Goal: Task Accomplishment & Management: Complete application form

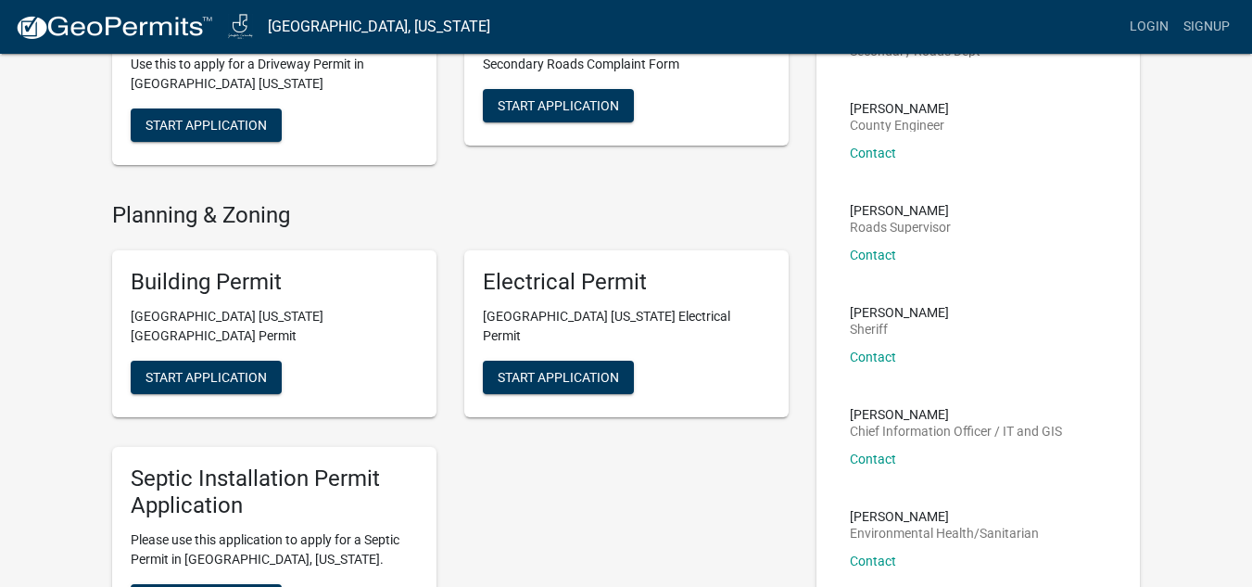
scroll to position [185, 0]
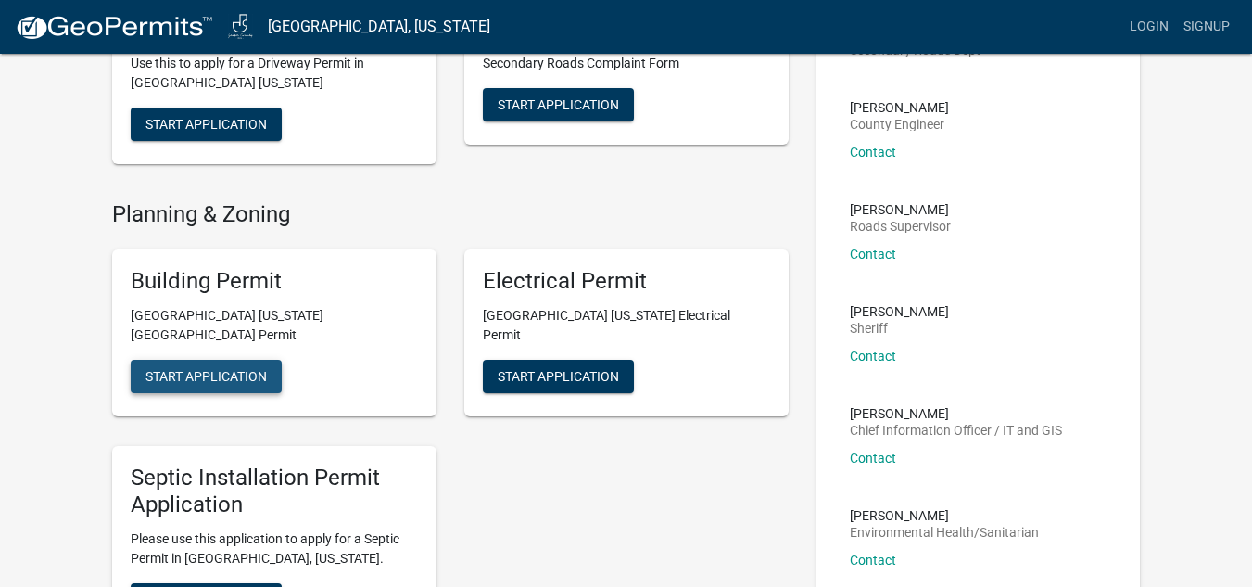
click at [207, 360] on button "Start Application" at bounding box center [206, 376] width 151 height 33
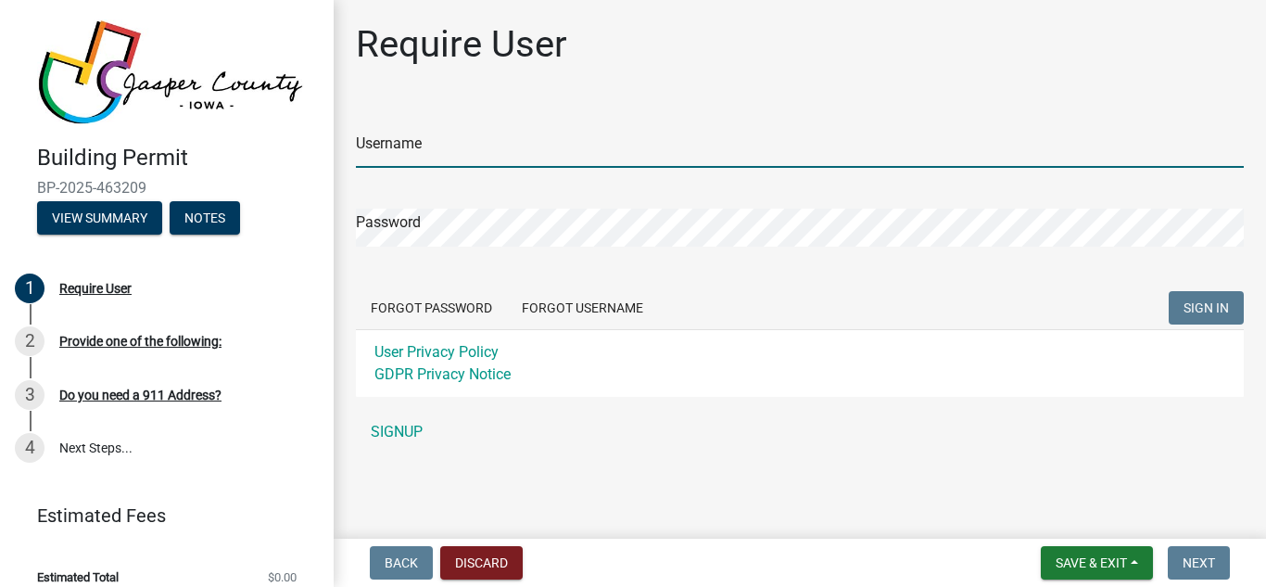
click at [445, 153] on input "Username" at bounding box center [800, 149] width 888 height 38
type input "t"
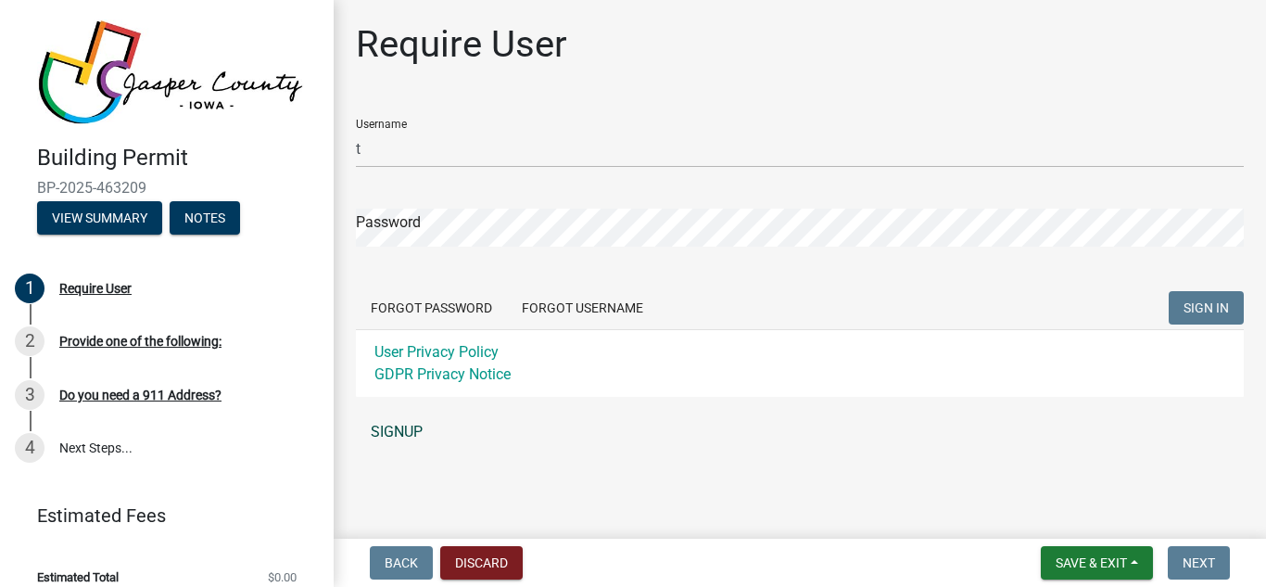
click at [404, 427] on link "SIGNUP" at bounding box center [800, 431] width 888 height 37
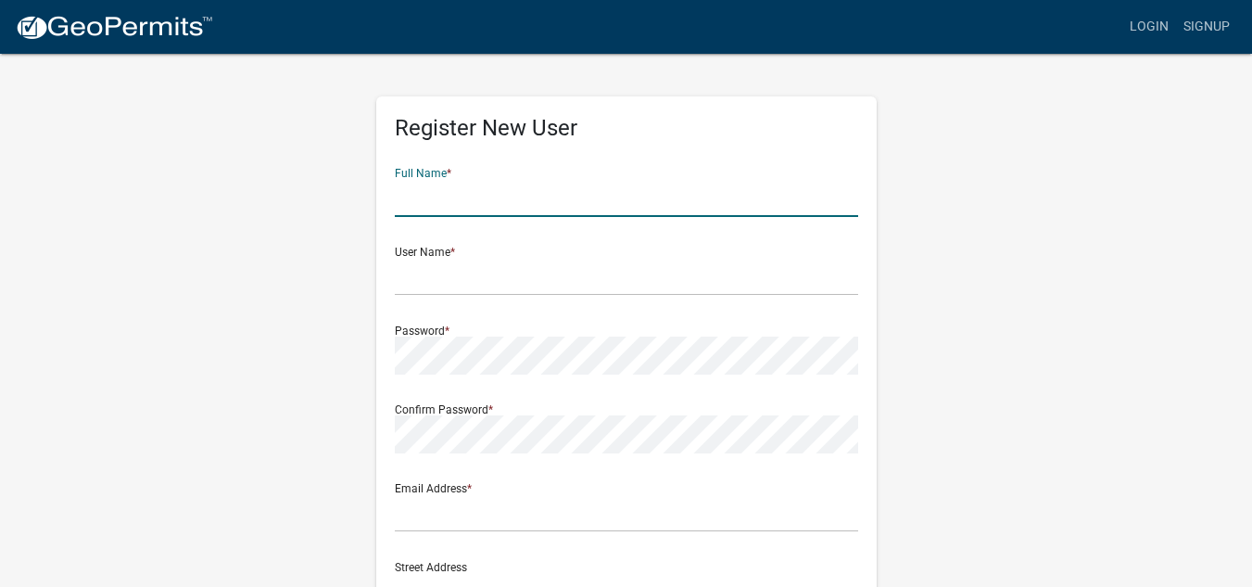
click at [427, 193] on input "text" at bounding box center [626, 198] width 463 height 38
type input "[PERSON_NAME]"
type input "[EMAIL_ADDRESS][DOMAIN_NAME]"
type input "[STREET_ADDRESS]"
type input "[PERSON_NAME]"
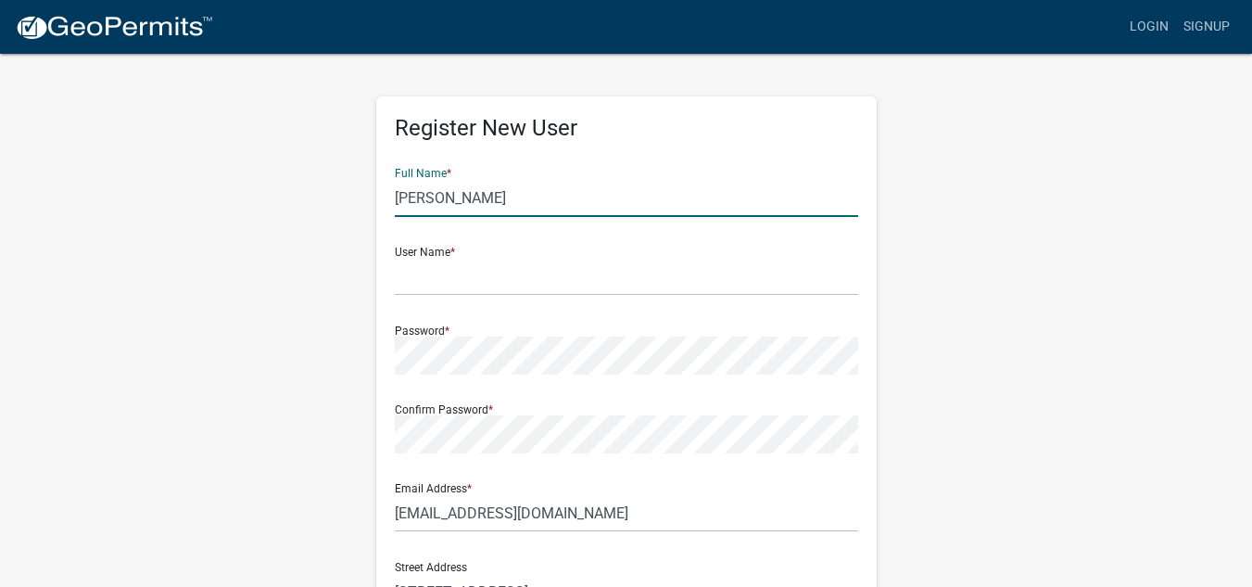
type input "IA"
type input "50208"
type input "6414174178"
click at [491, 198] on input "[PERSON_NAME]" at bounding box center [626, 198] width 463 height 38
type input "[PERSON_NAME] CONSTRUCTION"
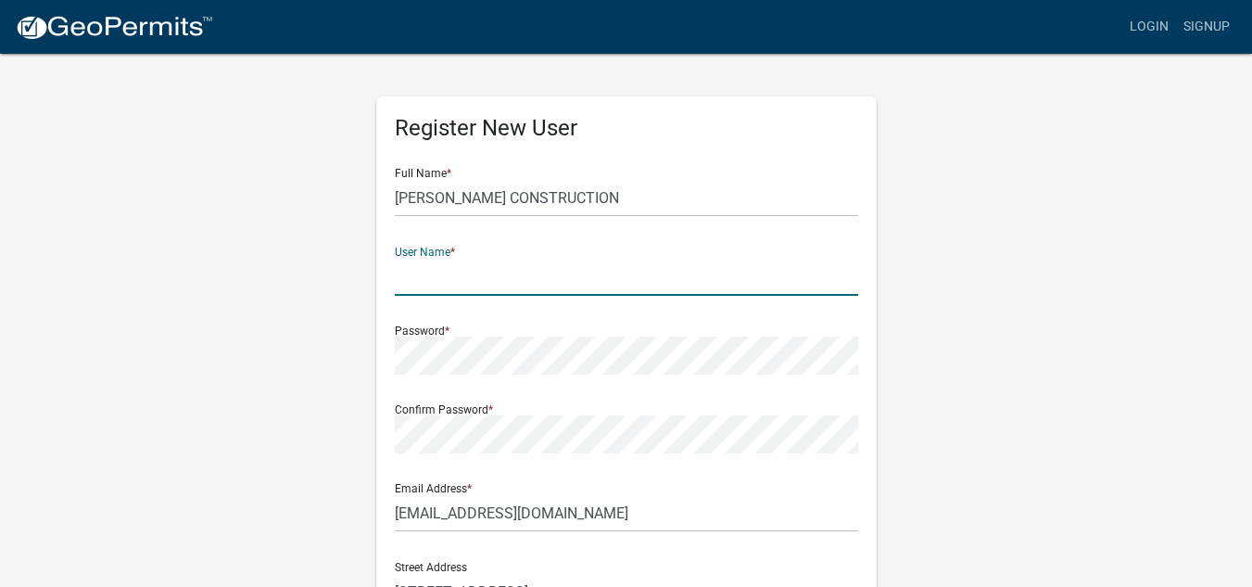
click at [433, 285] on input "text" at bounding box center [626, 277] width 463 height 38
type input "[EMAIL_ADDRESS][DOMAIN_NAME]"
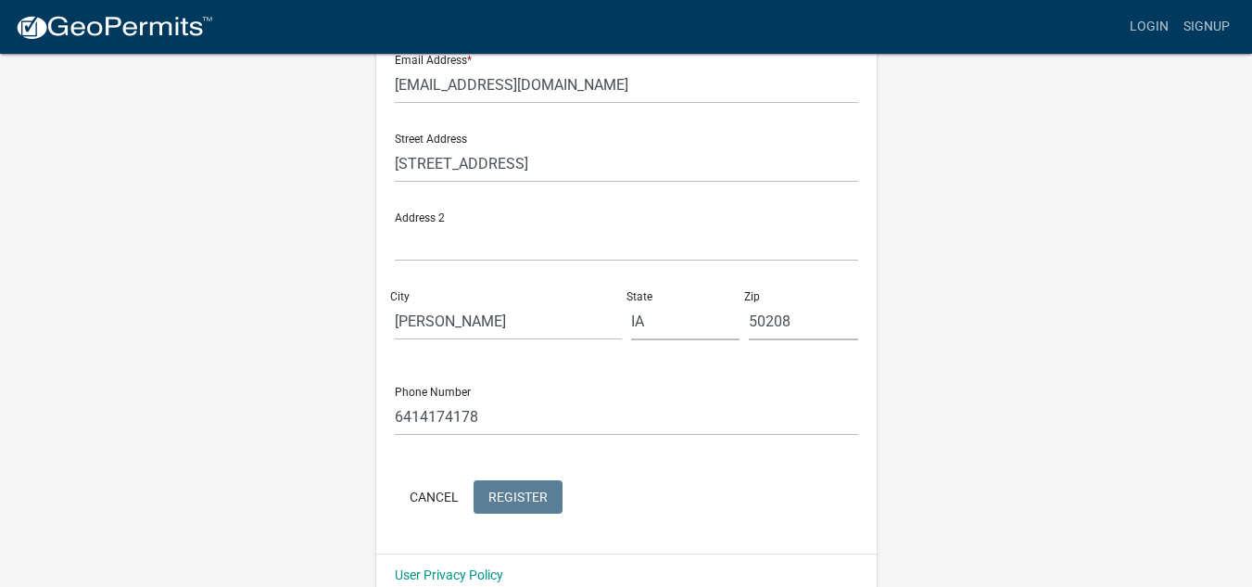
scroll to position [457, 0]
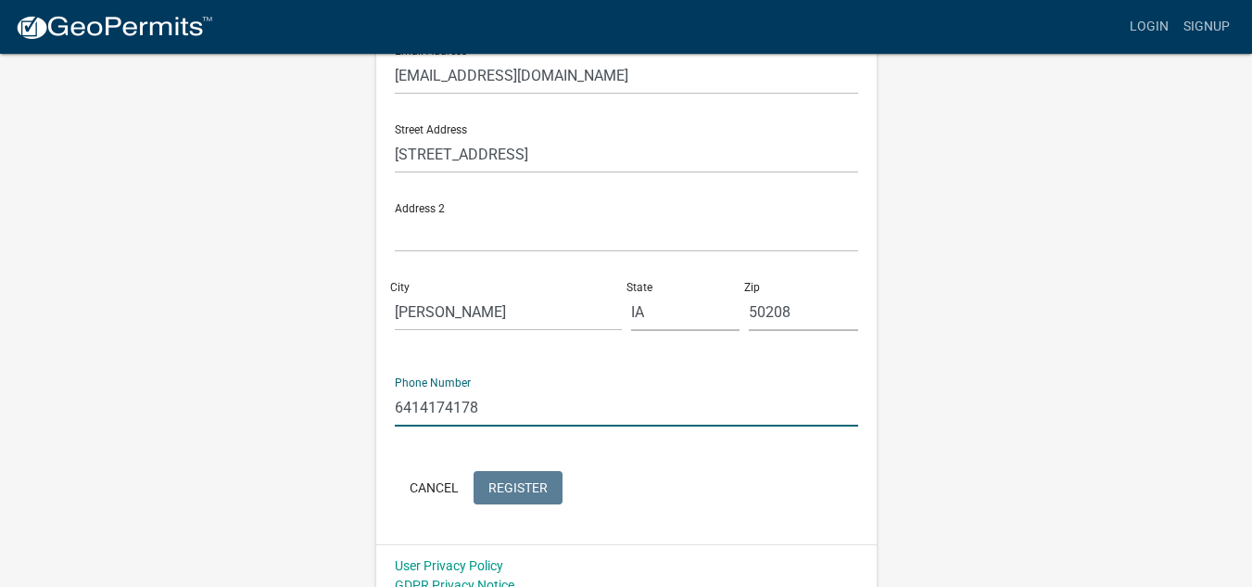
click at [488, 388] on input "6414174178" at bounding box center [626, 407] width 463 height 38
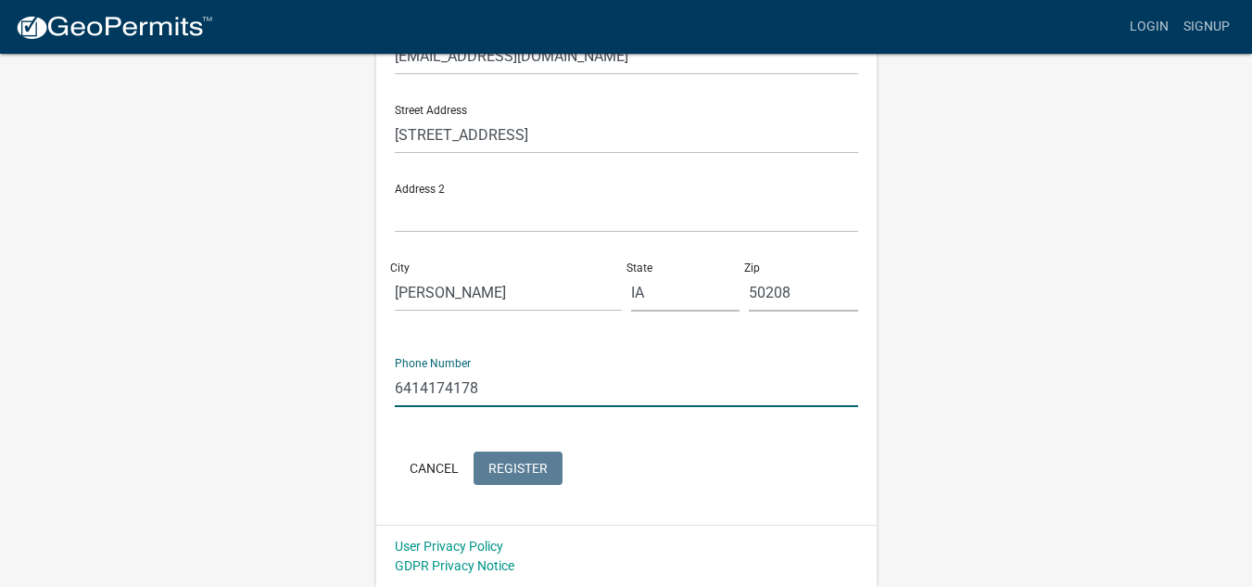
type input "6414178119"
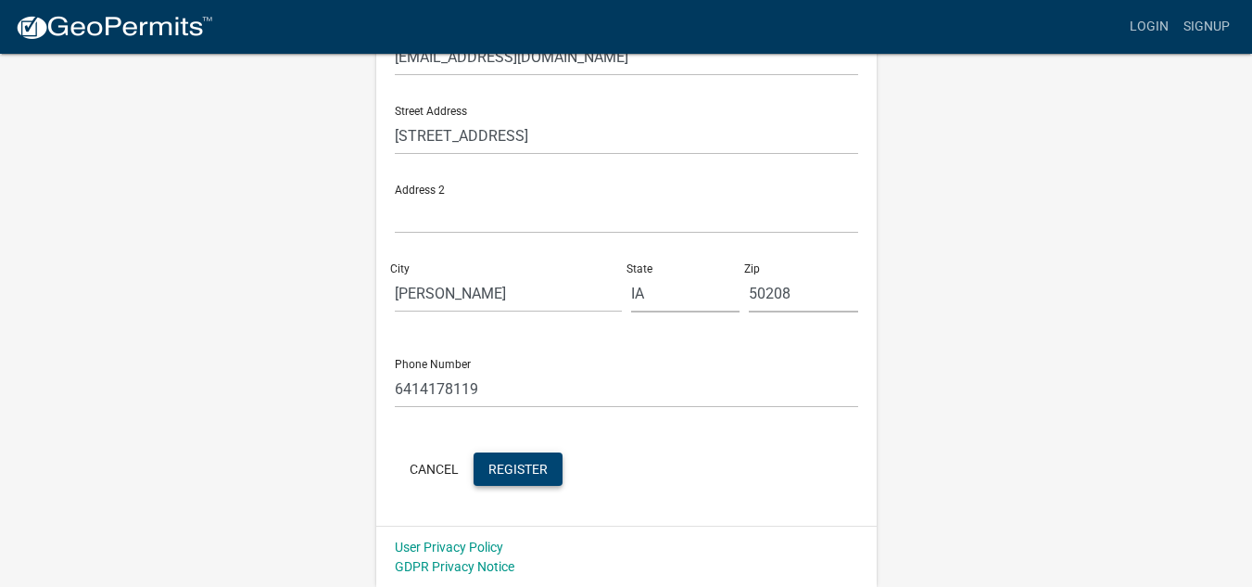
scroll to position [457, 0]
click at [540, 466] on span "Register" at bounding box center [517, 467] width 59 height 15
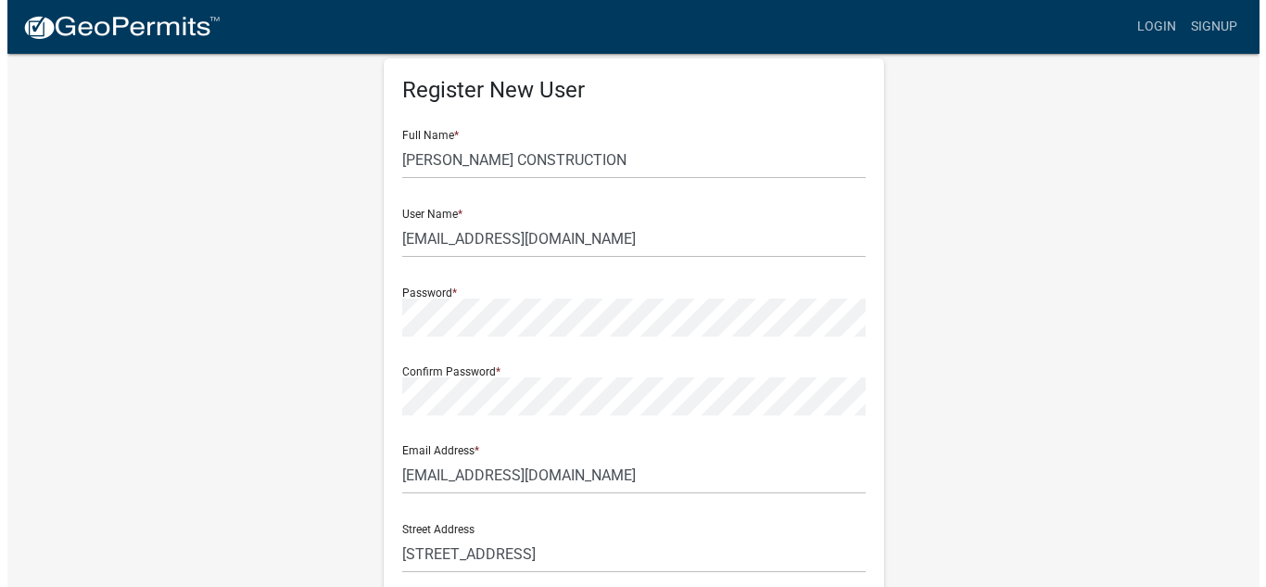
scroll to position [0, 0]
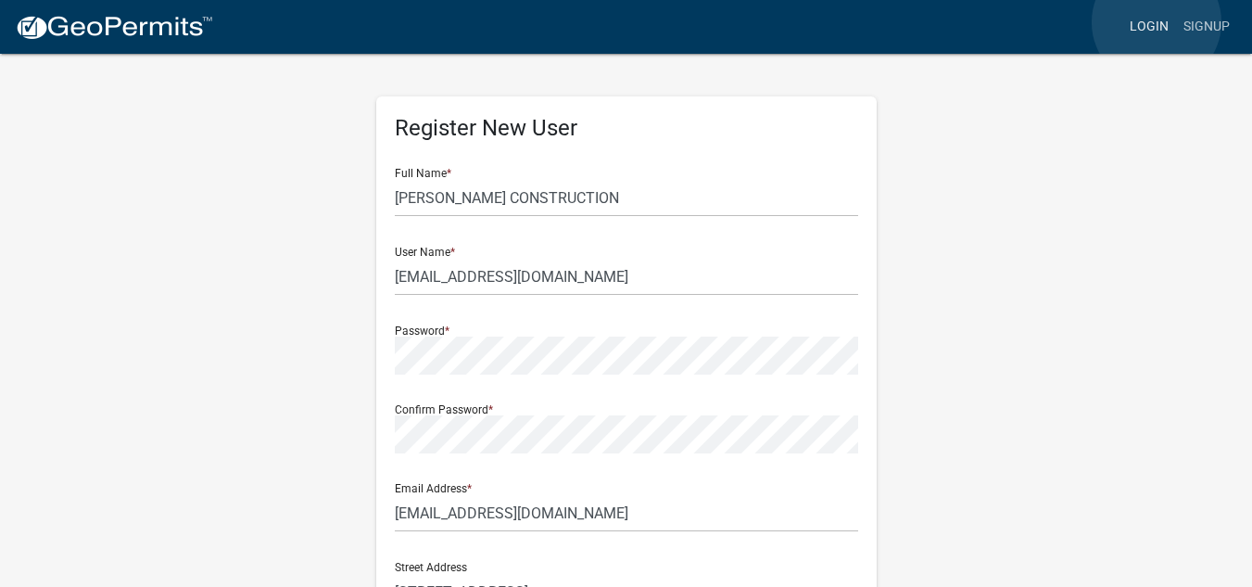
click at [1157, 21] on link "Login" at bounding box center [1149, 26] width 54 height 35
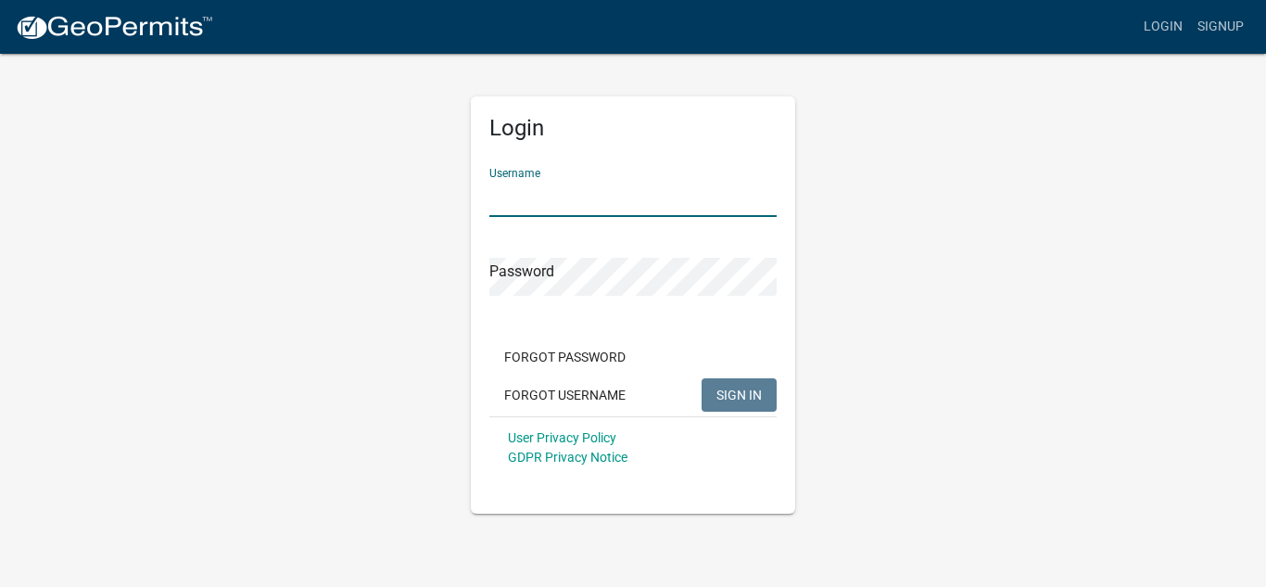
click at [619, 202] on input "Username" at bounding box center [632, 198] width 287 height 38
type input "c"
type input "[EMAIL_ADDRESS][DOMAIN_NAME]"
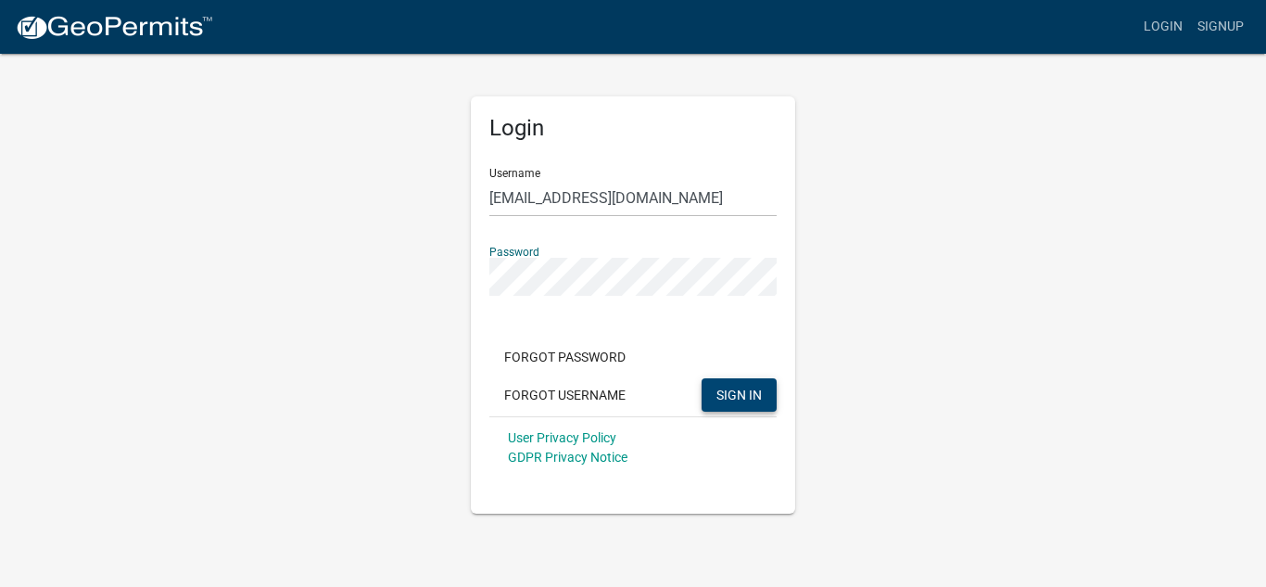
click at [738, 389] on span "SIGN IN" at bounding box center [738, 394] width 45 height 15
click at [577, 353] on button "Forgot Password" at bounding box center [564, 356] width 151 height 33
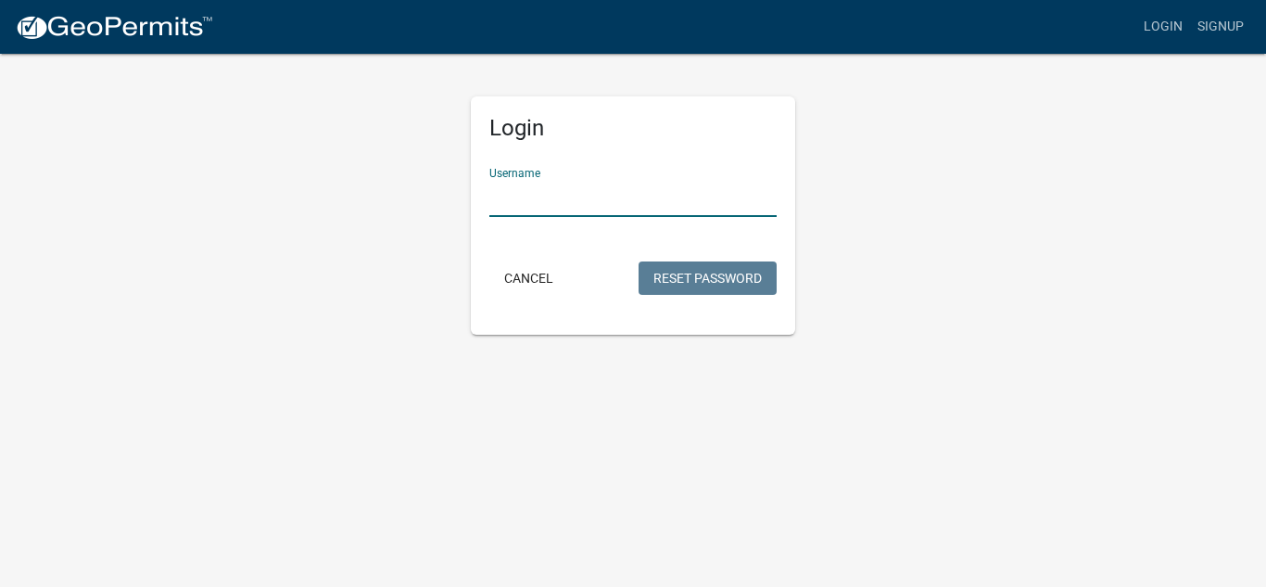
click at [564, 199] on input "Username" at bounding box center [632, 198] width 287 height 38
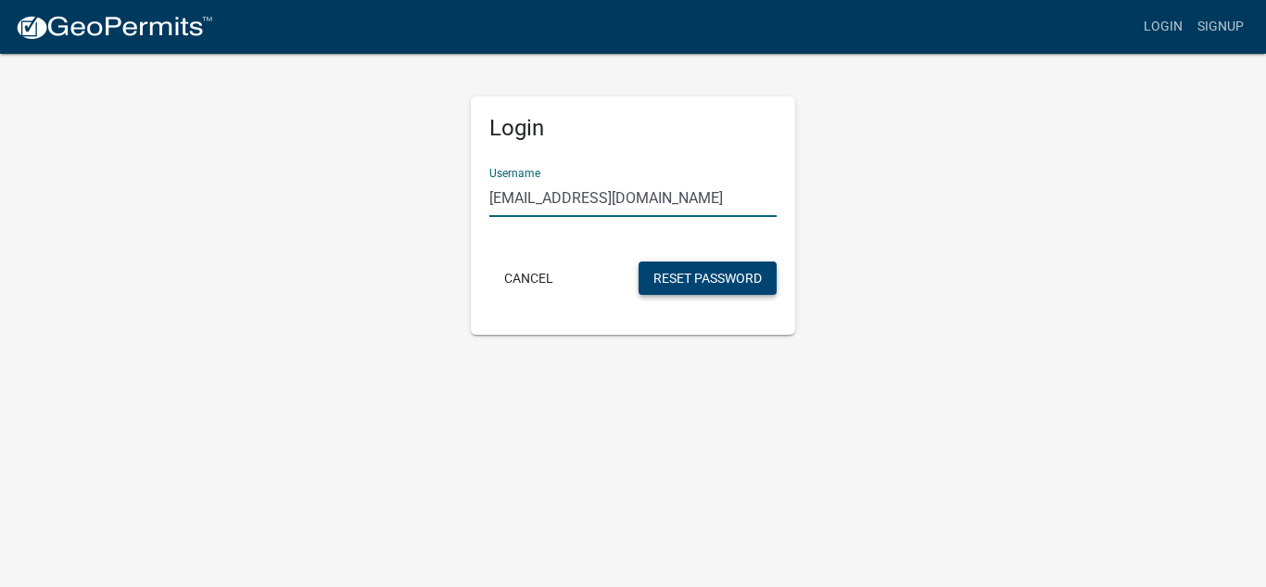
type input "[EMAIL_ADDRESS][DOMAIN_NAME]"
click at [699, 276] on button "Reset Password" at bounding box center [708, 277] width 138 height 33
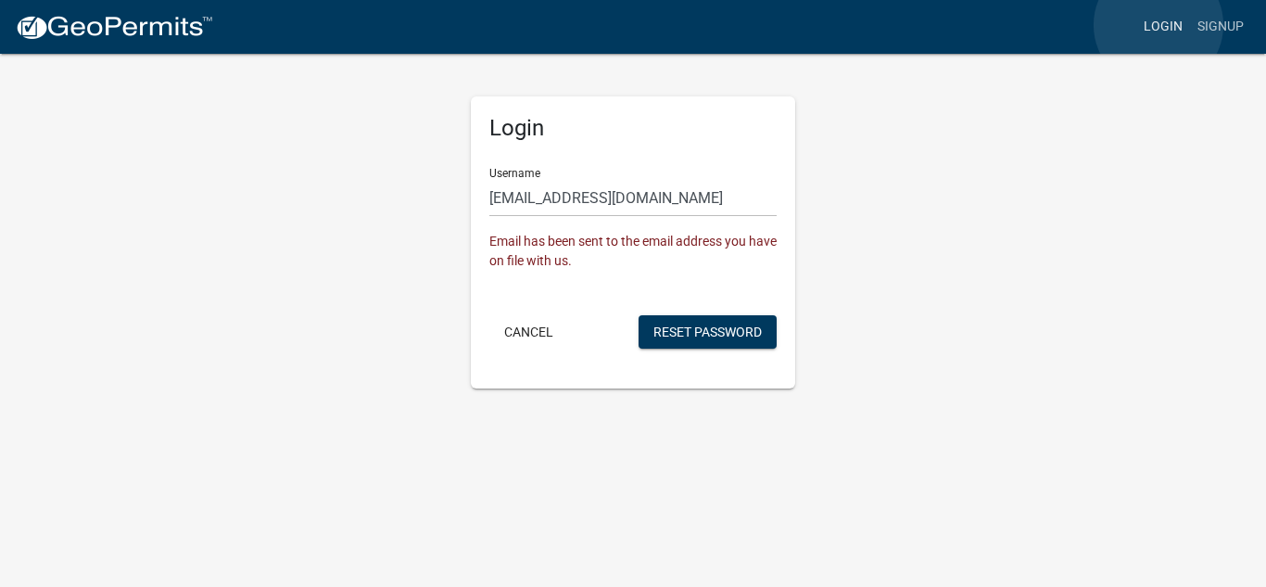
click at [1159, 25] on link "Login" at bounding box center [1163, 26] width 54 height 35
click at [519, 333] on button "Cancel" at bounding box center [528, 331] width 79 height 33
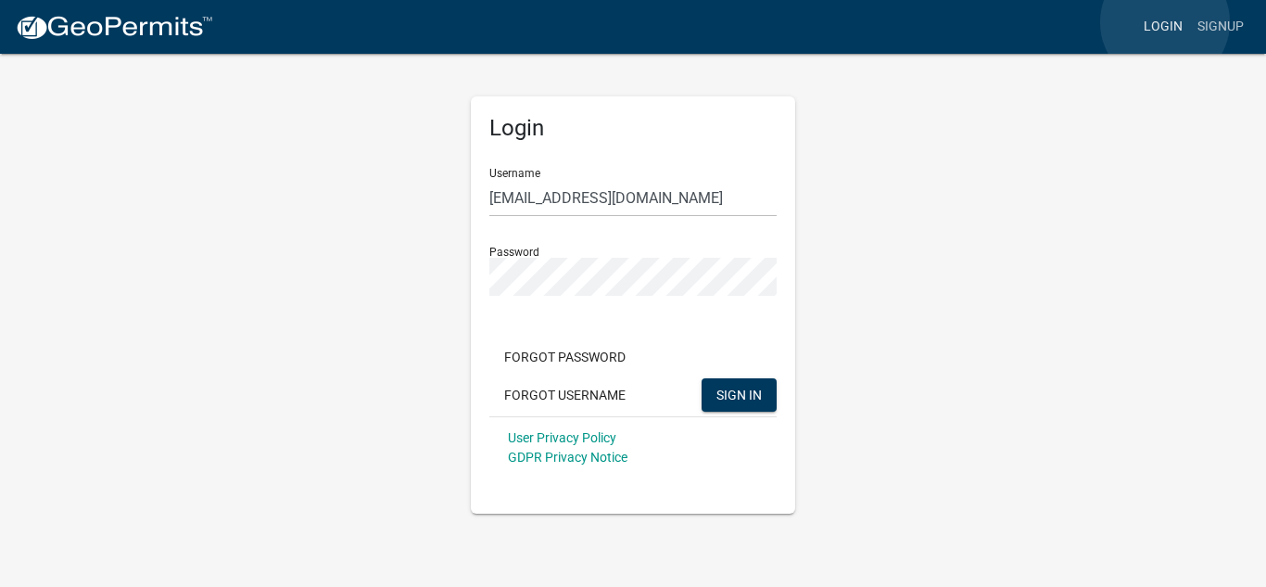
click at [1165, 22] on link "Login" at bounding box center [1163, 26] width 54 height 35
click at [723, 395] on span "SIGN IN" at bounding box center [738, 394] width 45 height 15
click at [741, 399] on span "SIGN IN" at bounding box center [738, 394] width 45 height 15
click at [752, 389] on span "SIGN IN" at bounding box center [738, 394] width 45 height 15
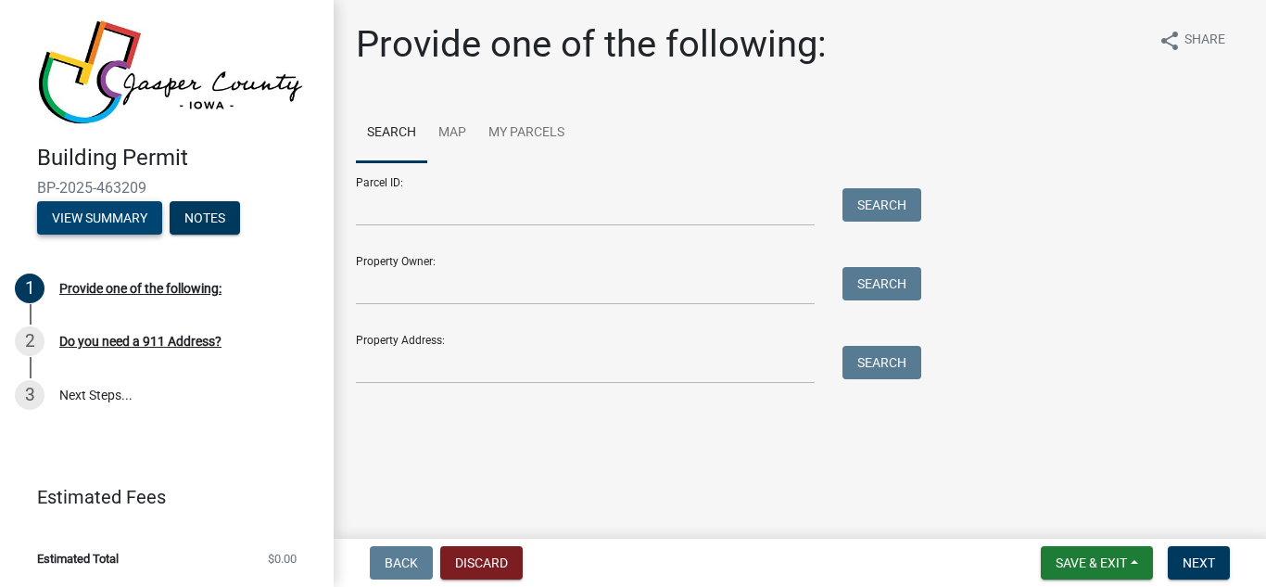
click at [120, 223] on button "View Summary" at bounding box center [99, 217] width 125 height 33
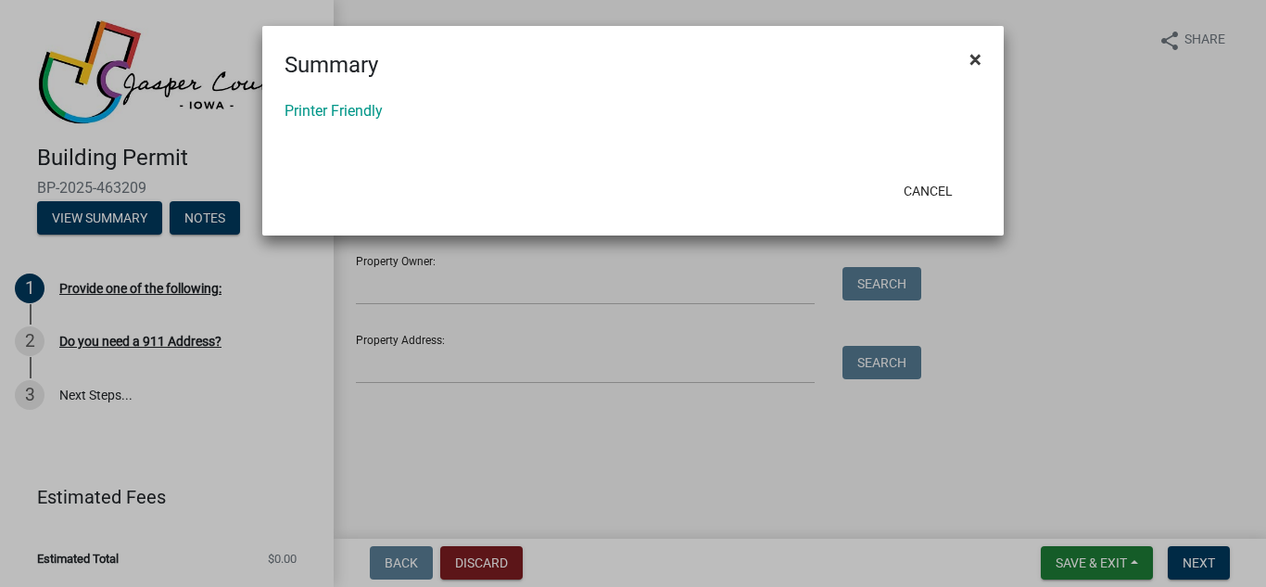
click at [974, 60] on span "×" at bounding box center [976, 59] width 12 height 26
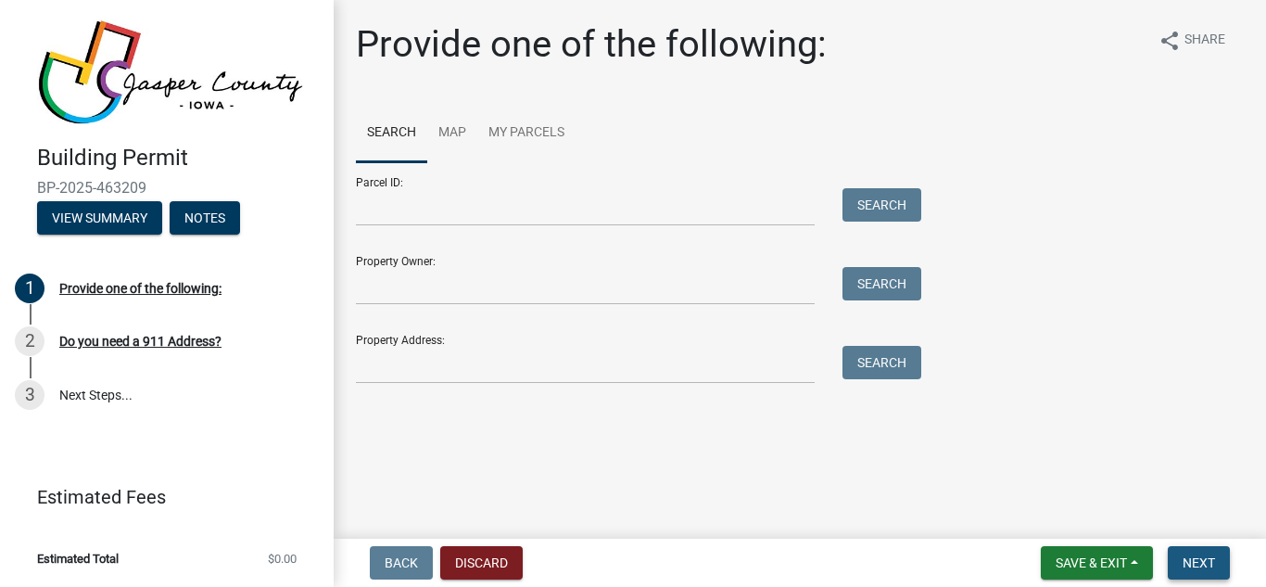
click at [1206, 559] on span "Next" at bounding box center [1199, 562] width 32 height 15
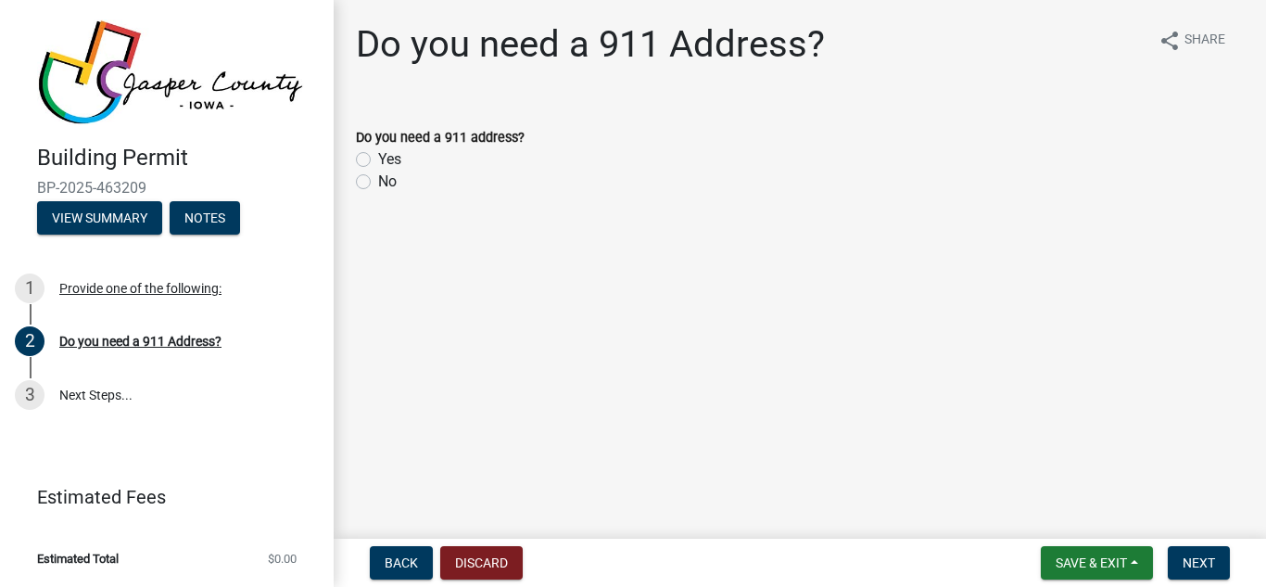
click at [378, 181] on label "No" at bounding box center [387, 182] width 19 height 22
click at [378, 181] on input "No" at bounding box center [384, 177] width 12 height 12
radio input "true"
click at [1210, 556] on span "Next" at bounding box center [1199, 562] width 32 height 15
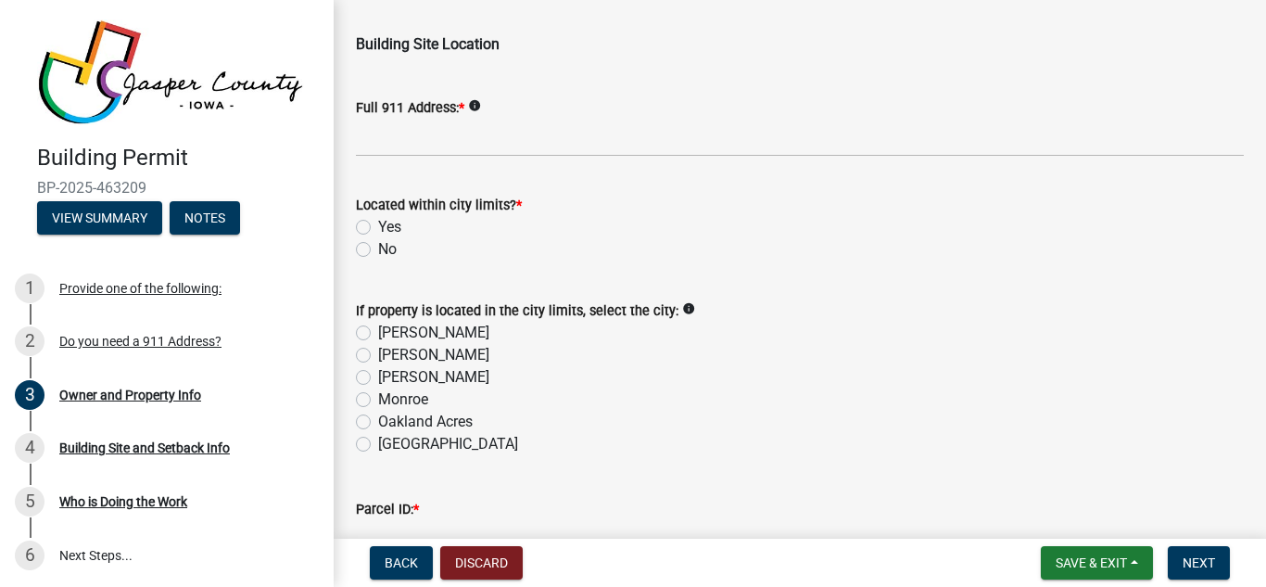
scroll to position [185, 0]
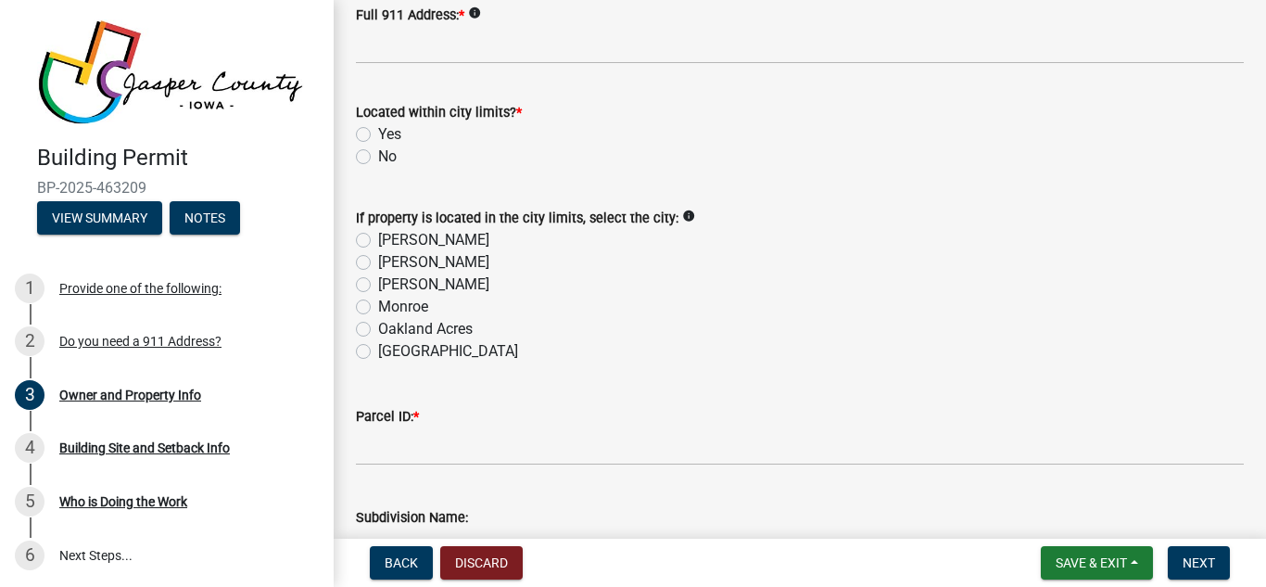
click at [378, 154] on label "No" at bounding box center [387, 157] width 19 height 22
click at [378, 154] on input "No" at bounding box center [384, 152] width 12 height 12
radio input "true"
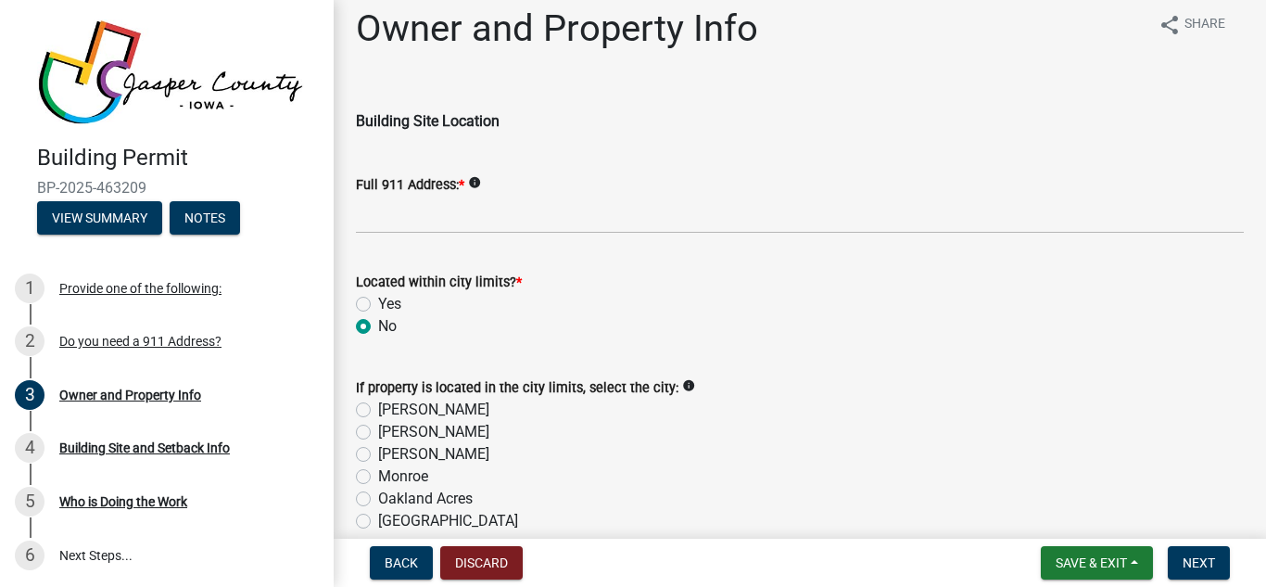
scroll to position [0, 0]
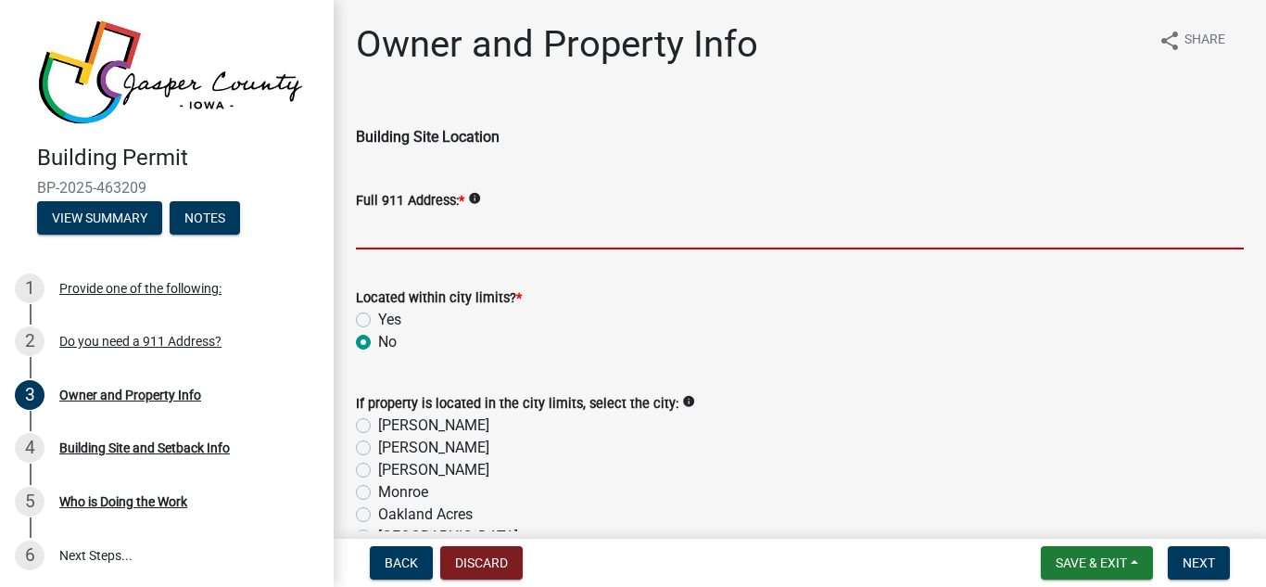
click at [431, 226] on input "Full 911 Address: *" at bounding box center [800, 230] width 888 height 38
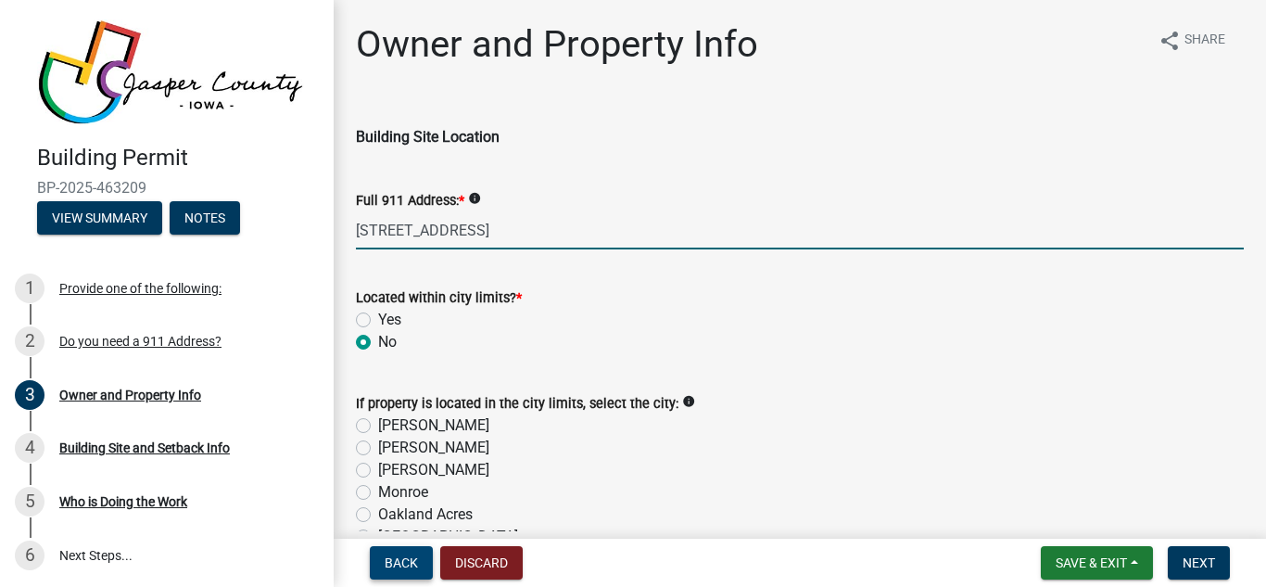
type input "2233 s 24th ave west"
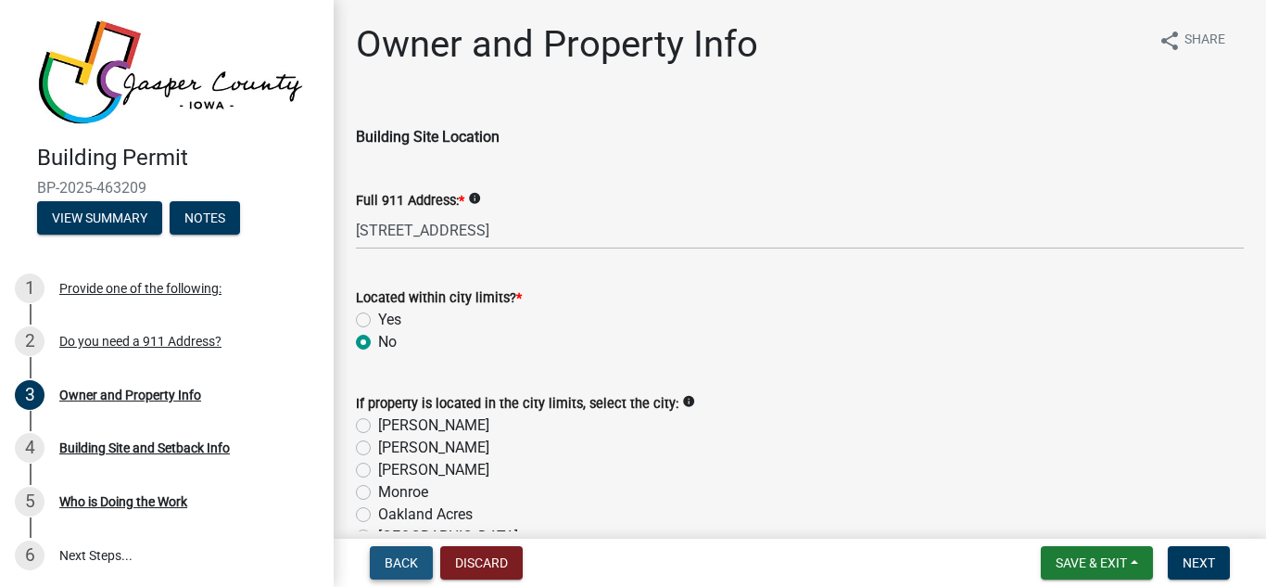
click at [402, 553] on button "Back" at bounding box center [401, 562] width 63 height 33
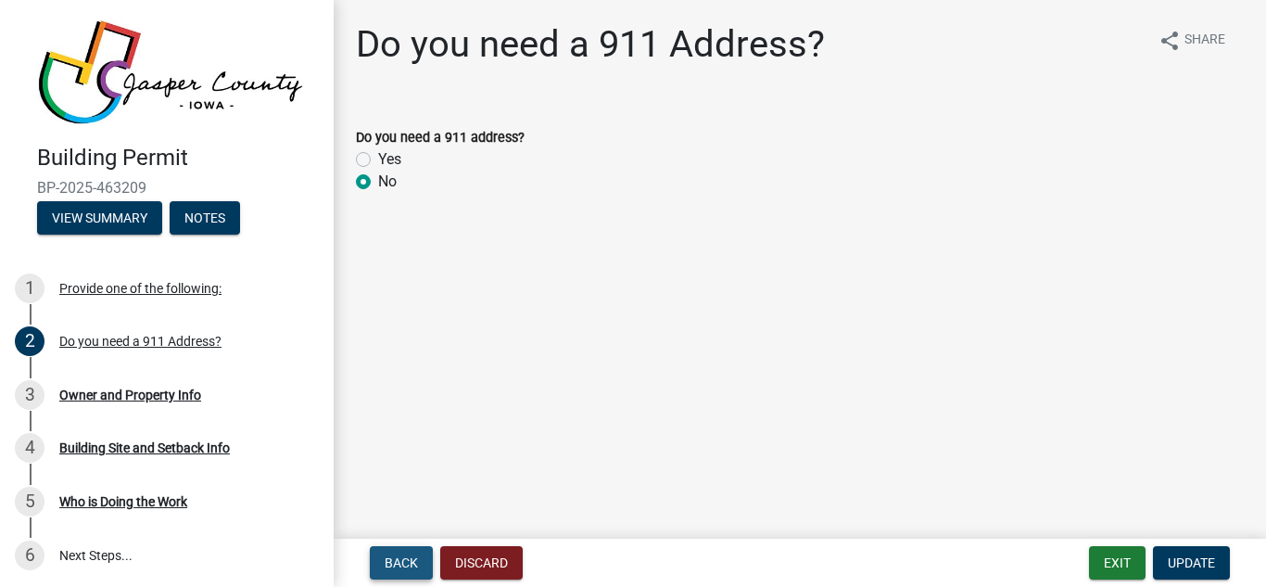
click at [393, 561] on span "Back" at bounding box center [401, 562] width 33 height 15
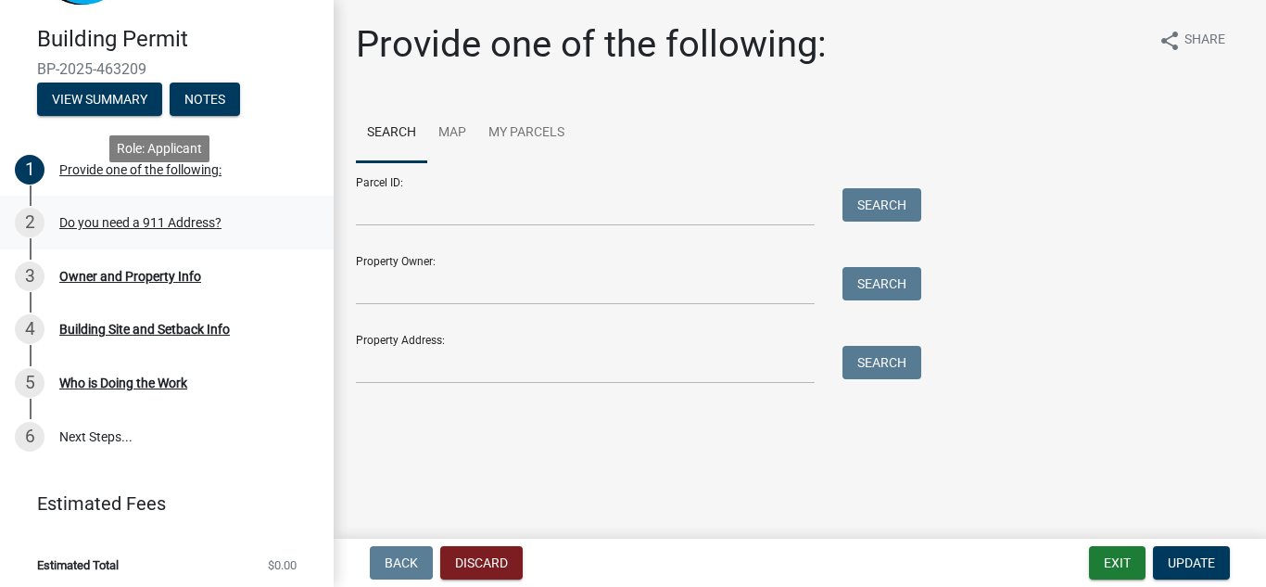
scroll to position [120, 0]
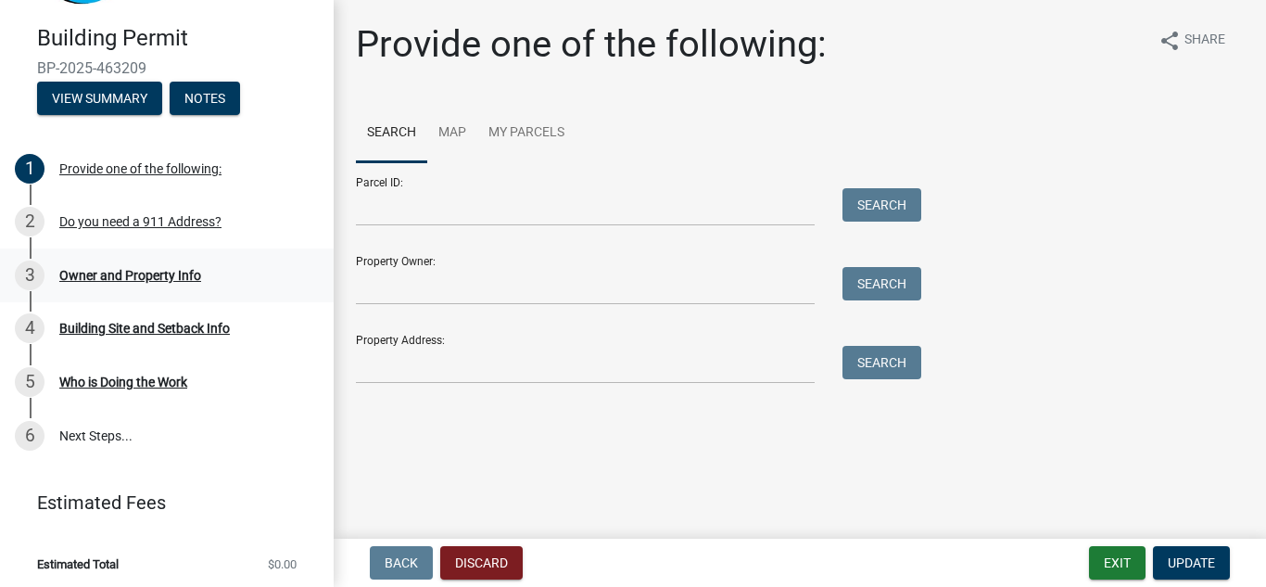
click at [143, 269] on div "Owner and Property Info" at bounding box center [130, 275] width 142 height 13
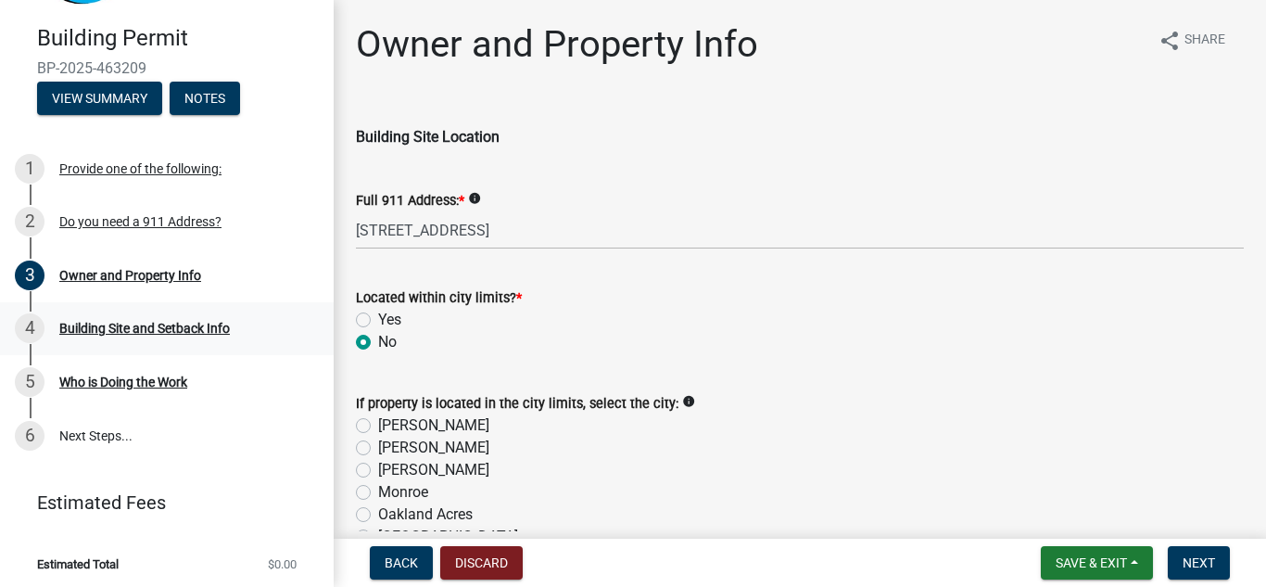
click at [176, 322] on div "Building Site and Setback Info" at bounding box center [144, 328] width 171 height 13
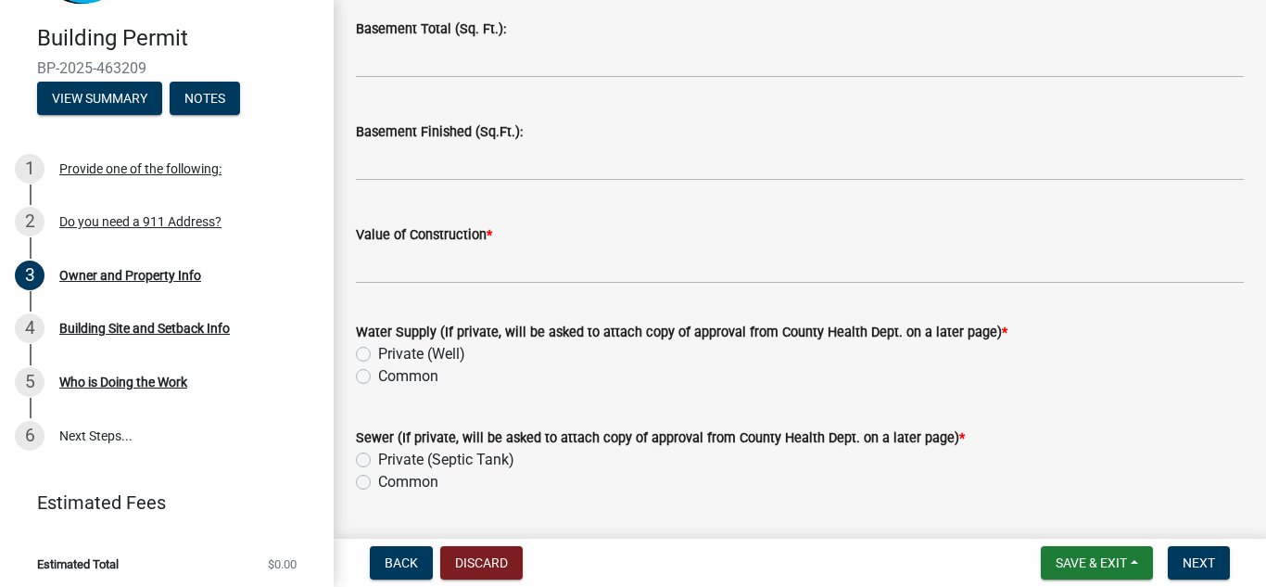
scroll to position [4049, 0]
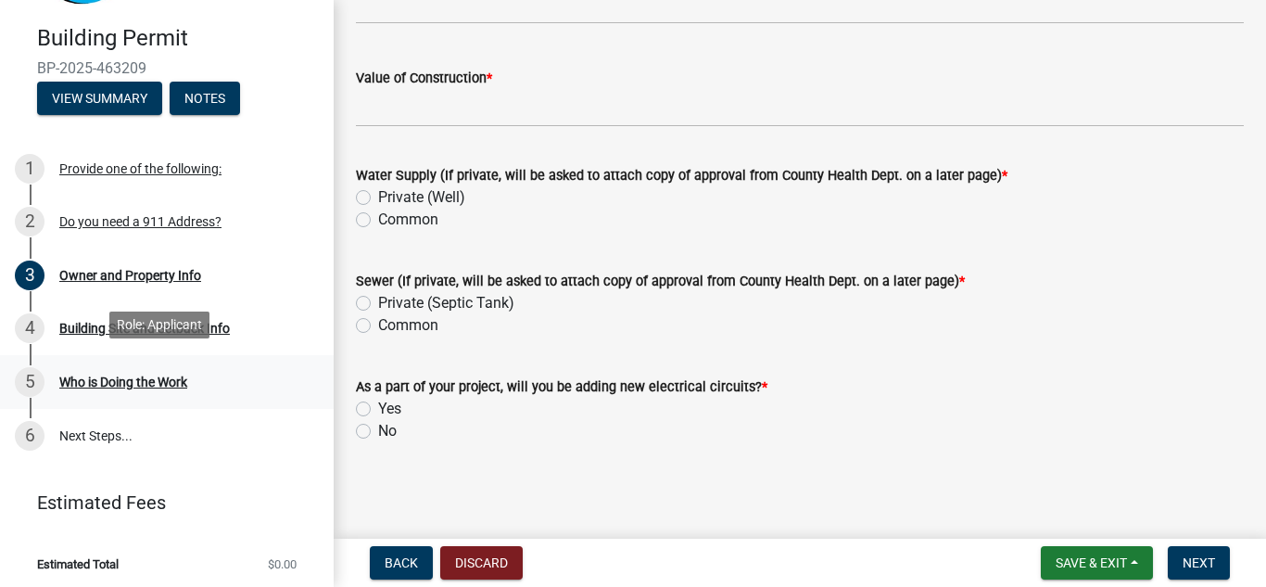
click at [115, 375] on div "Who is Doing the Work" at bounding box center [123, 381] width 128 height 13
click at [378, 404] on label "Yes" at bounding box center [389, 409] width 23 height 22
click at [378, 404] on input "Yes" at bounding box center [384, 404] width 12 height 12
radio input "true"
click at [378, 323] on label "Common" at bounding box center [408, 325] width 60 height 22
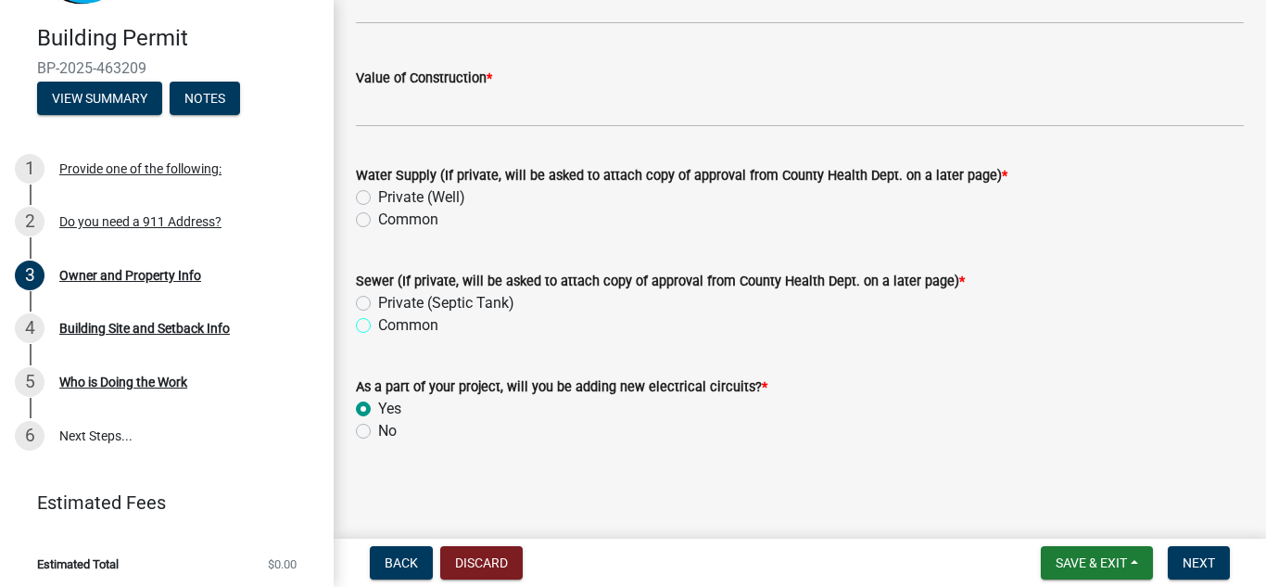
click at [378, 323] on input "Common" at bounding box center [384, 320] width 12 height 12
radio input "true"
click at [378, 222] on label "Common" at bounding box center [408, 220] width 60 height 22
click at [378, 221] on input "Common" at bounding box center [384, 215] width 12 height 12
radio input "true"
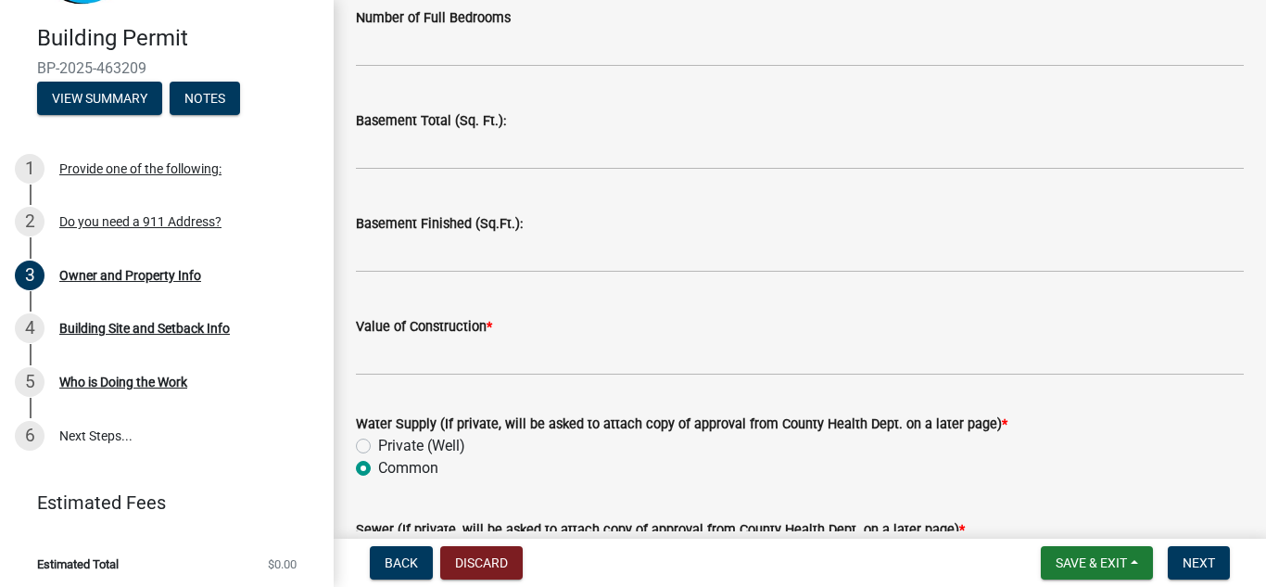
scroll to position [3771, 0]
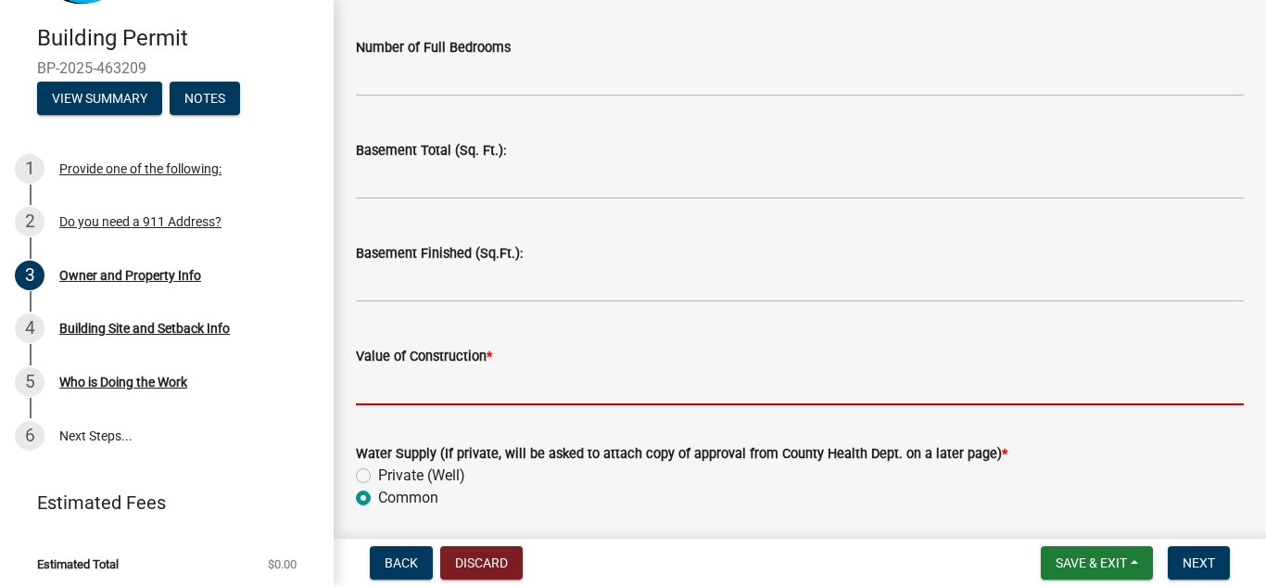
click at [415, 394] on input "Value of Construction *" at bounding box center [800, 386] width 888 height 38
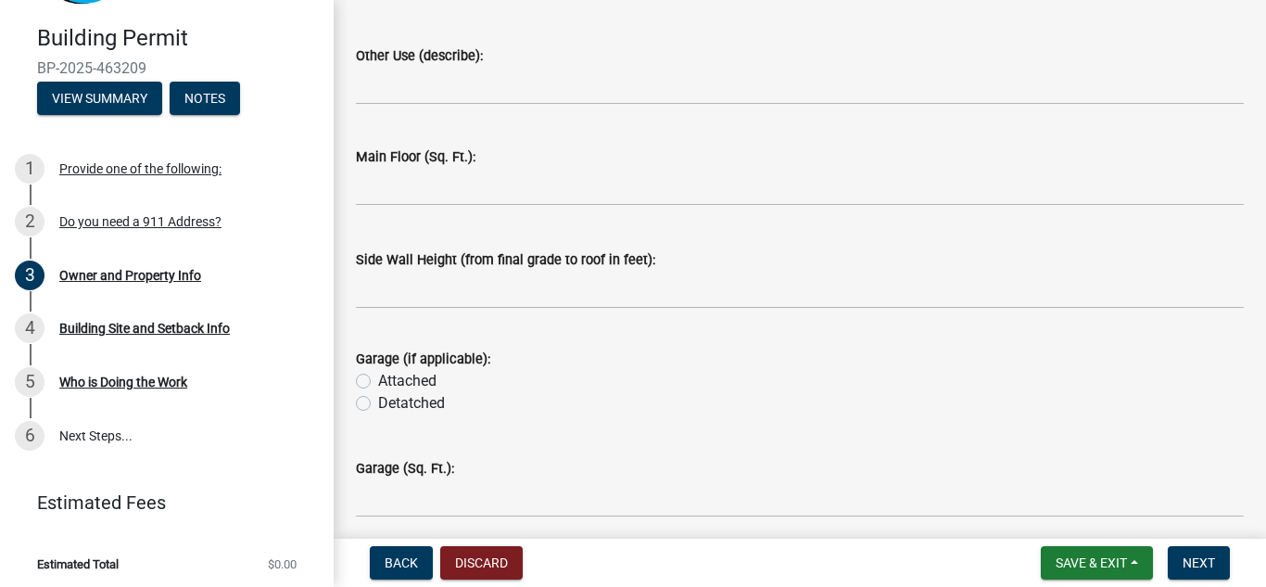
scroll to position [3215, 0]
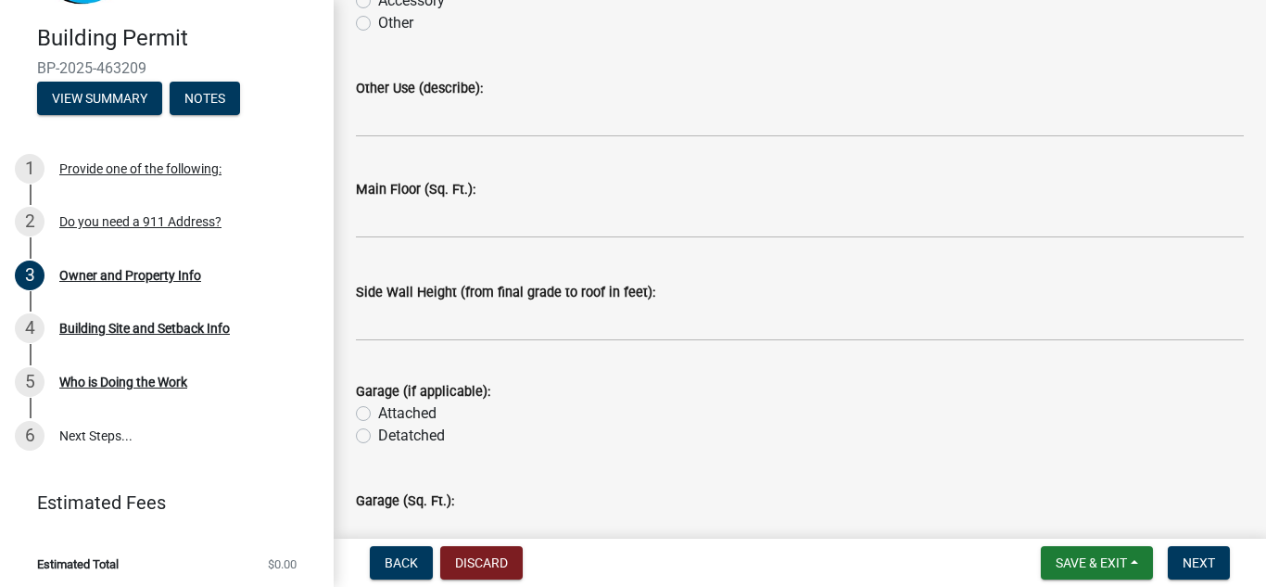
type input "600000$"
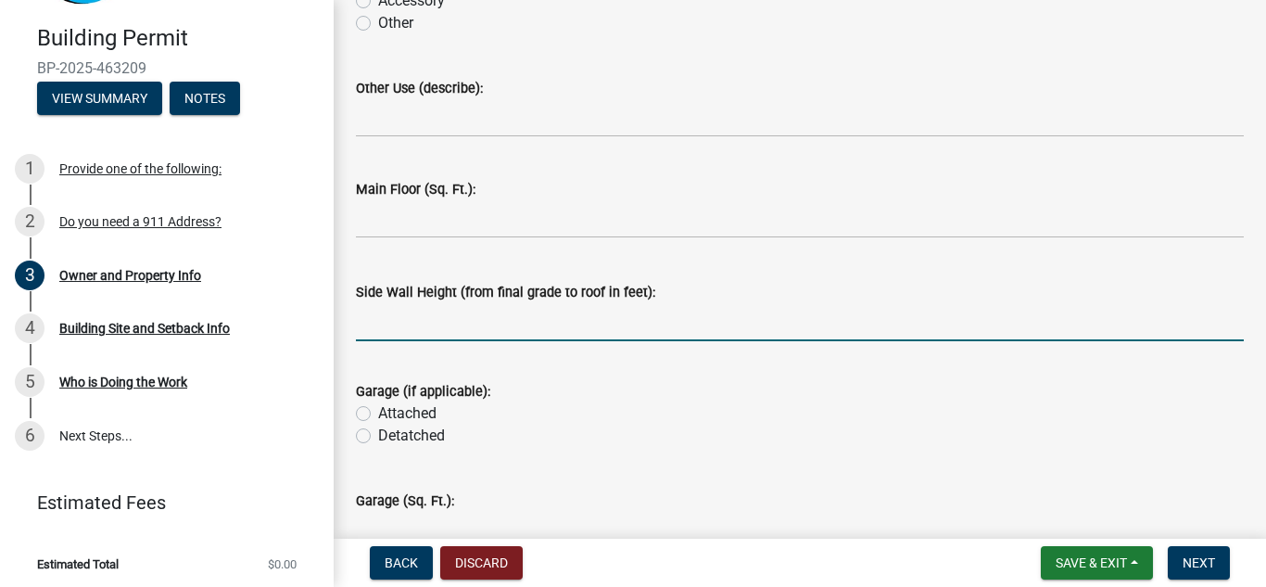
click at [374, 322] on input "text" at bounding box center [800, 322] width 888 height 38
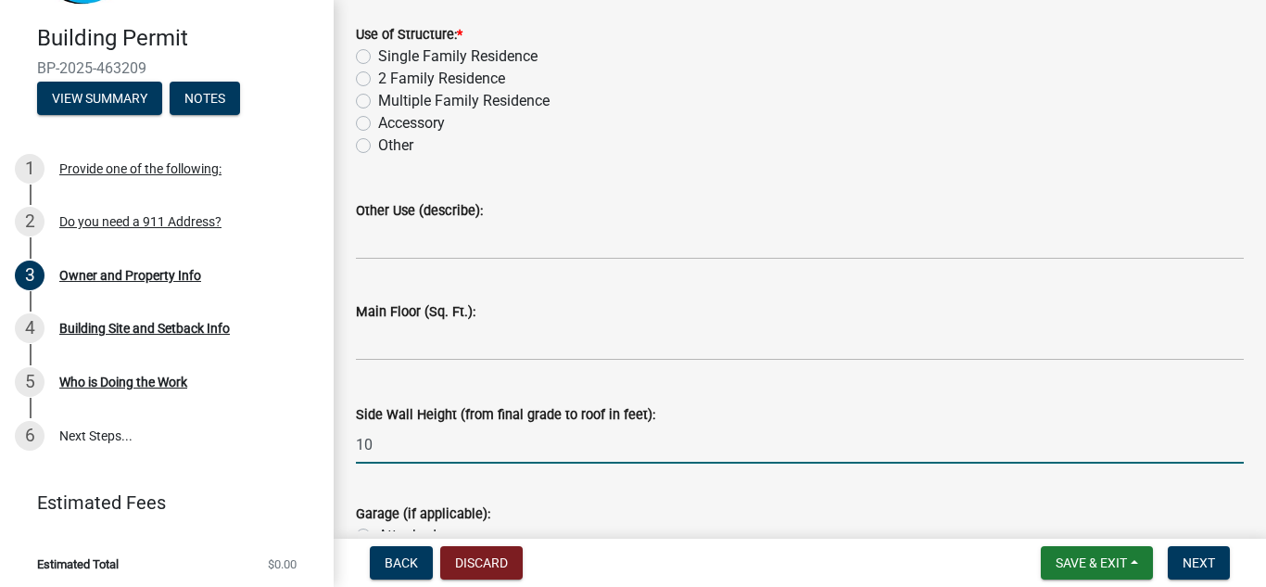
scroll to position [3030, 0]
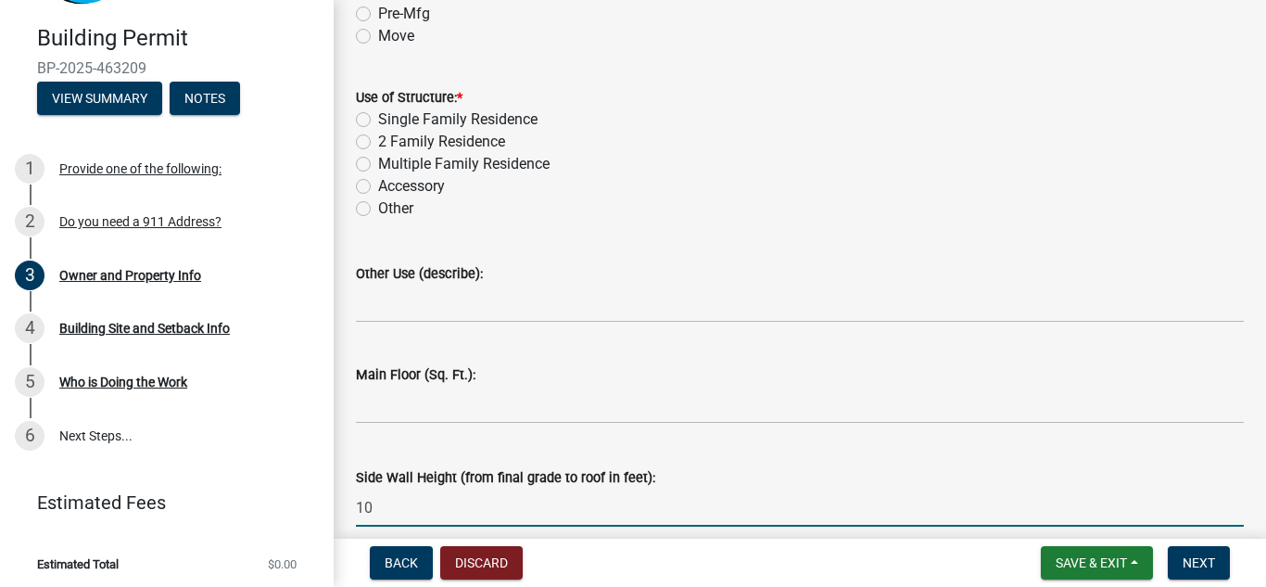
type input "10"
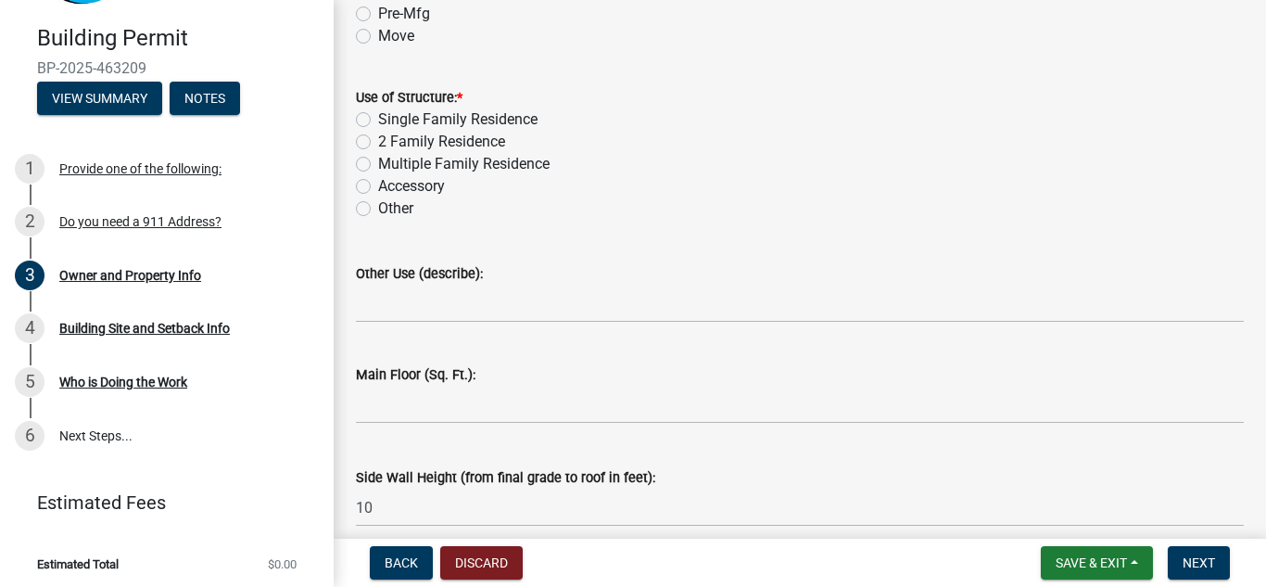
click at [354, 404] on div "Main Floor (Sq. Ft.):" at bounding box center [800, 380] width 916 height 86
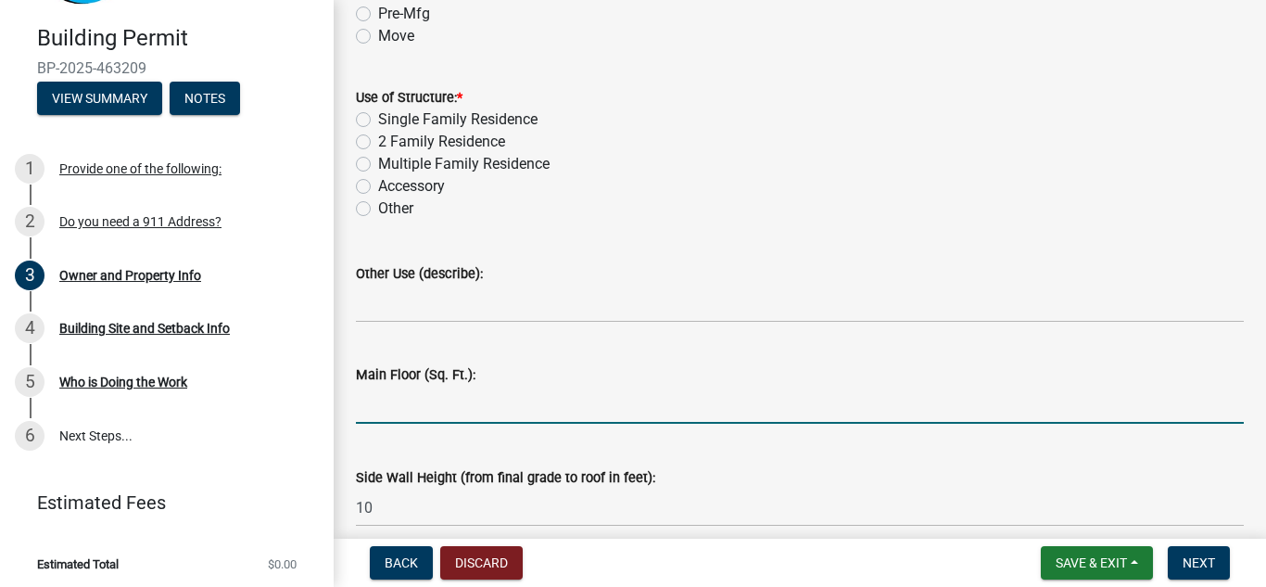
click at [412, 409] on input "text" at bounding box center [800, 405] width 888 height 38
type input "9568"
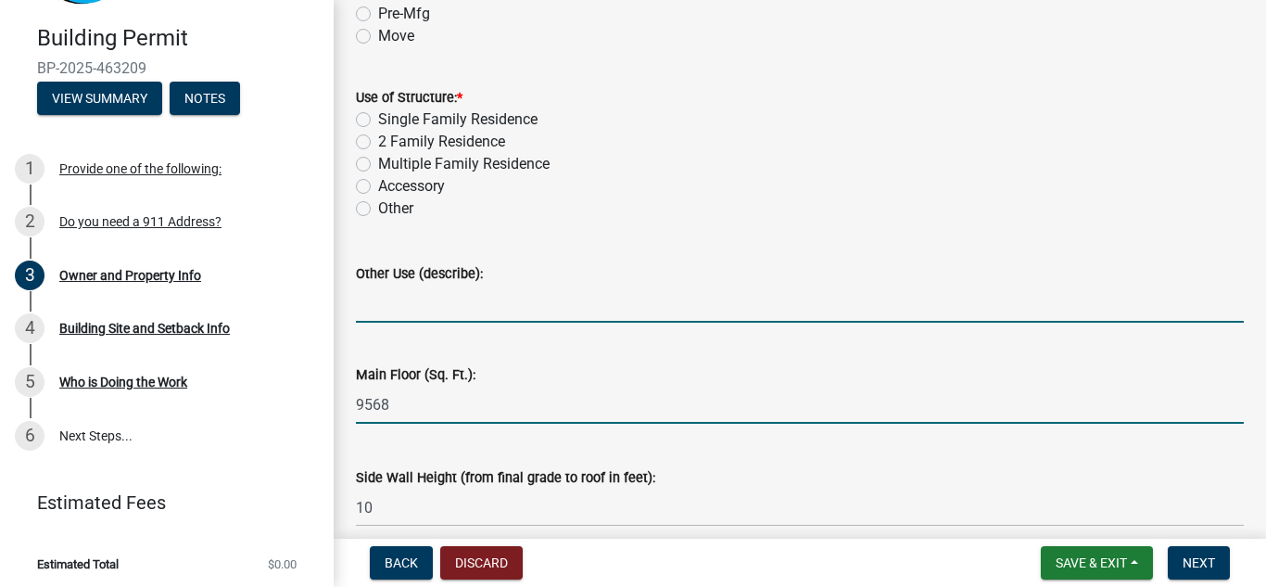
click at [387, 299] on input "Other Use (describe):" at bounding box center [800, 304] width 888 height 38
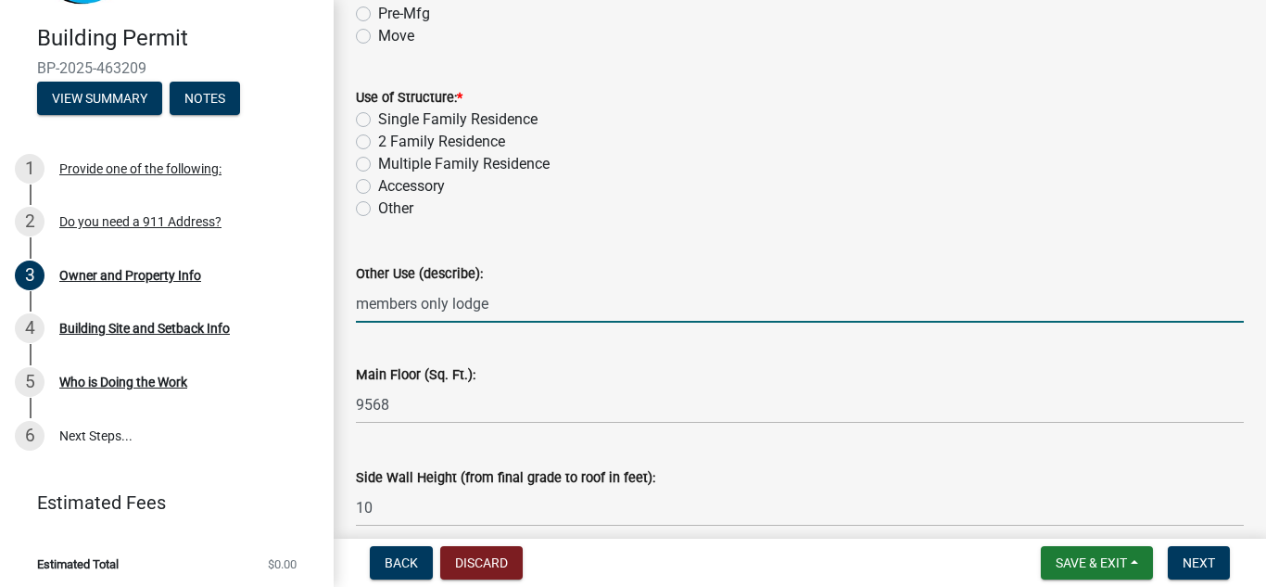
scroll to position [2937, 0]
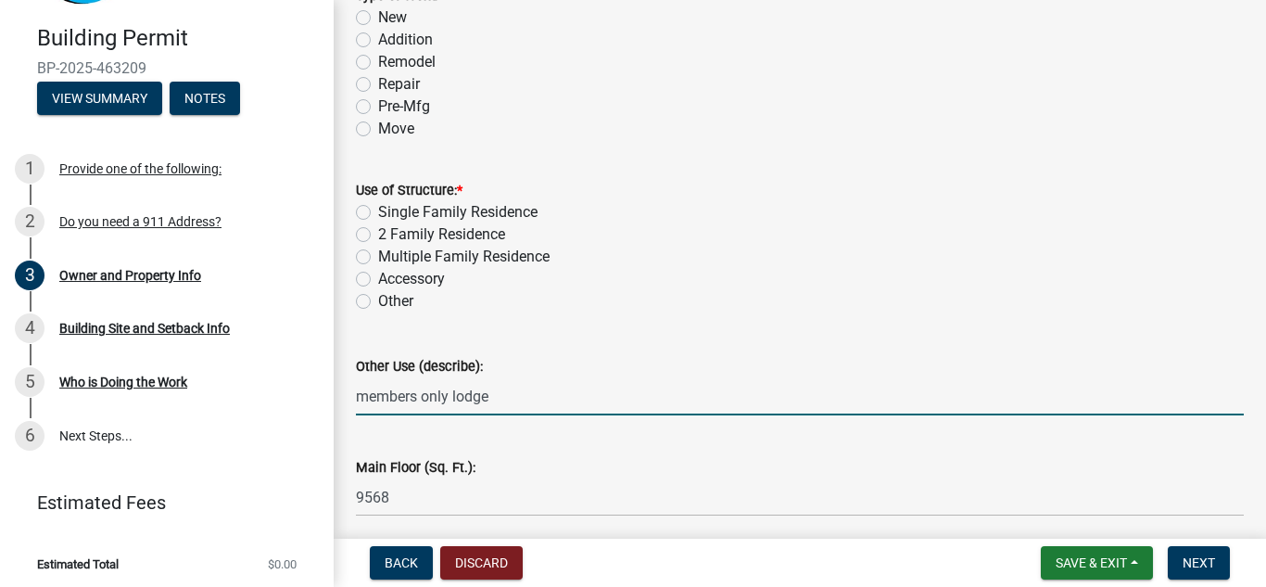
type input "members only lodge"
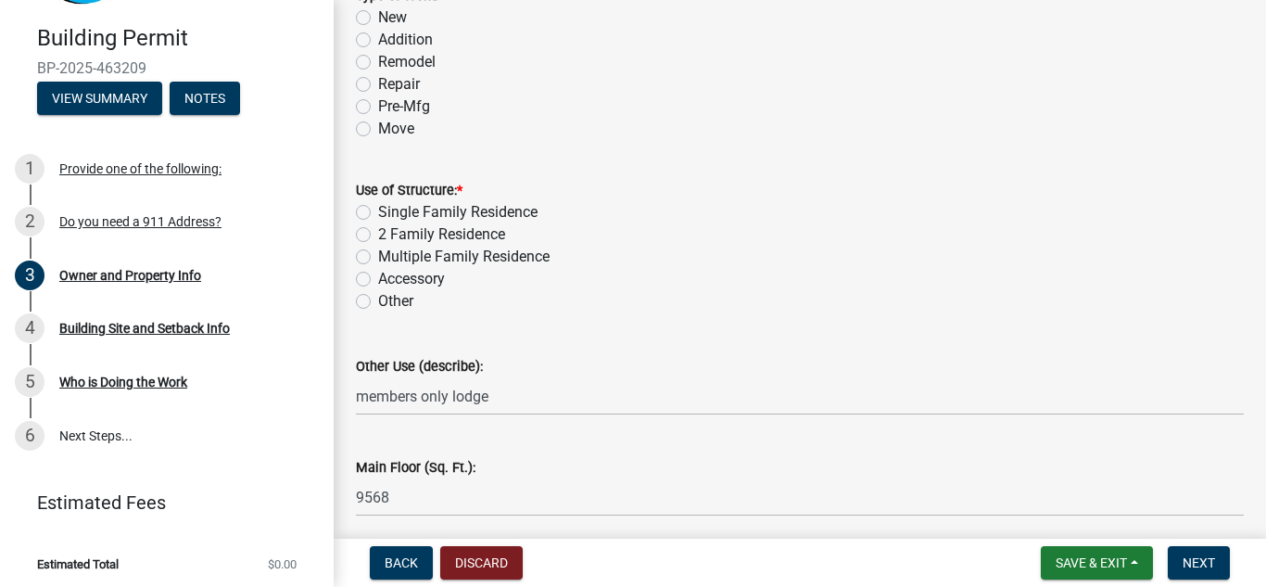
click at [378, 299] on label "Other" at bounding box center [395, 301] width 35 height 22
click at [378, 299] on input "Other" at bounding box center [384, 296] width 12 height 12
radio input "true"
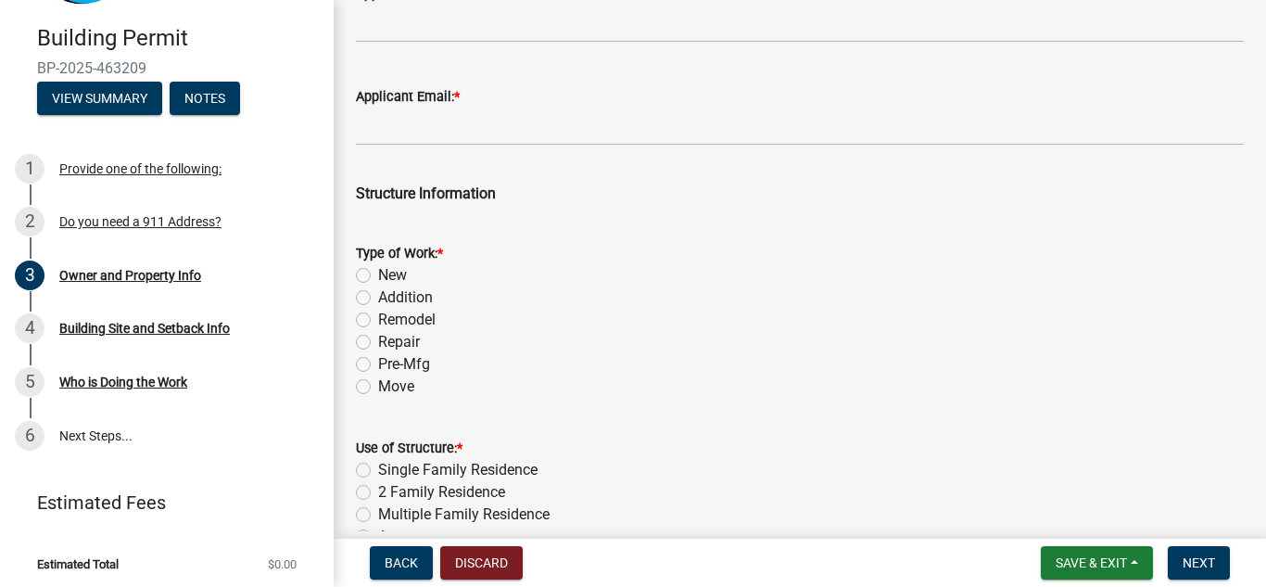
scroll to position [2659, 0]
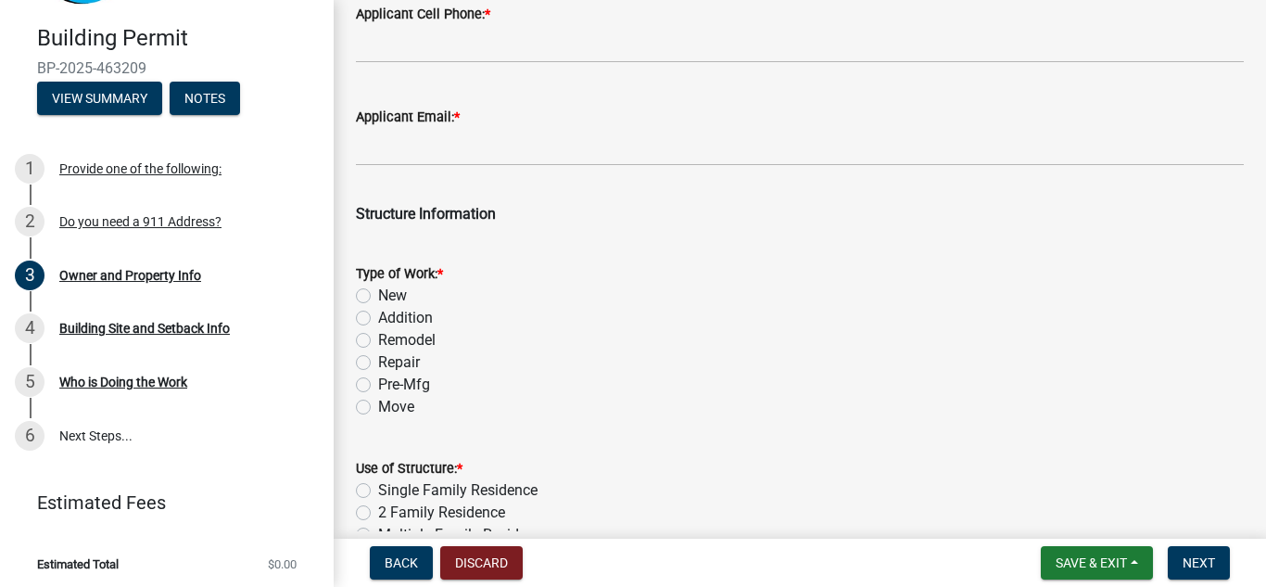
click at [378, 295] on label "New" at bounding box center [392, 296] width 29 height 22
click at [378, 295] on input "New" at bounding box center [384, 291] width 12 height 12
radio input "true"
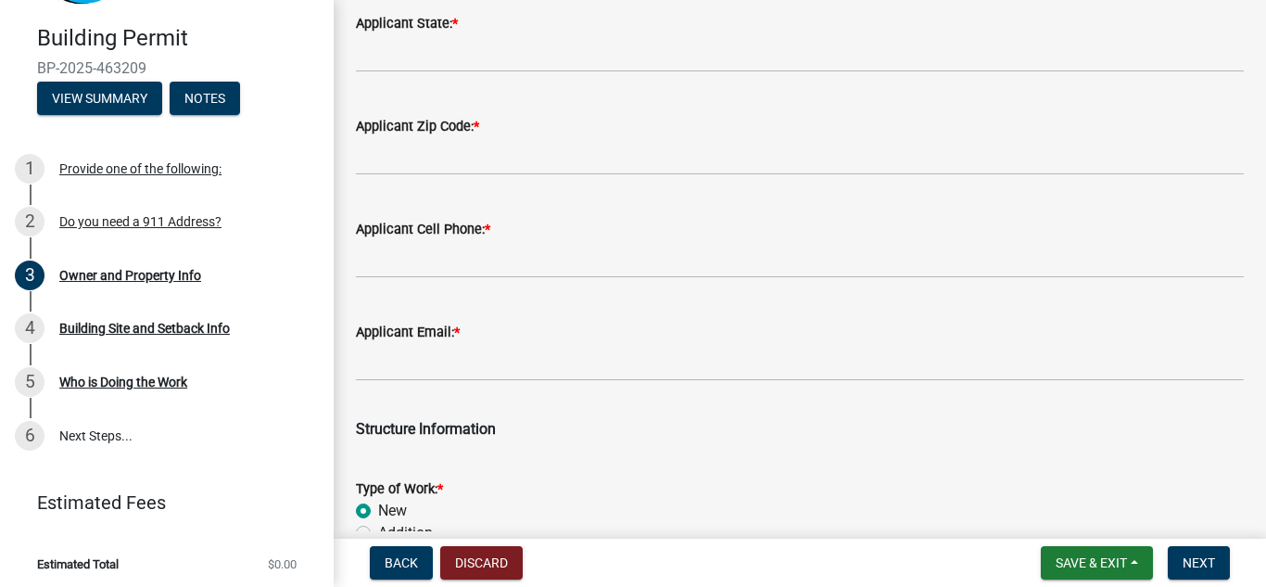
scroll to position [2381, 0]
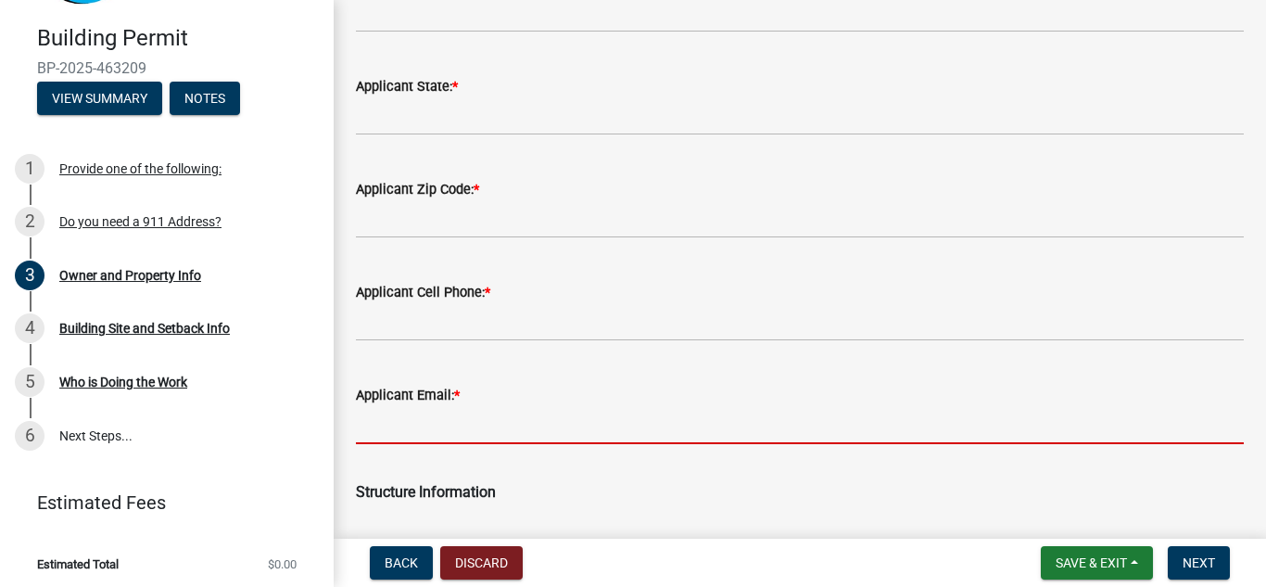
click at [475, 436] on input "Applicant Email: *" at bounding box center [800, 425] width 888 height 38
type input "[EMAIL_ADDRESS][DOMAIN_NAME]"
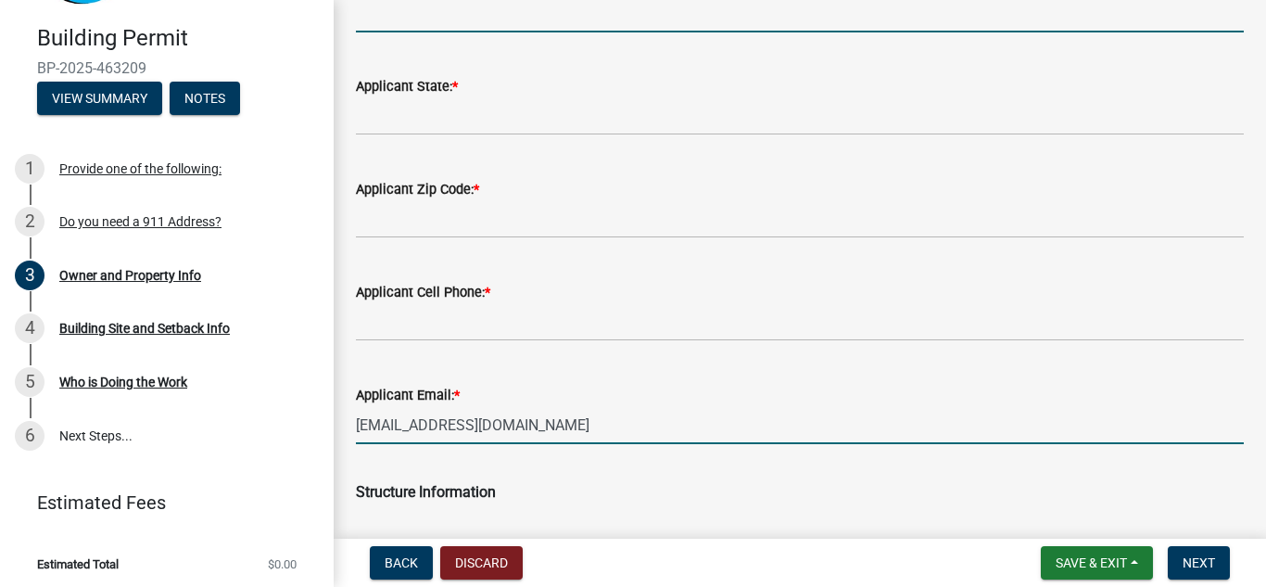
type input "[PERSON_NAME]"
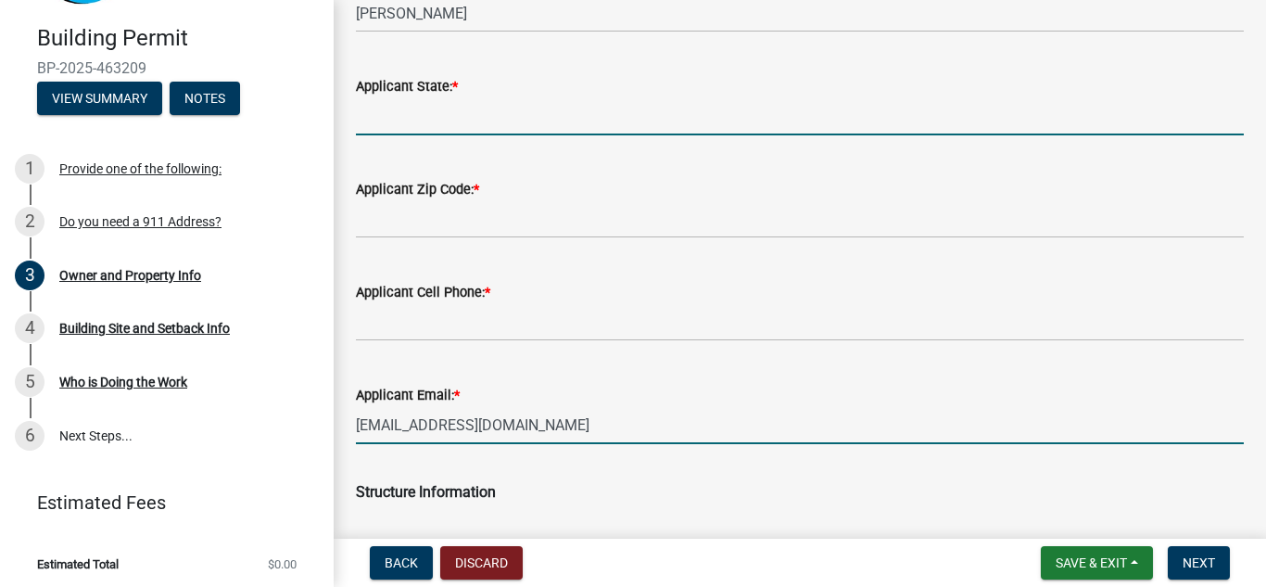
type input "IA"
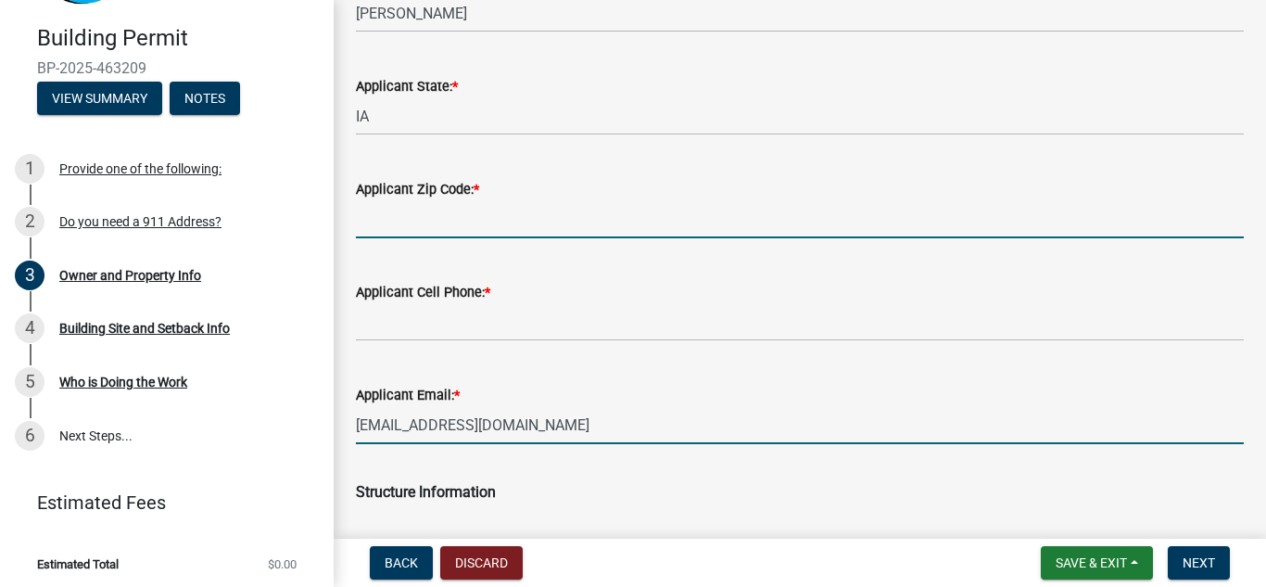
type input "50208"
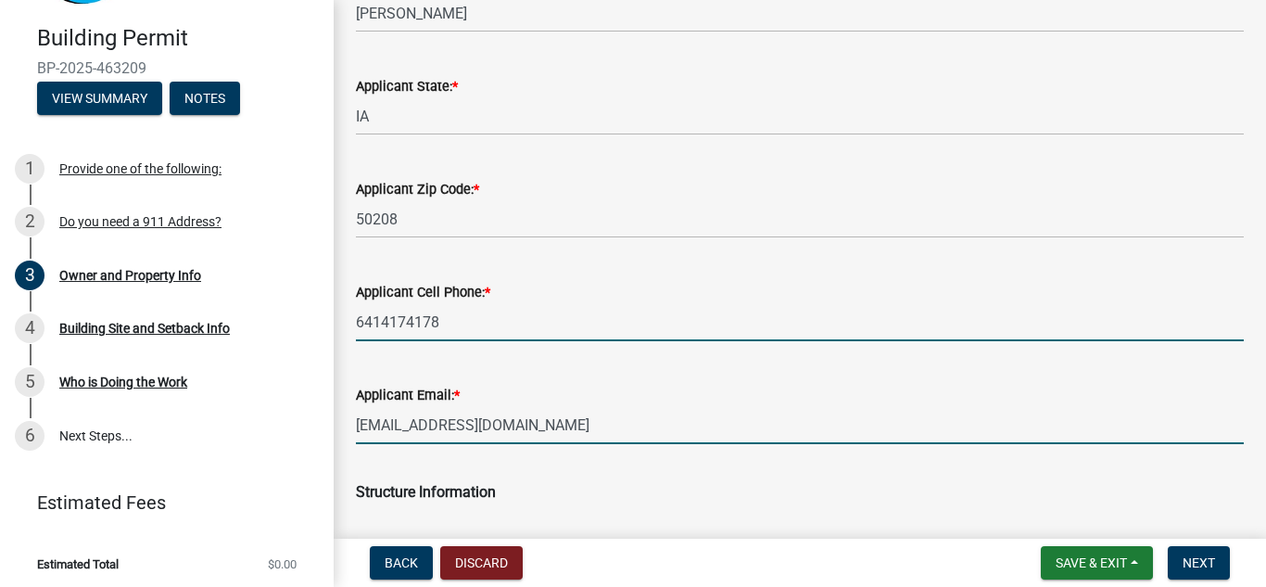
click at [499, 326] on input "6414174178" at bounding box center [800, 322] width 888 height 38
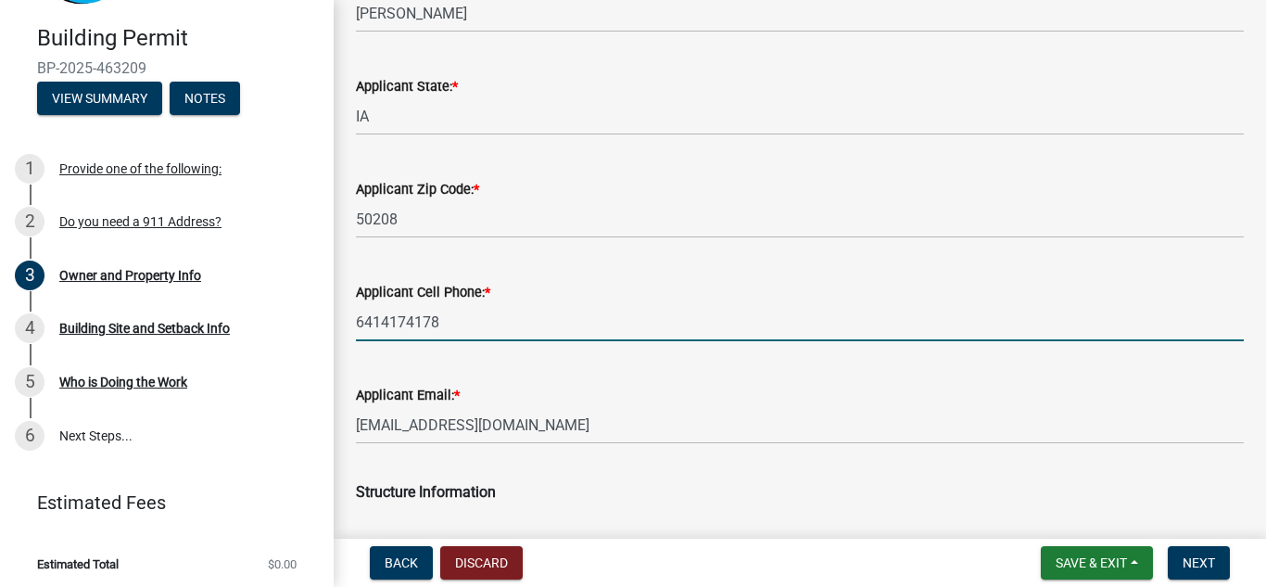
type input "6414178119"
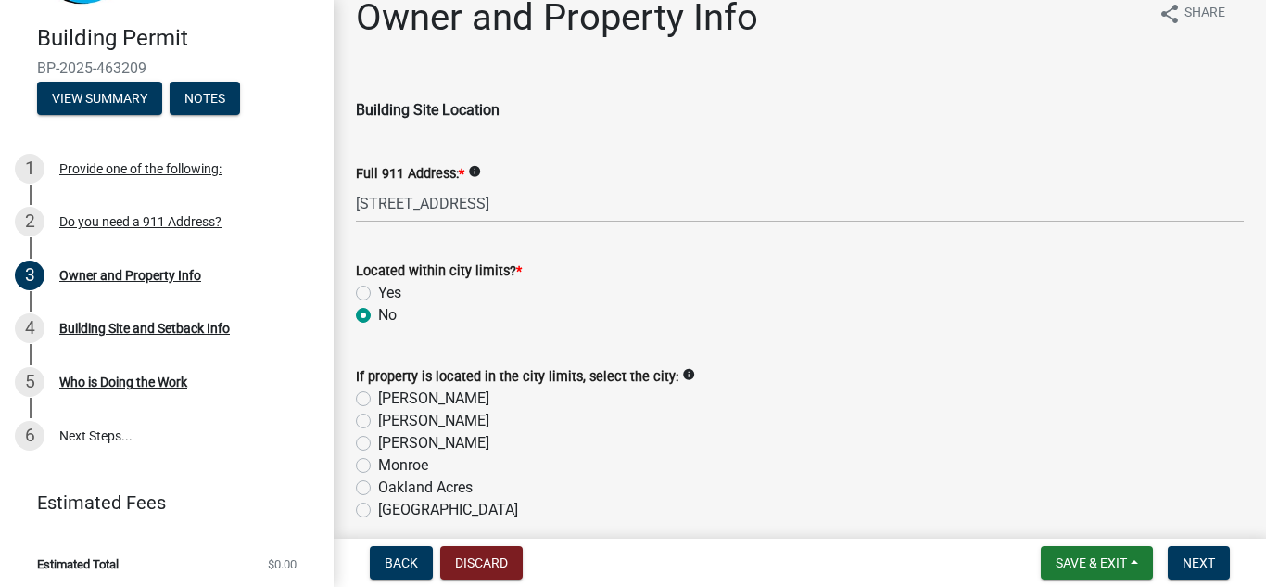
scroll to position [0, 0]
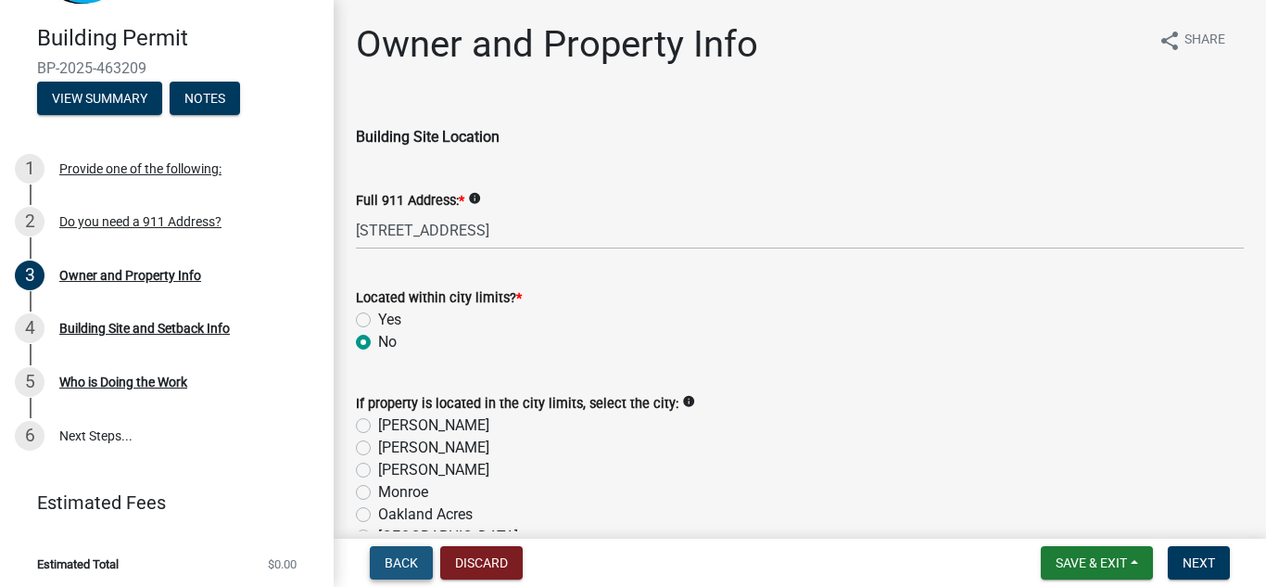
click at [398, 558] on span "Back" at bounding box center [401, 562] width 33 height 15
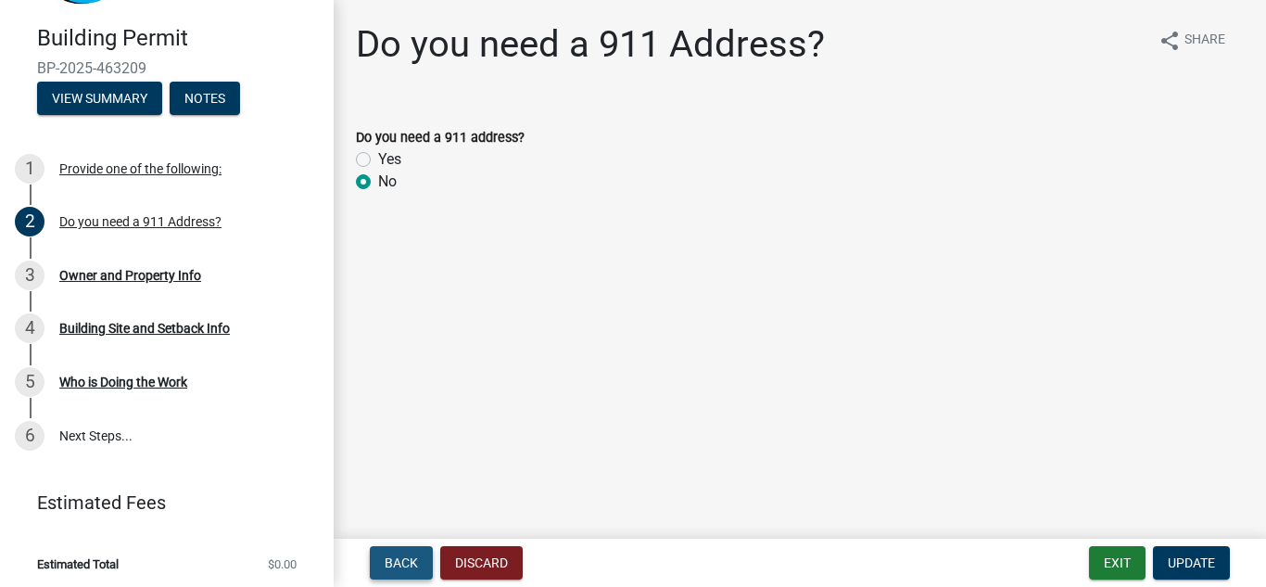
click at [405, 563] on span "Back" at bounding box center [401, 562] width 33 height 15
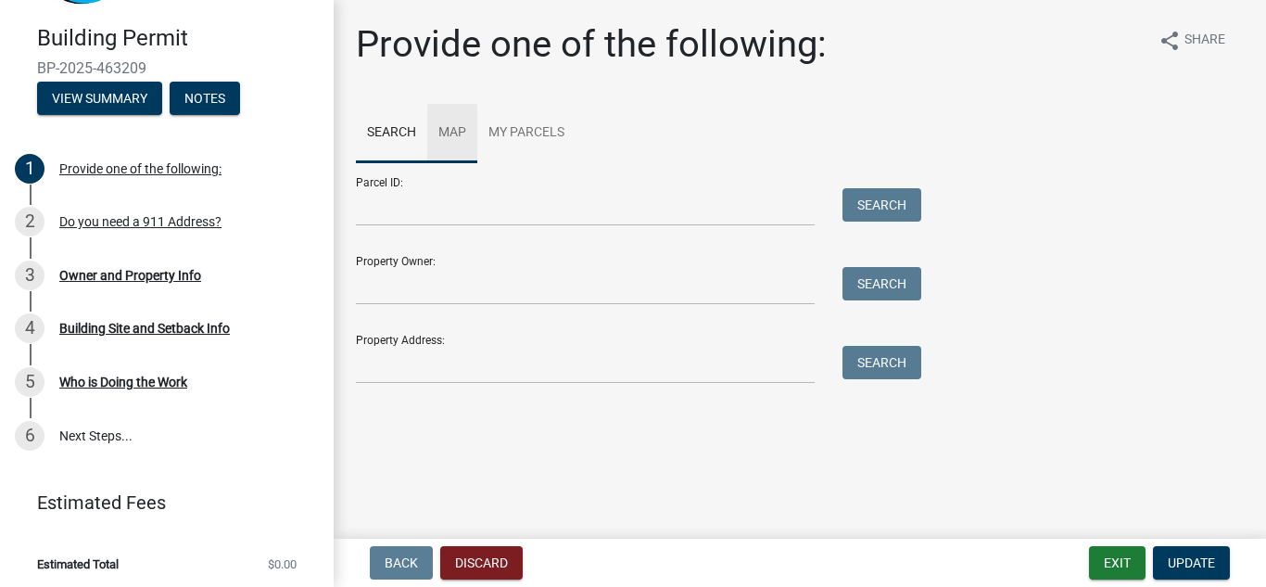
click at [453, 133] on link "Map" at bounding box center [452, 133] width 50 height 59
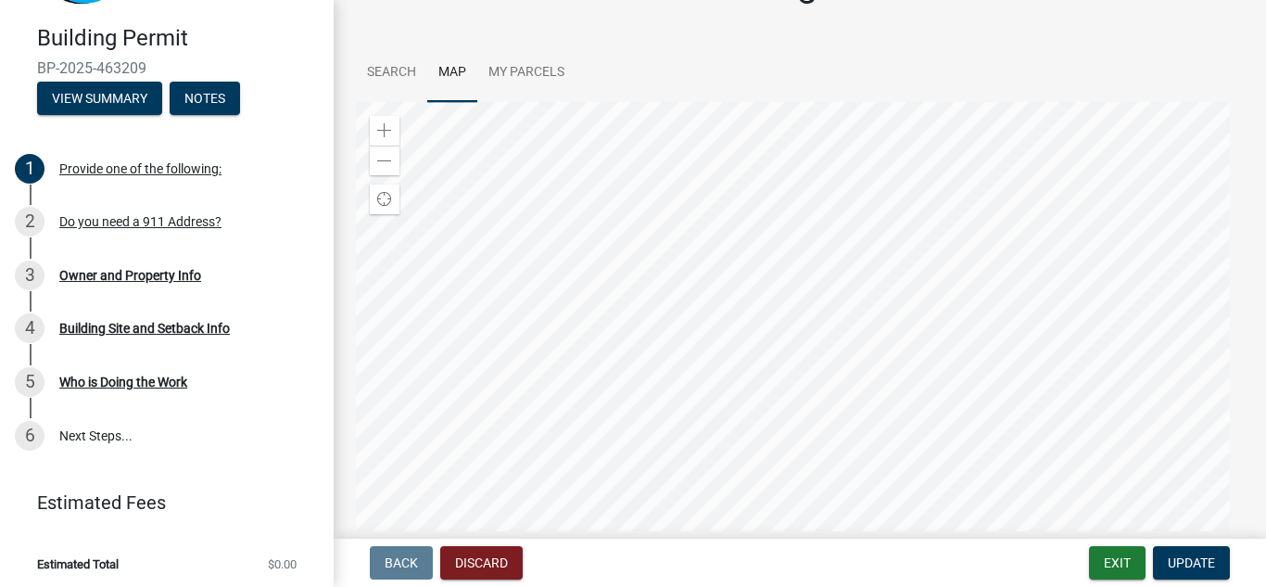
scroll to position [93, 0]
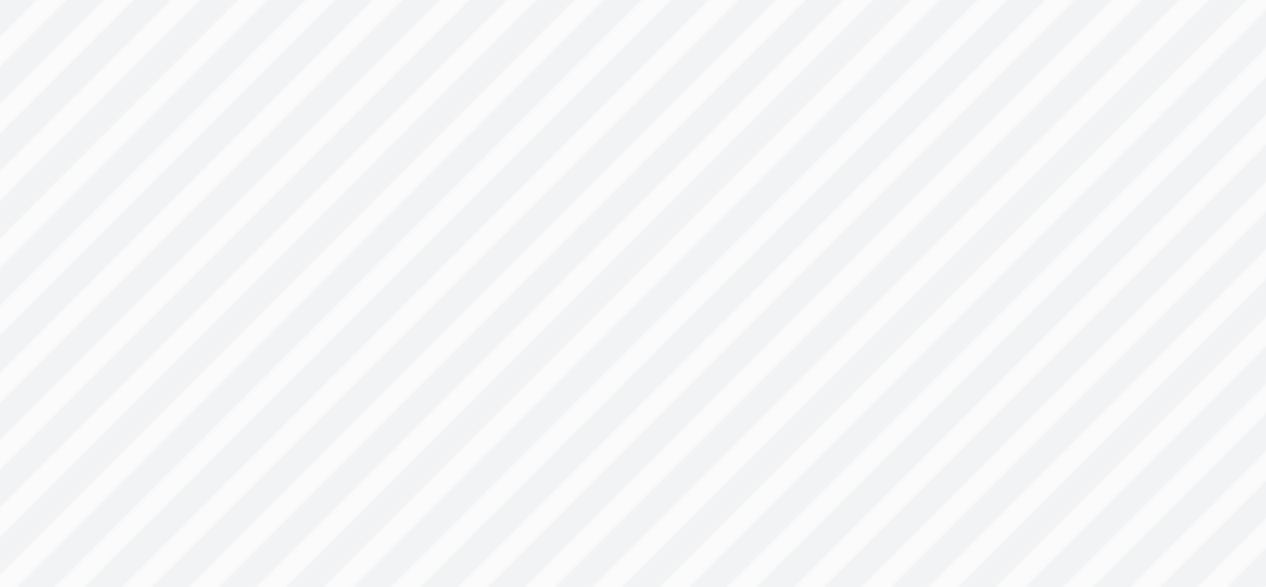
click at [802, 278] on div at bounding box center [800, 301] width 888 height 463
click at [870, 393] on div at bounding box center [800, 301] width 888 height 463
click at [895, 305] on div at bounding box center [800, 309] width 888 height 463
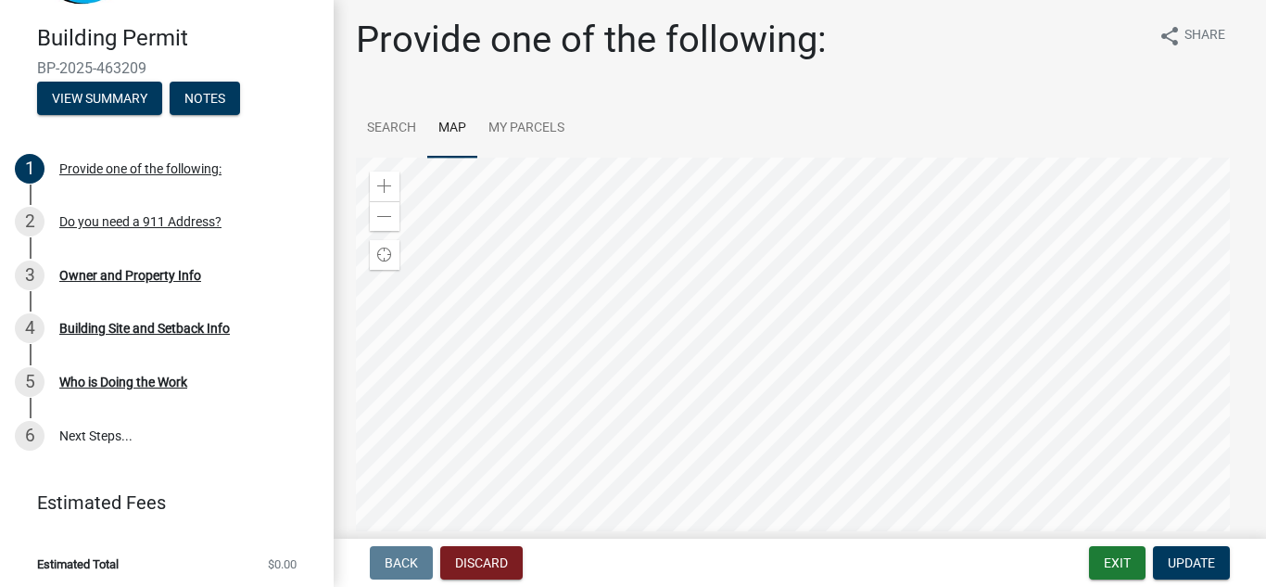
scroll to position [0, 0]
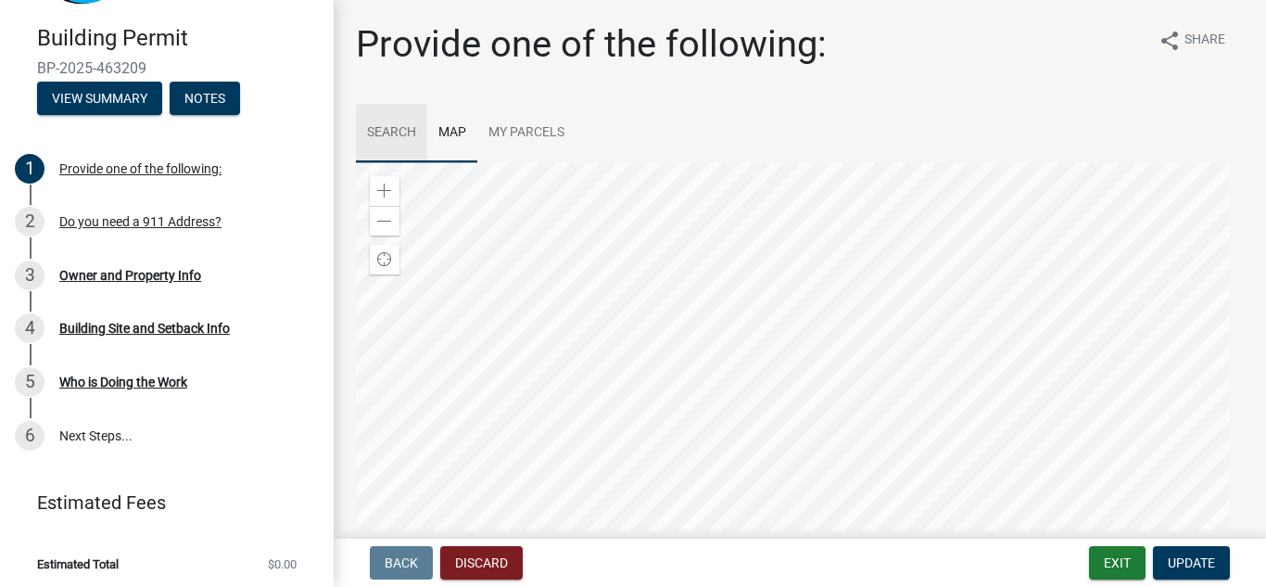
click at [396, 127] on link "Search" at bounding box center [391, 133] width 71 height 59
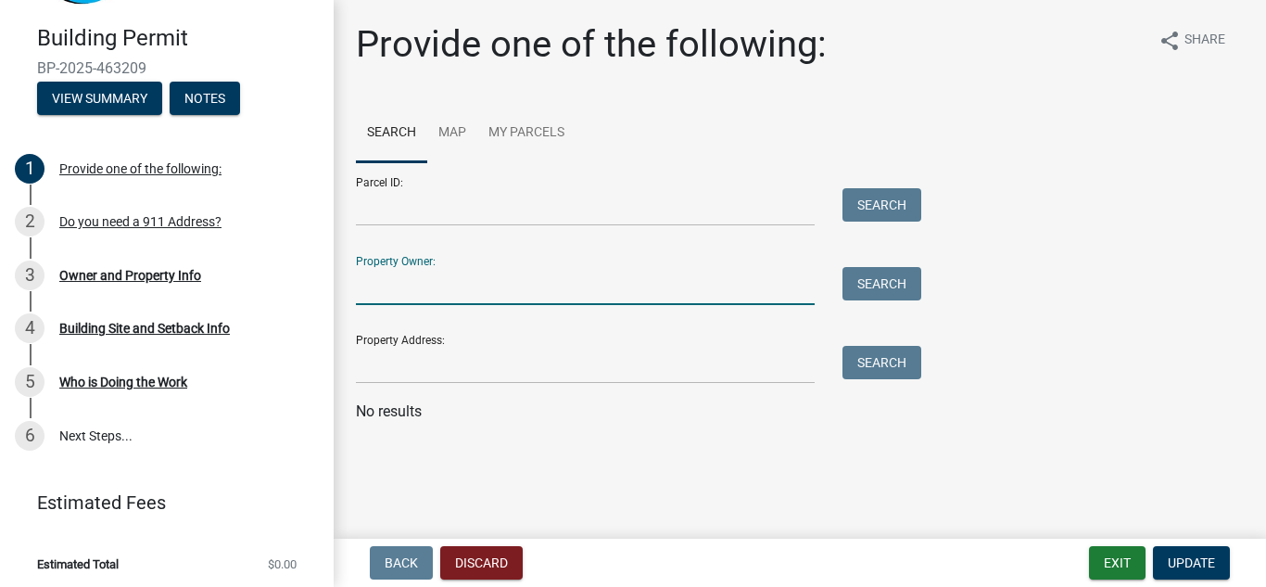
click at [392, 285] on input "Property Owner:" at bounding box center [585, 286] width 459 height 38
type input "moose 923"
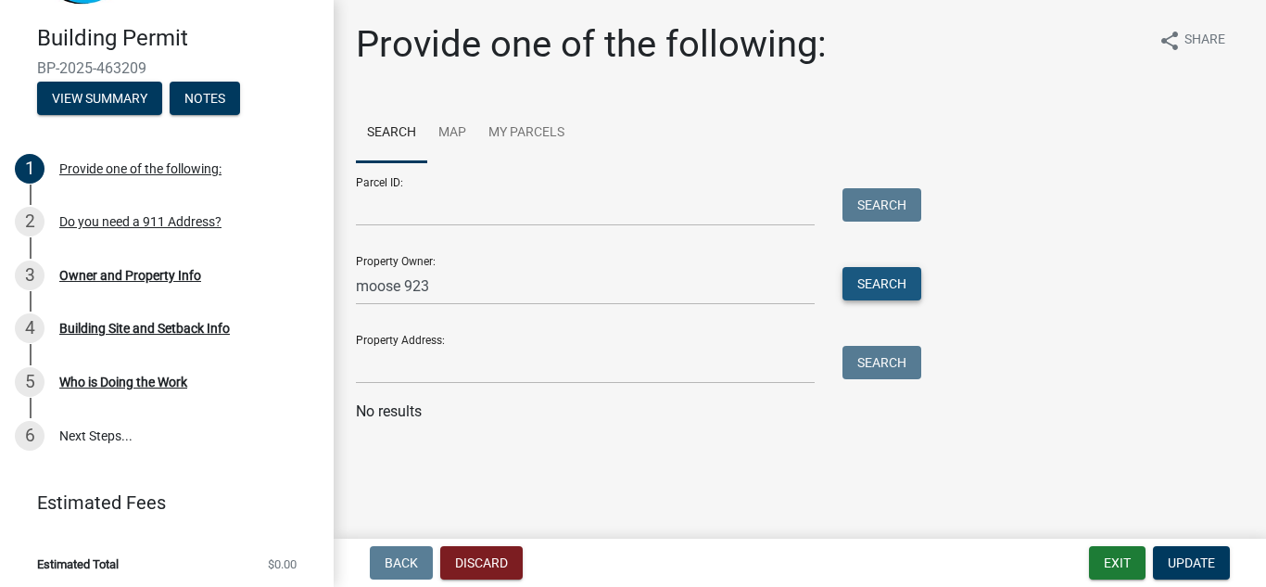
click at [877, 281] on button "Search" at bounding box center [882, 283] width 79 height 33
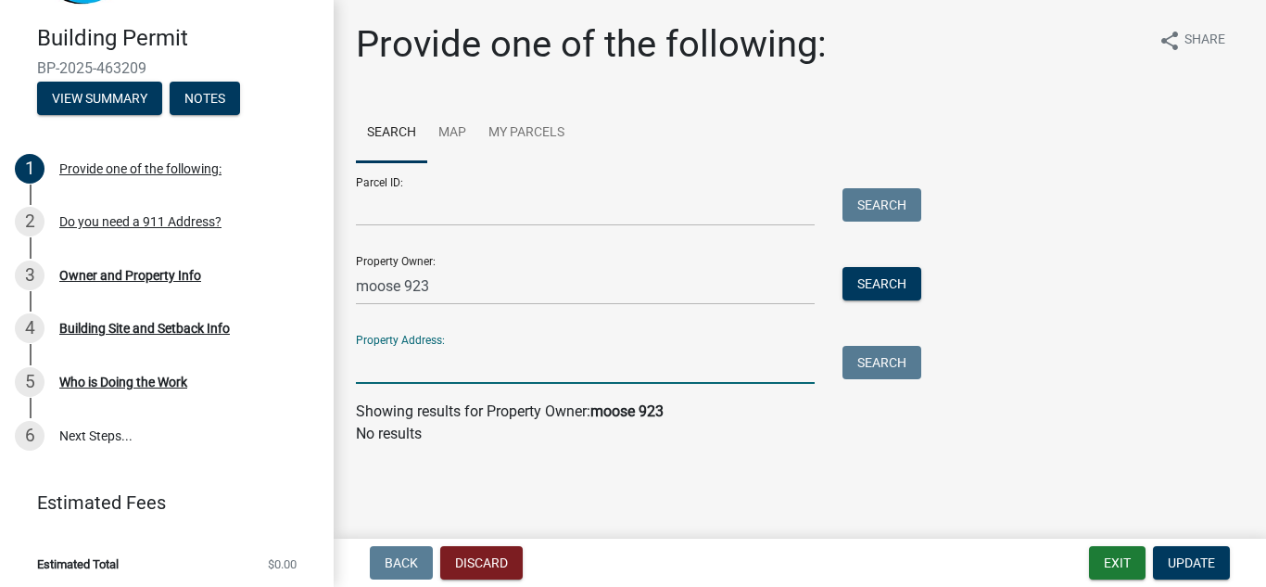
click at [395, 361] on input "Property Address:" at bounding box center [585, 365] width 459 height 38
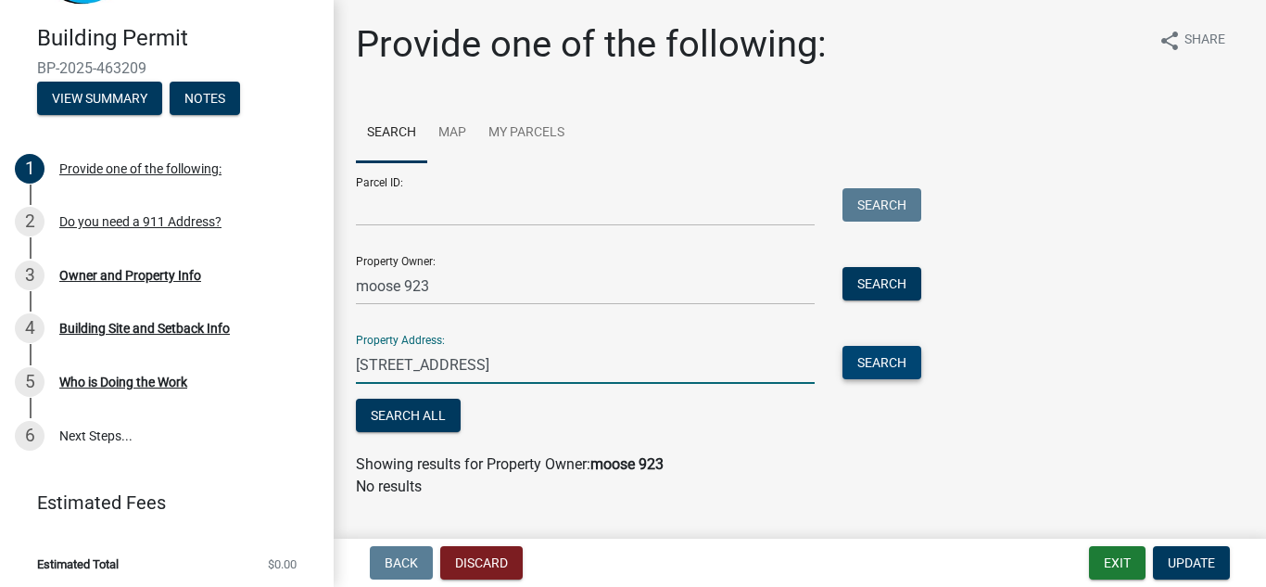
type input "2233 south 24th ave west"
click at [884, 357] on button "Search" at bounding box center [882, 362] width 79 height 33
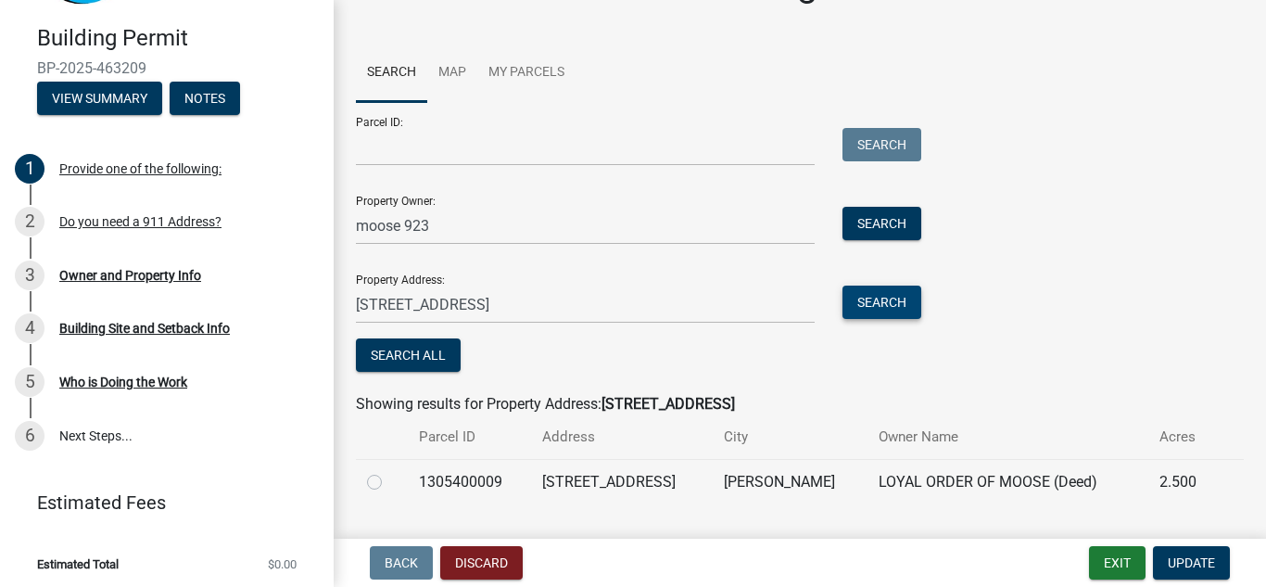
scroll to position [106, 0]
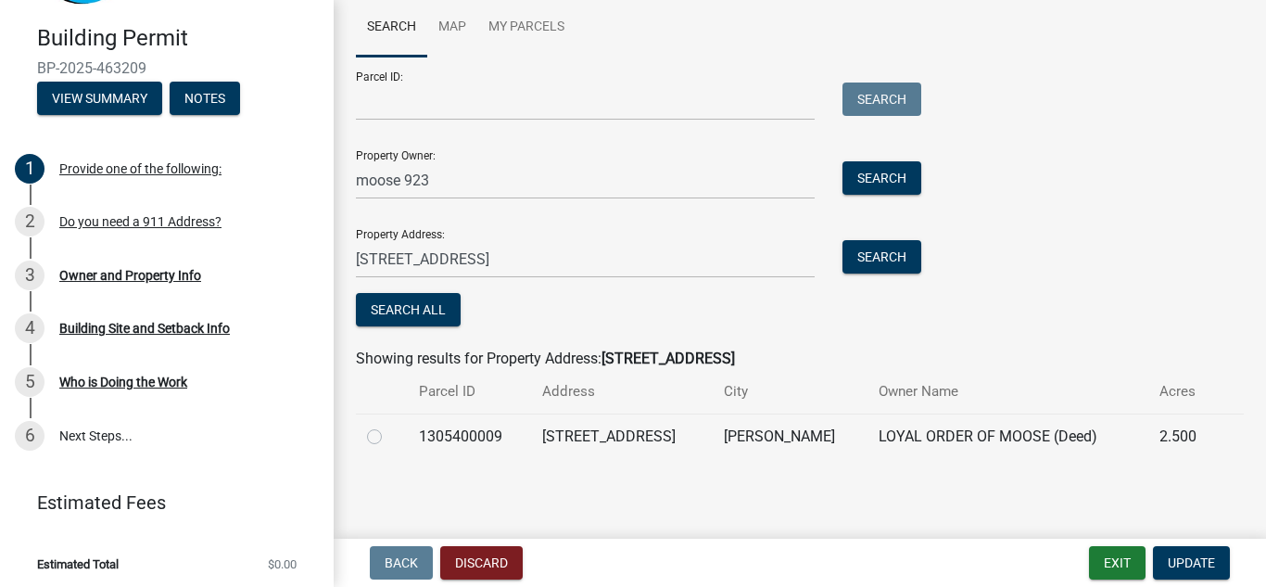
click at [389, 425] on label at bounding box center [389, 425] width 0 height 0
click at [389, 437] on input "radio" at bounding box center [395, 431] width 12 height 12
radio input "true"
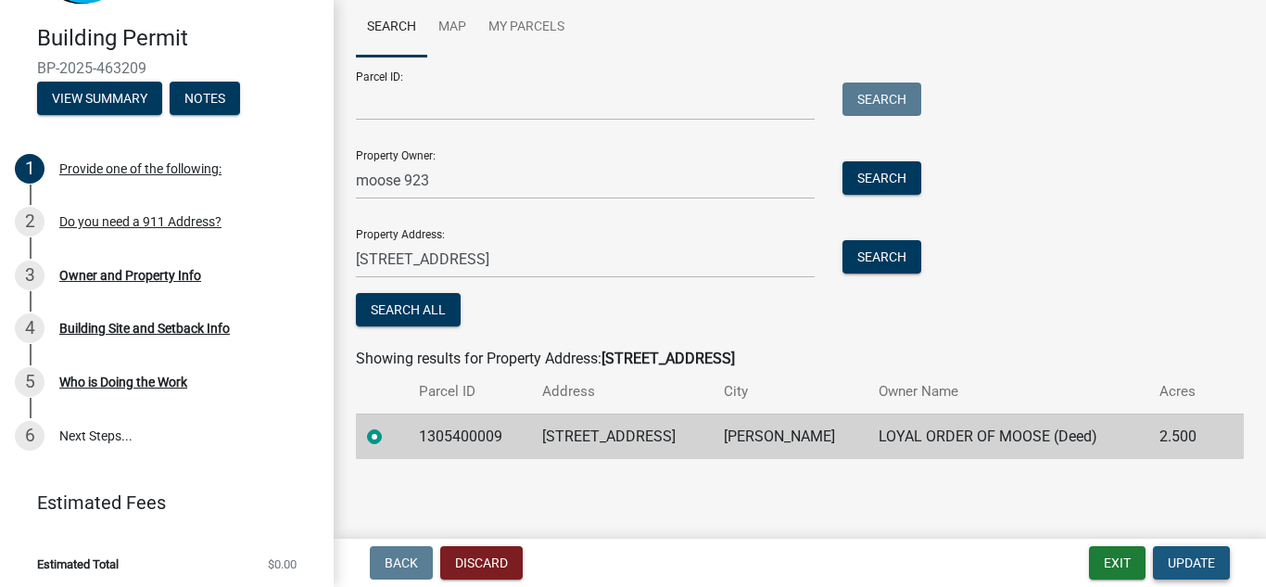
click at [1203, 561] on span "Update" at bounding box center [1191, 562] width 47 height 15
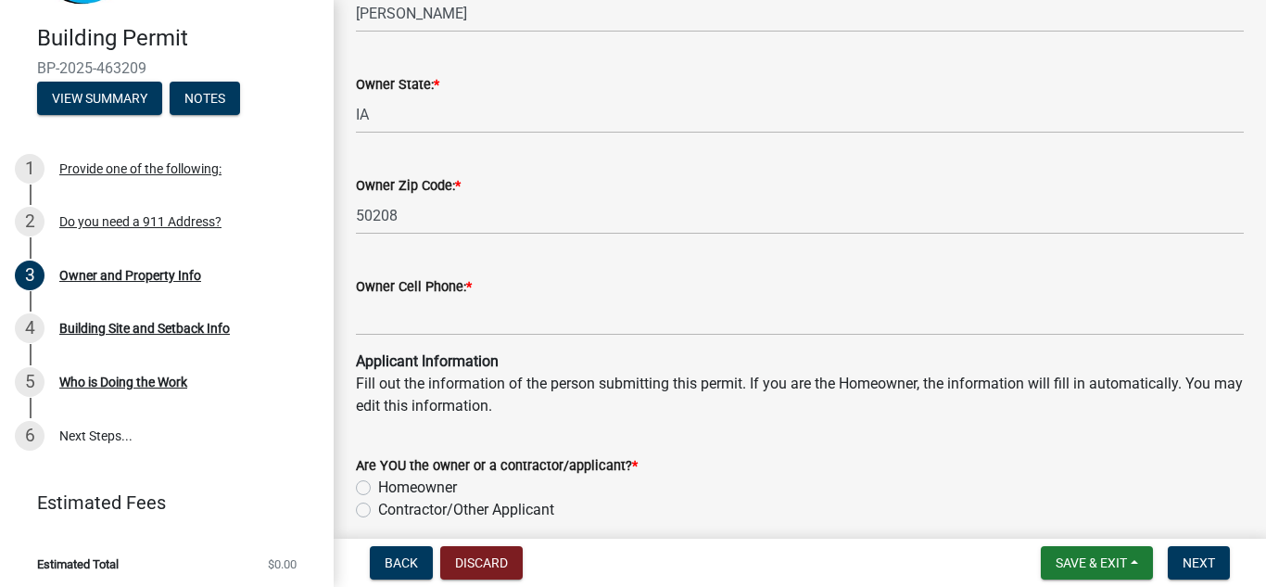
scroll to position [1576, 0]
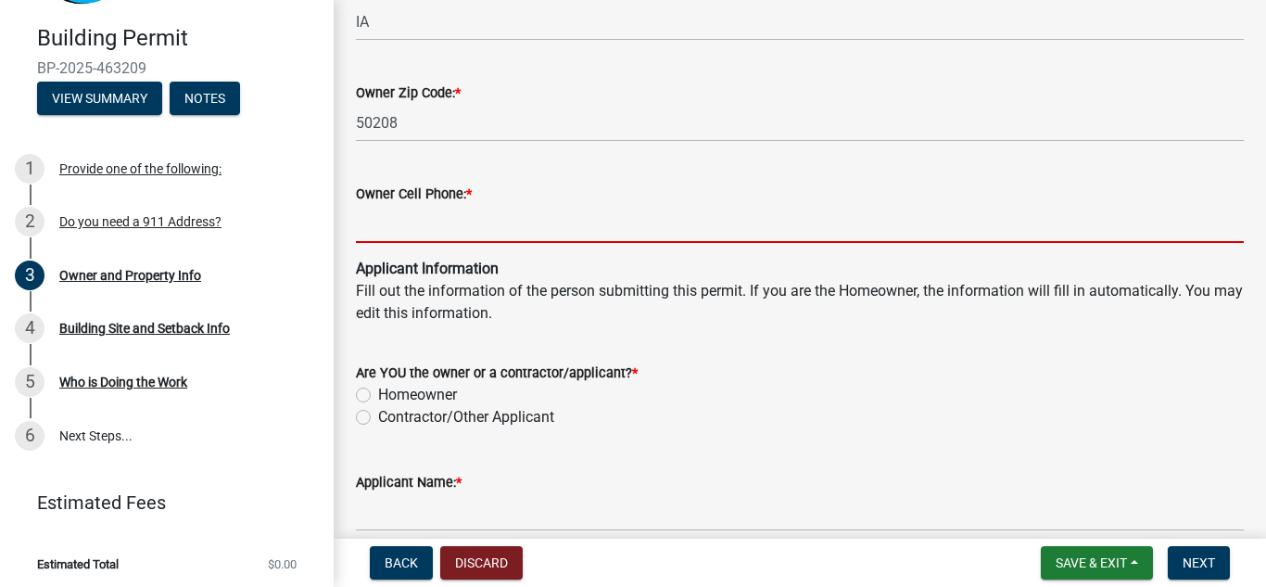
click at [374, 222] on input "Owner Cell Phone: *" at bounding box center [800, 224] width 888 height 38
type input "6414178119"
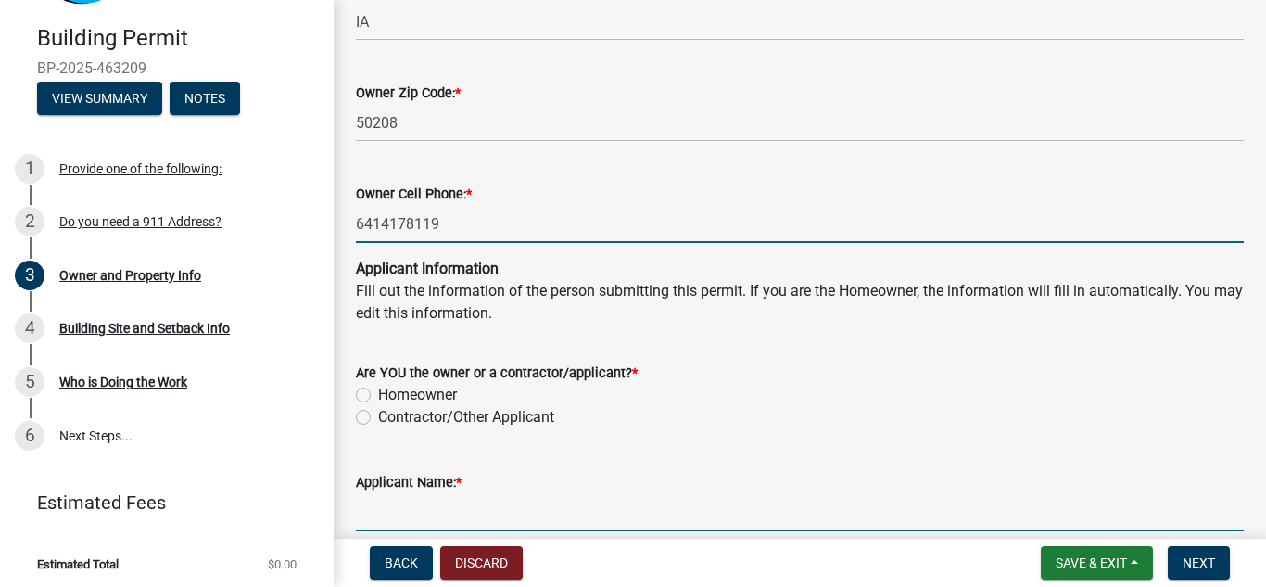
type input "terry coady"
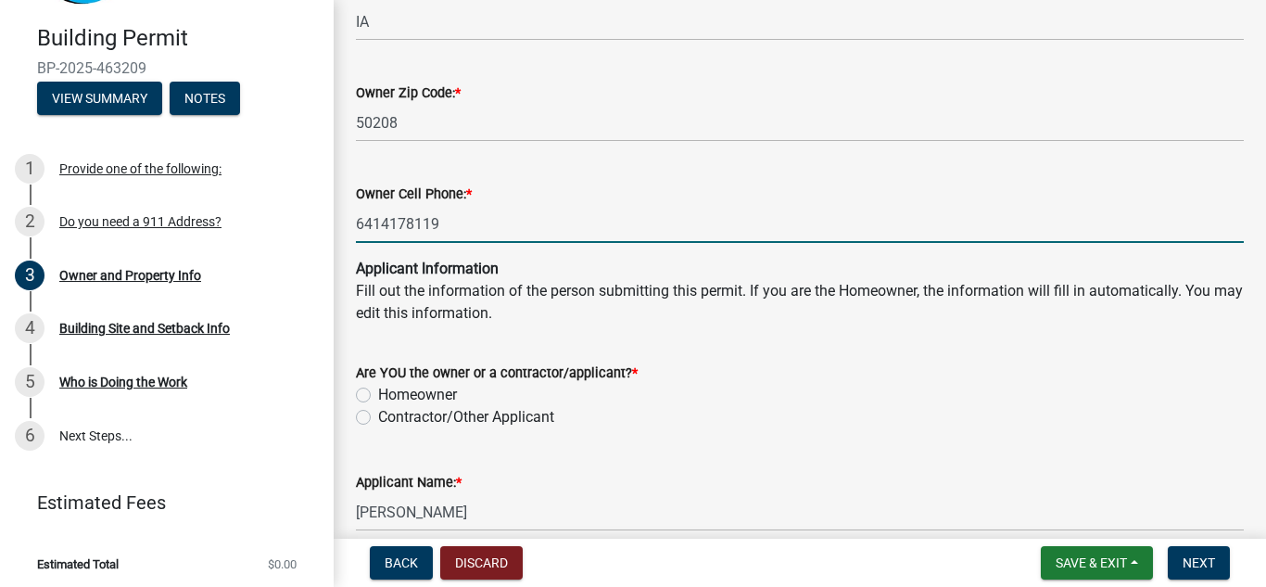
type input "403 S 8TH AVE E"
click at [378, 418] on label "Contractor/Other Applicant" at bounding box center [466, 417] width 176 height 22
click at [378, 418] on input "Contractor/Other Applicant" at bounding box center [384, 412] width 12 height 12
radio input "true"
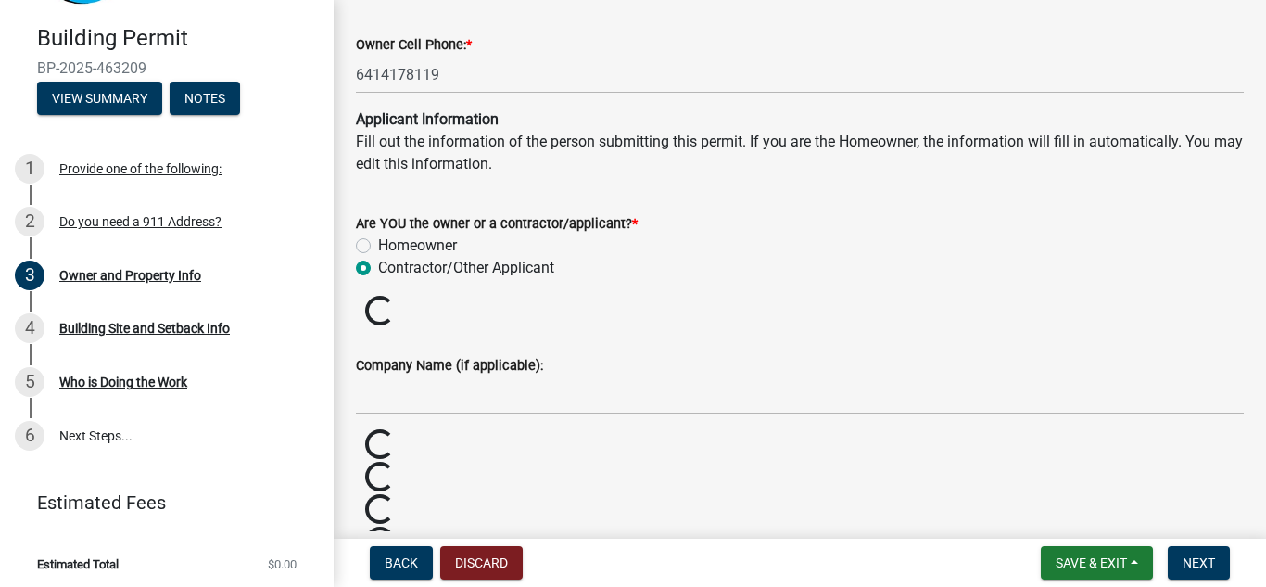
scroll to position [1761, 0]
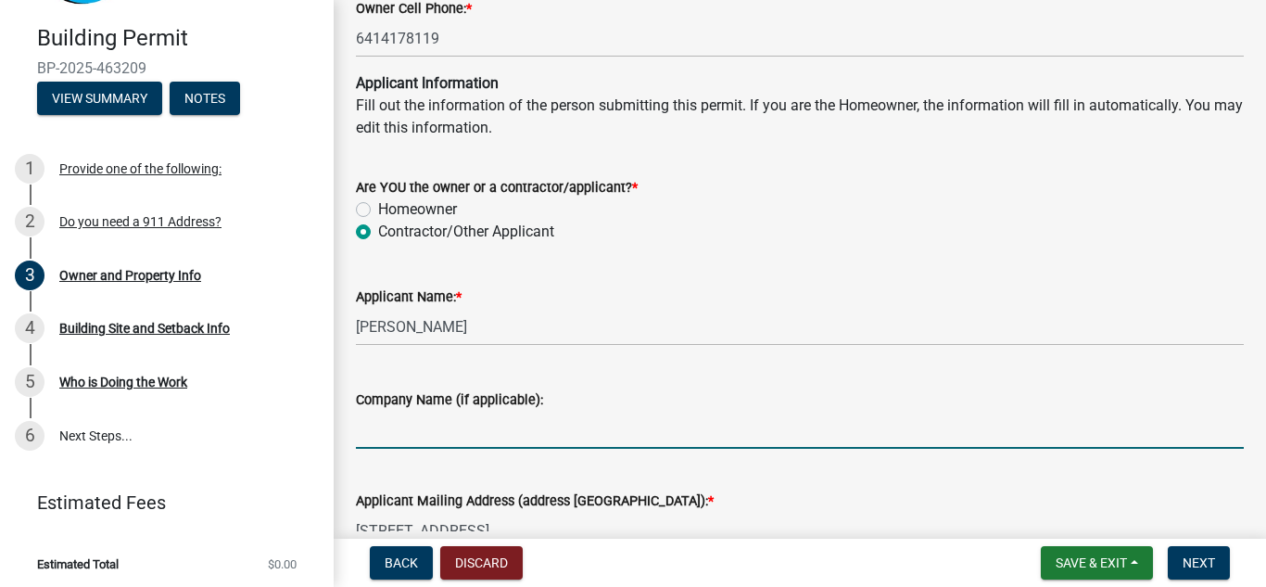
click at [373, 437] on input "Company Name (if applicable):" at bounding box center [800, 430] width 888 height 38
type input "terry coady const"
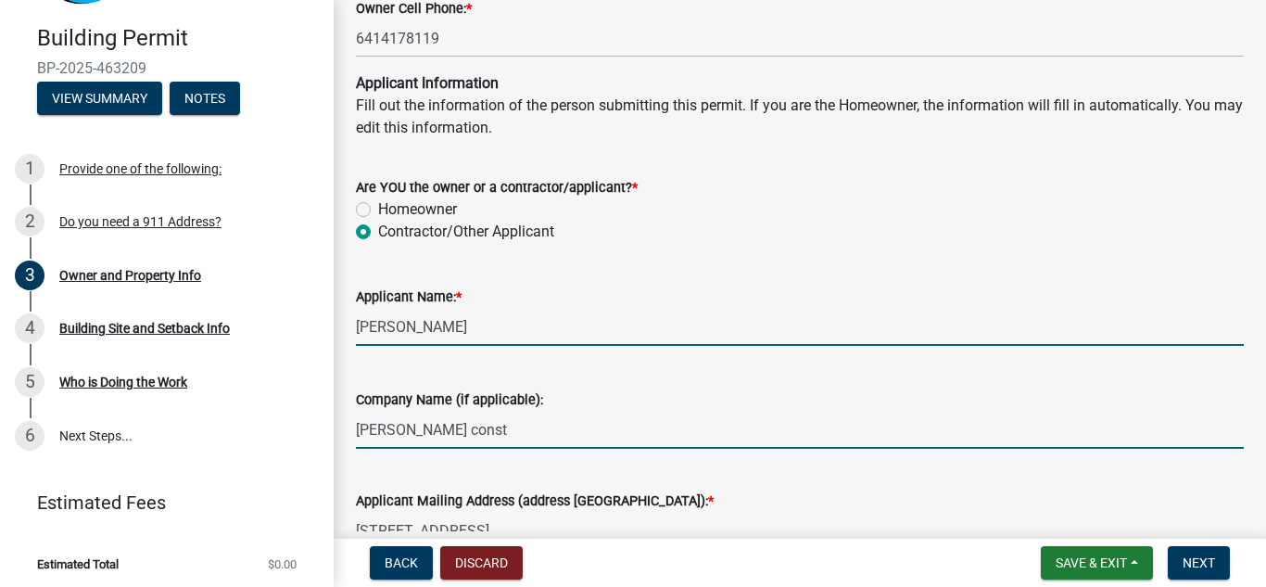
type input "terry a coady"
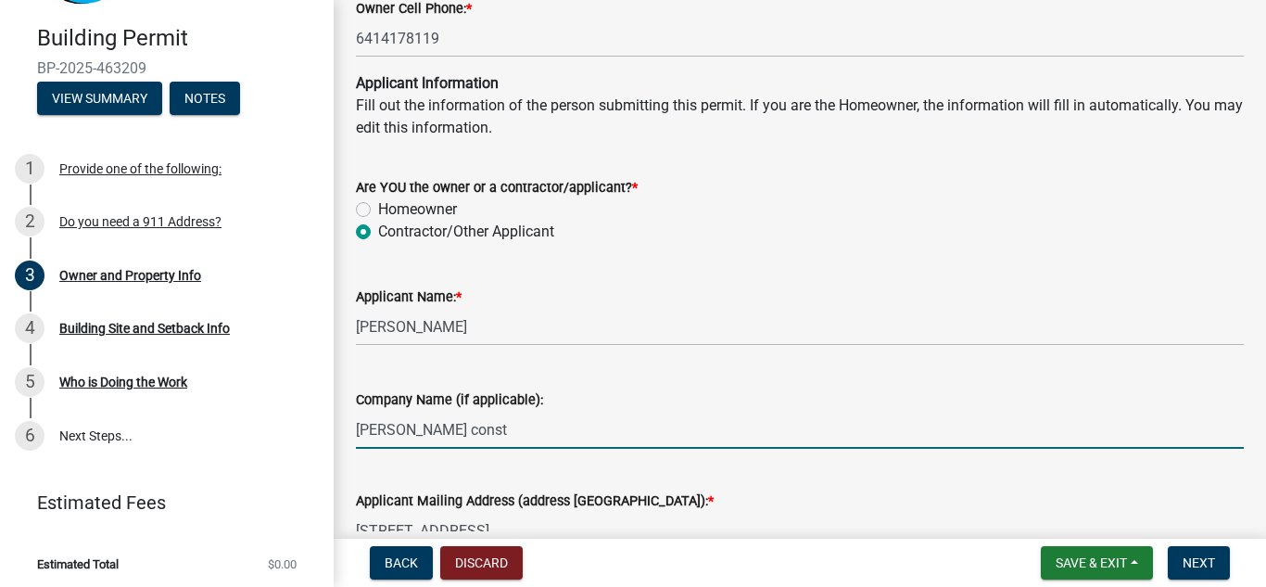
type input "[STREET_ADDRESS]"
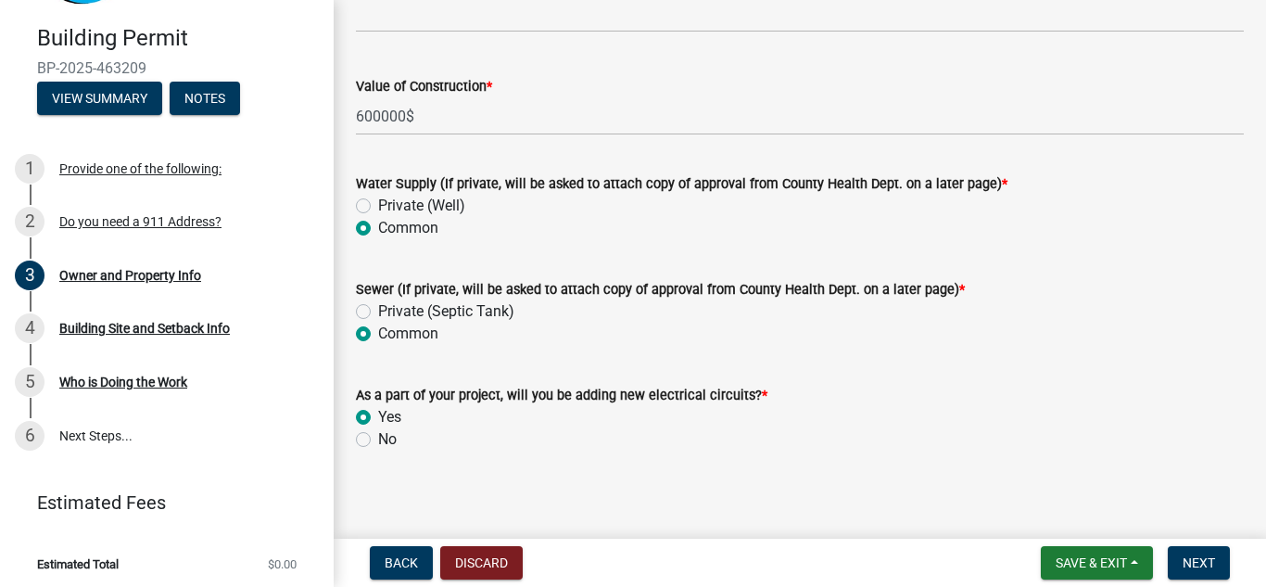
scroll to position [4049, 0]
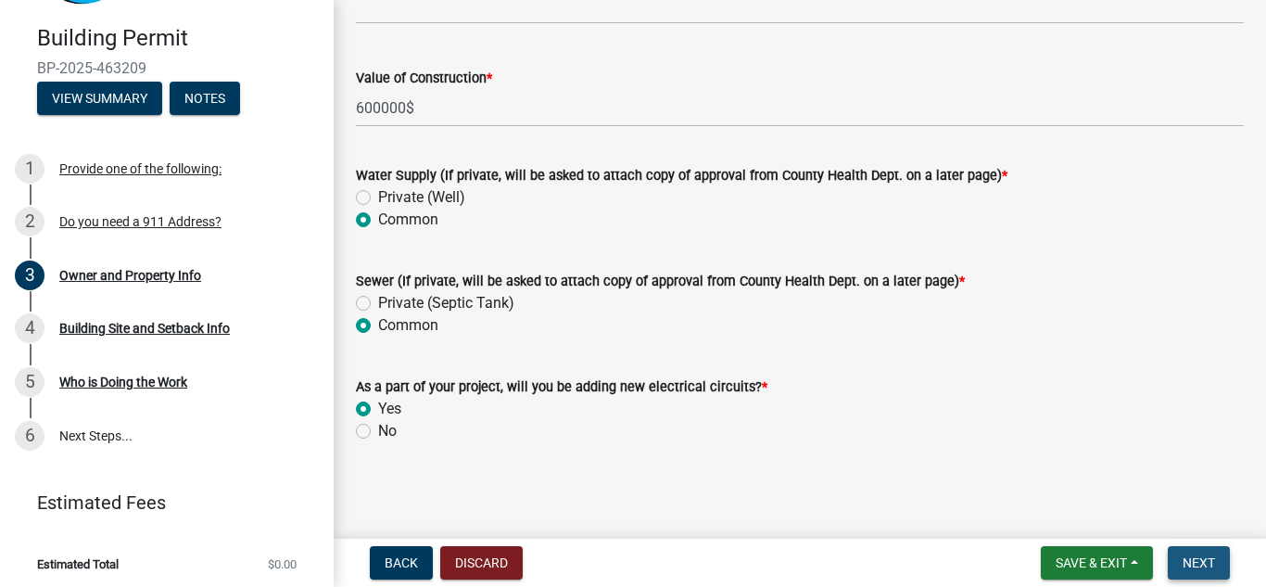
click at [1181, 561] on button "Next" at bounding box center [1199, 562] width 62 height 33
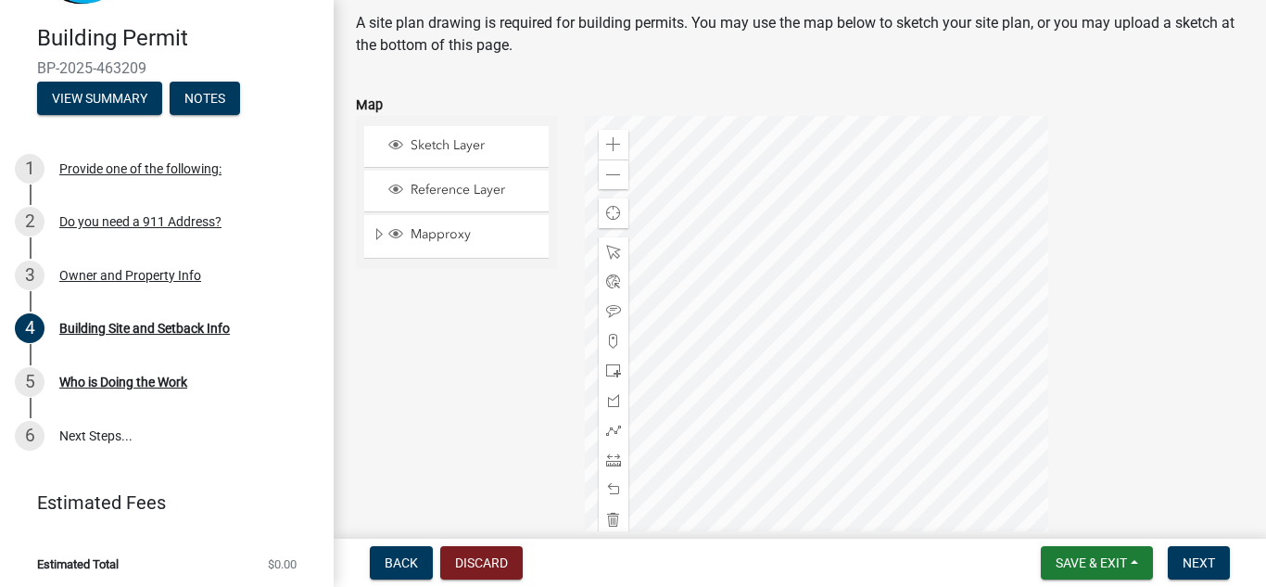
scroll to position [185, 0]
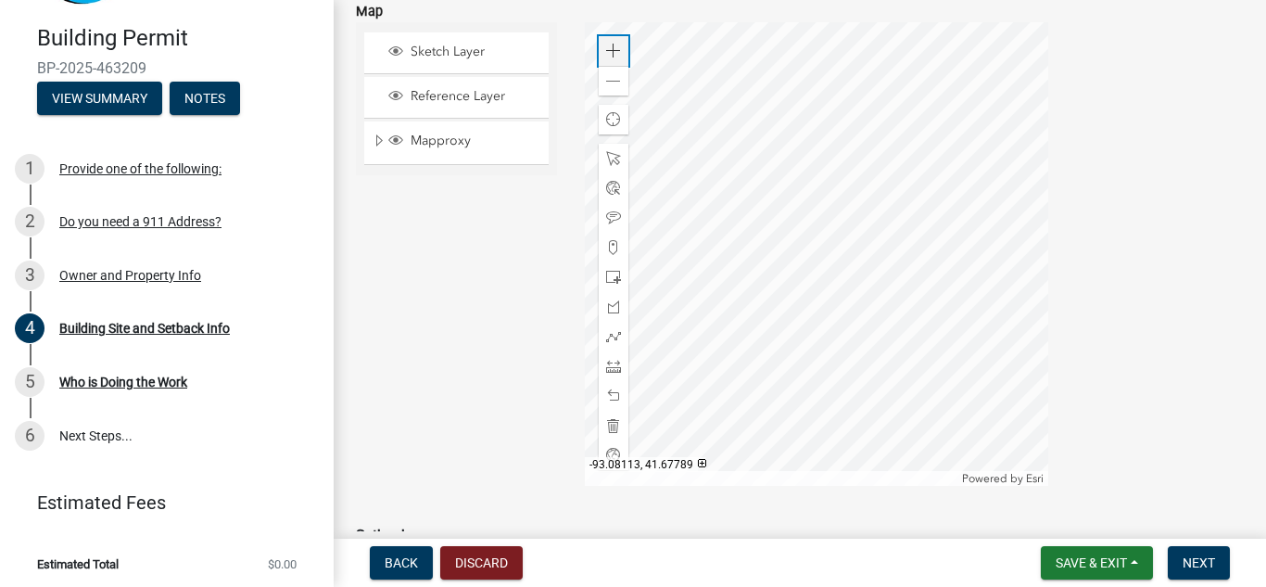
click at [612, 48] on span at bounding box center [613, 51] width 15 height 15
click at [760, 341] on div at bounding box center [816, 253] width 463 height 463
click at [606, 49] on span at bounding box center [613, 51] width 15 height 15
click at [609, 80] on span at bounding box center [613, 81] width 15 height 15
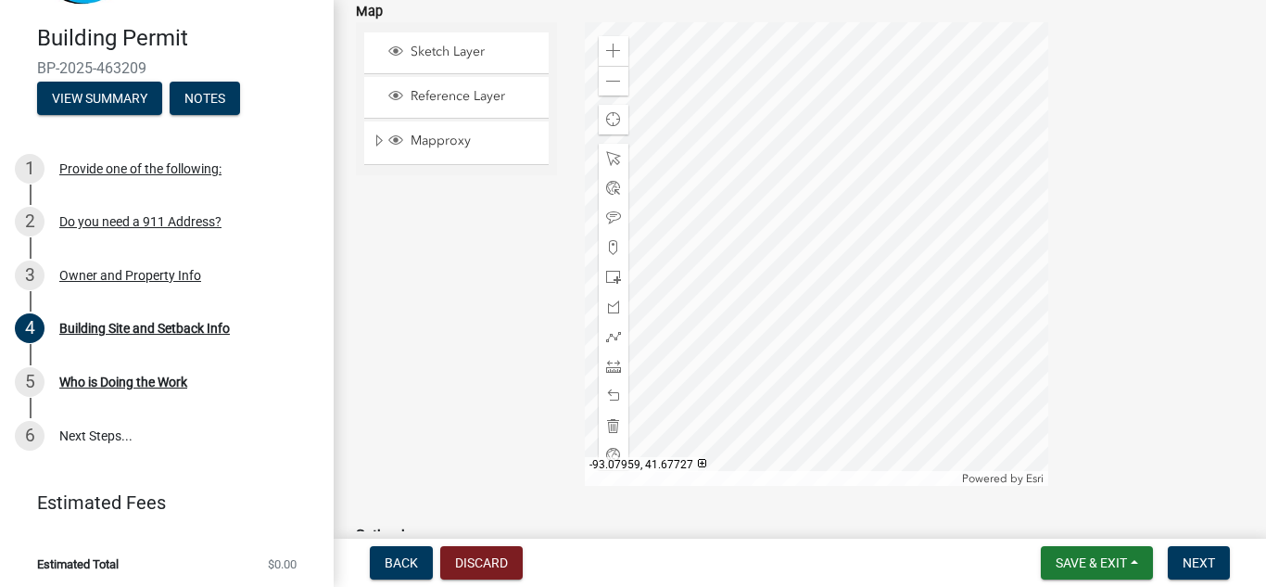
click at [864, 261] on div at bounding box center [816, 253] width 463 height 463
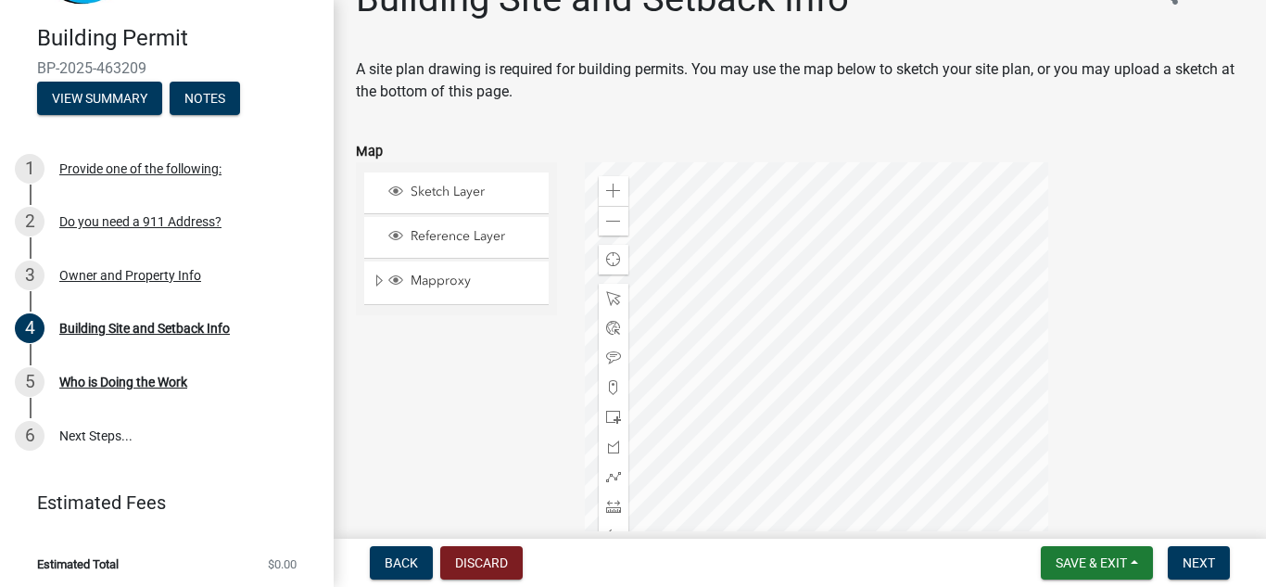
scroll to position [0, 0]
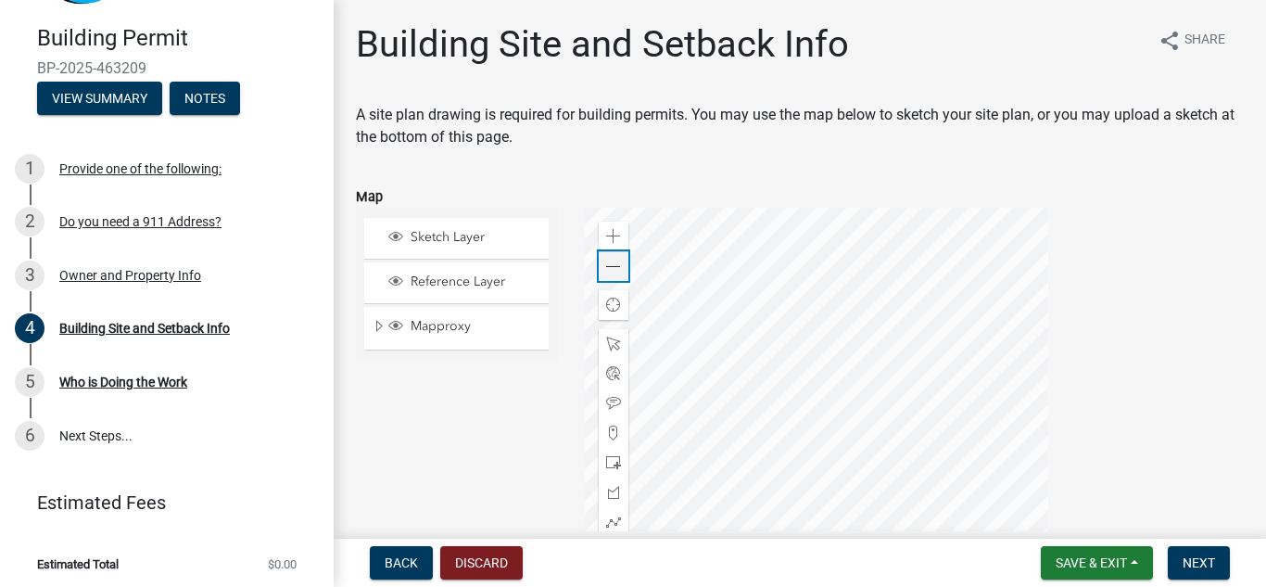
click at [617, 260] on span at bounding box center [613, 267] width 15 height 15
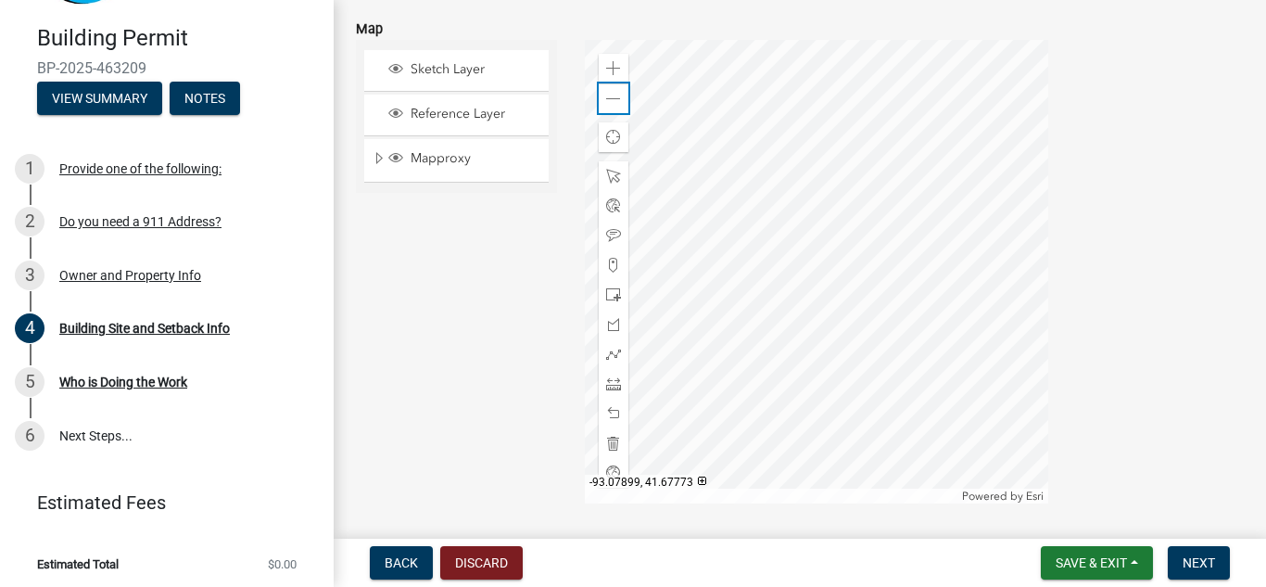
scroll to position [185, 0]
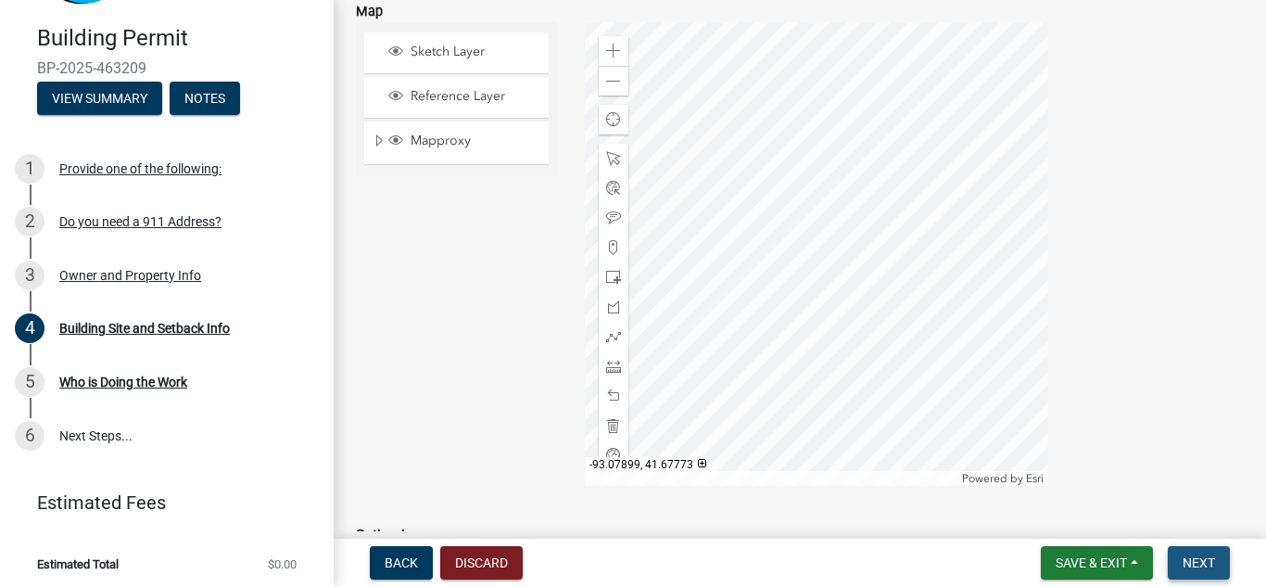
click at [1196, 565] on span "Next" at bounding box center [1199, 562] width 32 height 15
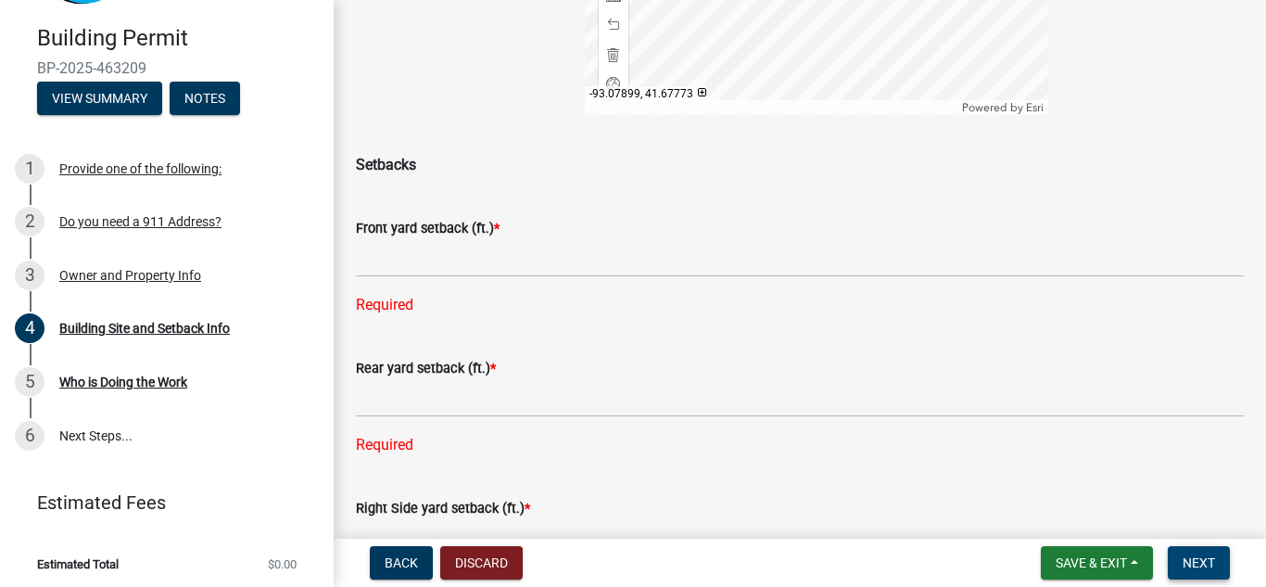
scroll to position [649, 0]
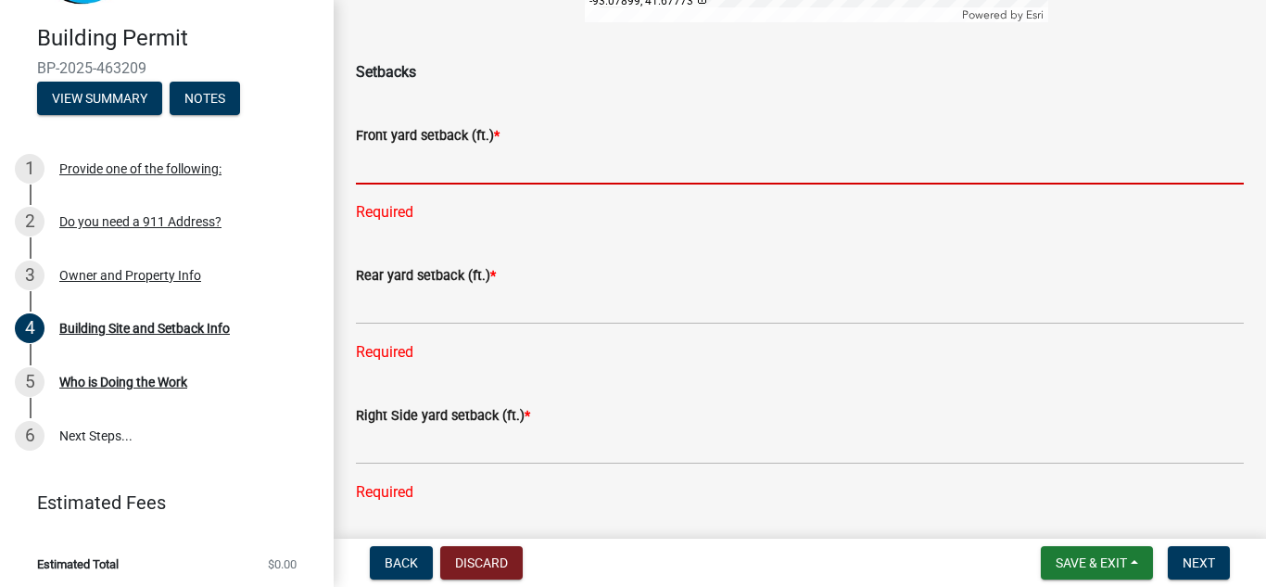
click at [381, 171] on input "text" at bounding box center [800, 165] width 888 height 38
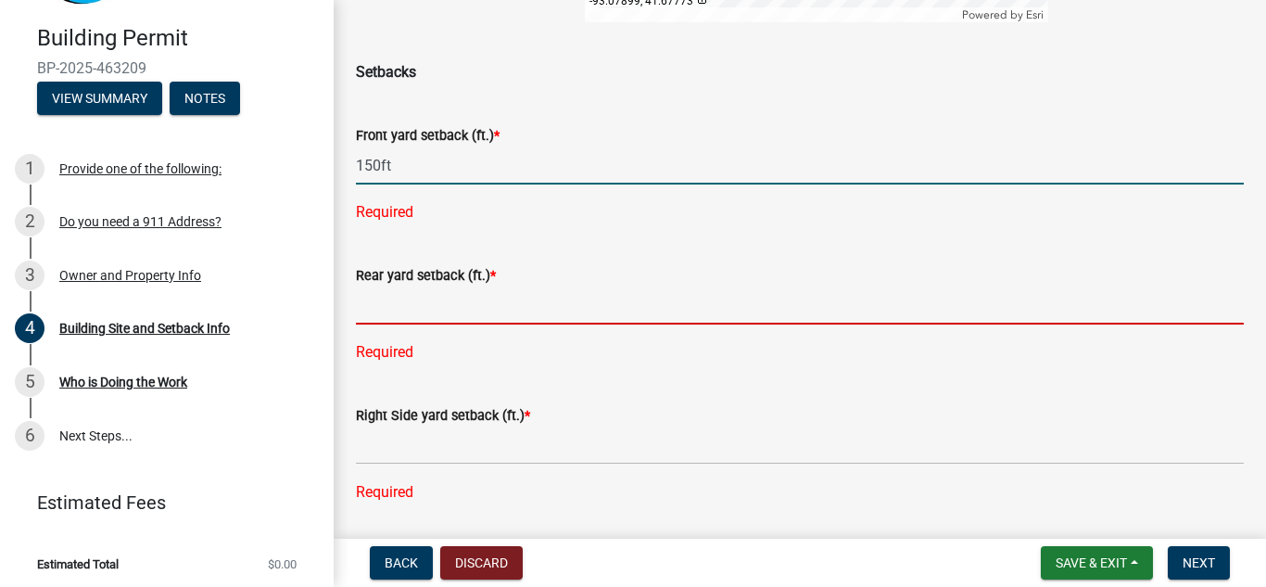
type input "150"
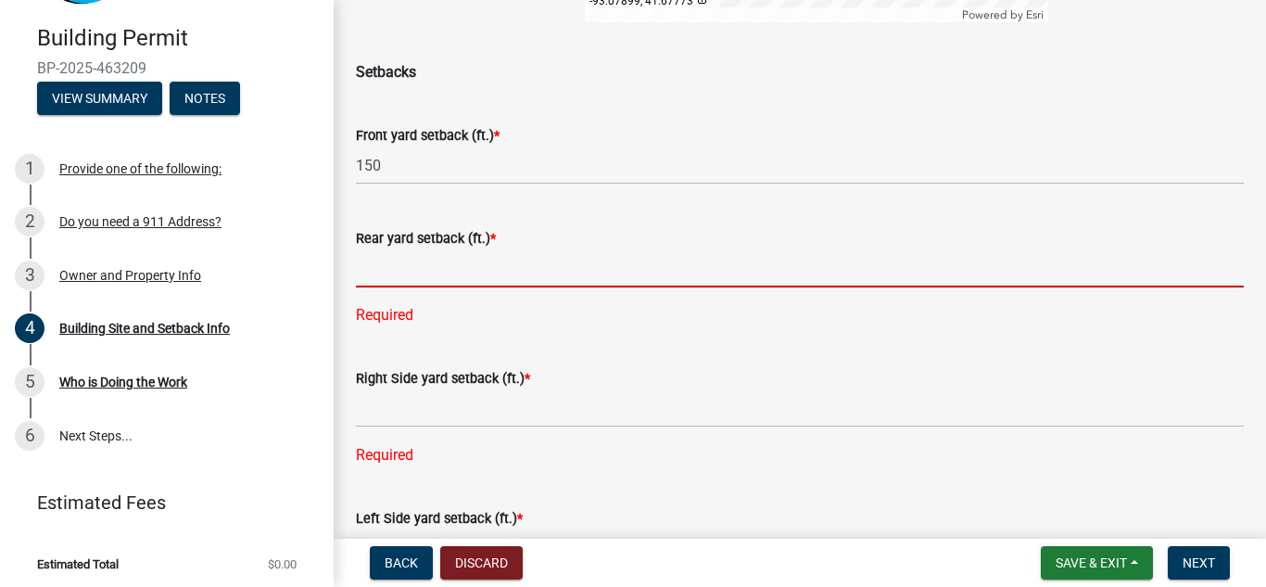
click at [386, 312] on div "Rear yard setback (ft.) * Required" at bounding box center [800, 263] width 888 height 125
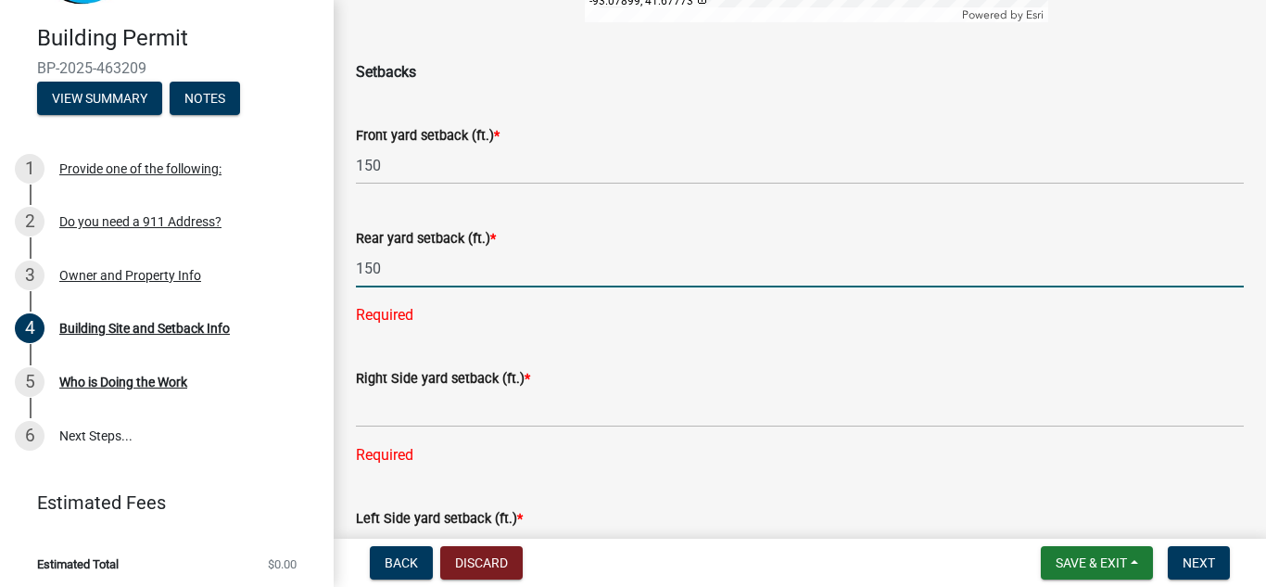
type input "150"
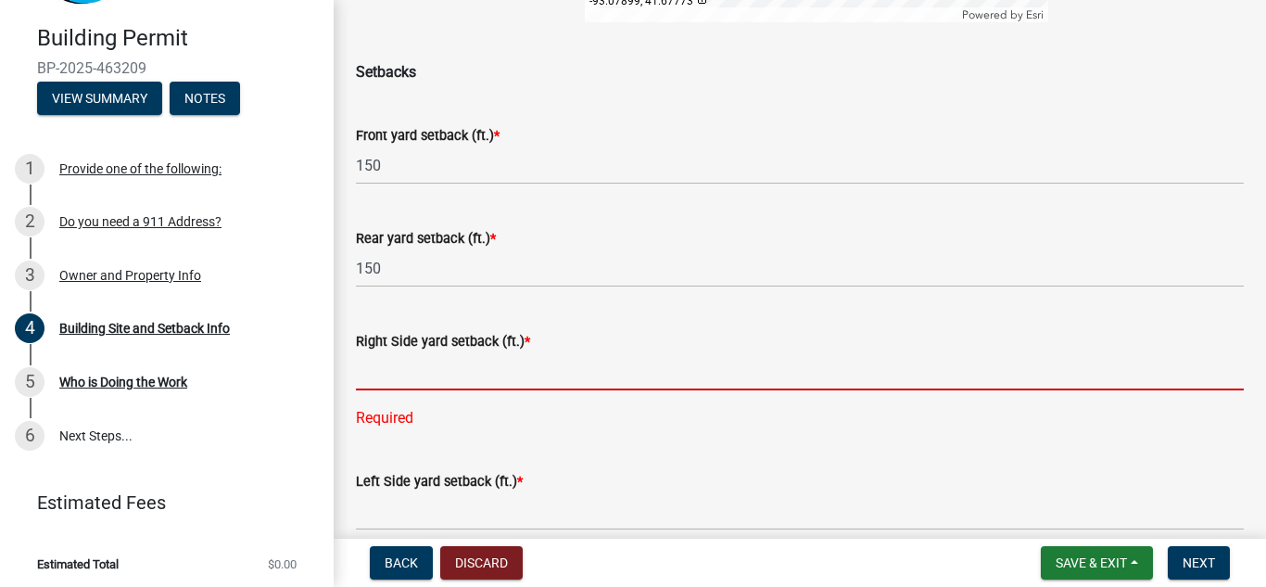
click at [394, 415] on div "Right Side yard setback (ft.) * Required" at bounding box center [800, 366] width 888 height 125
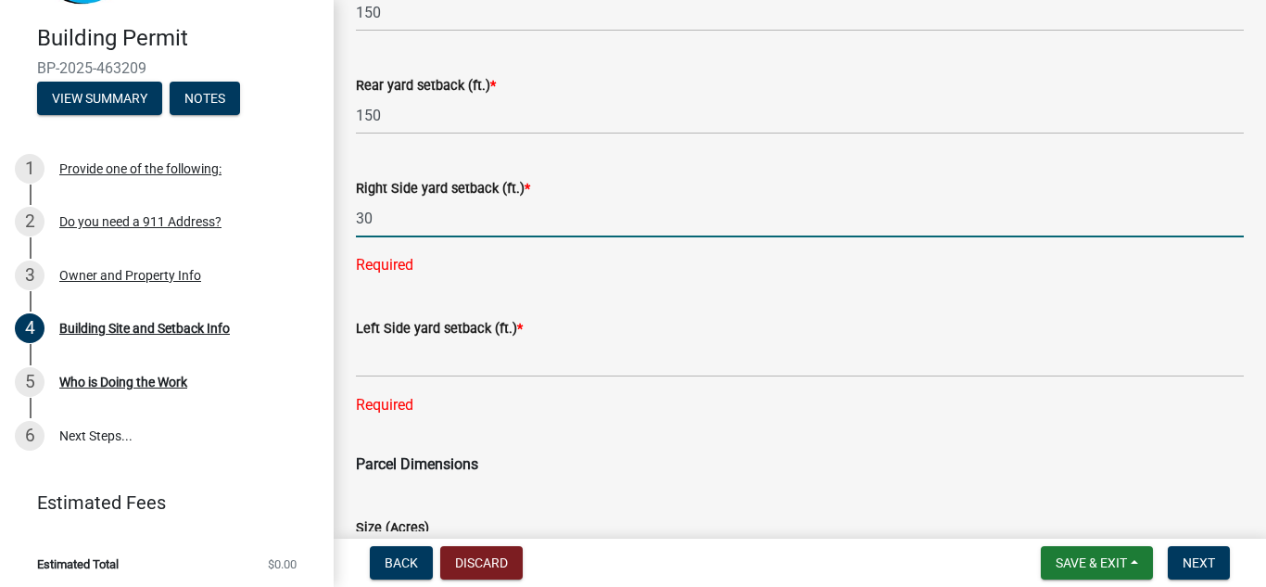
scroll to position [834, 0]
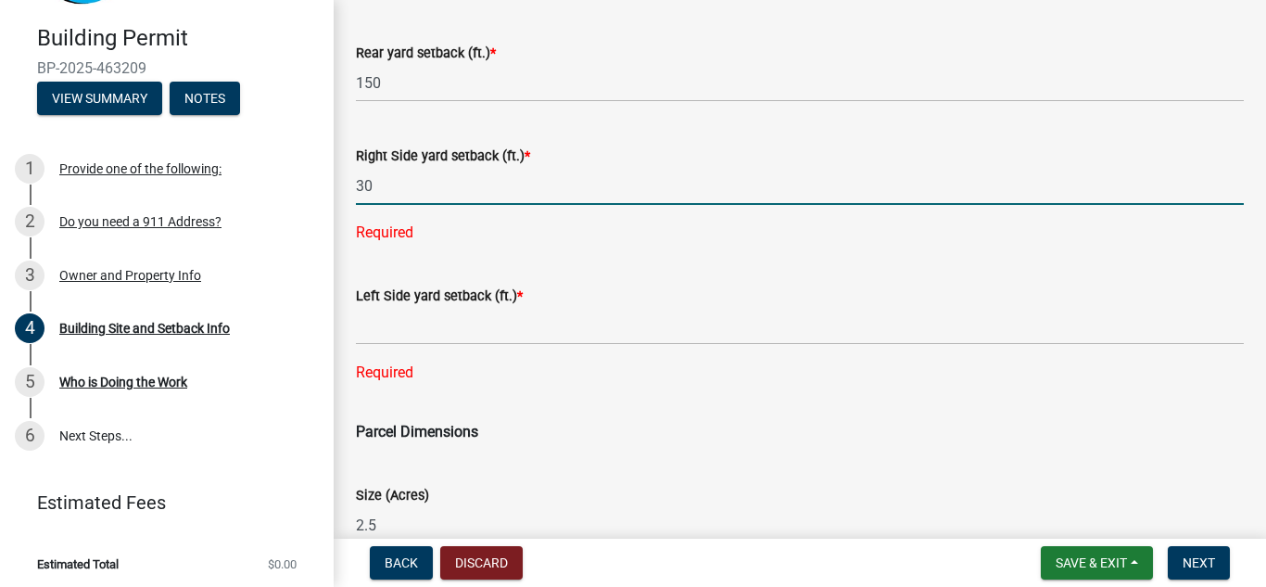
type input "30"
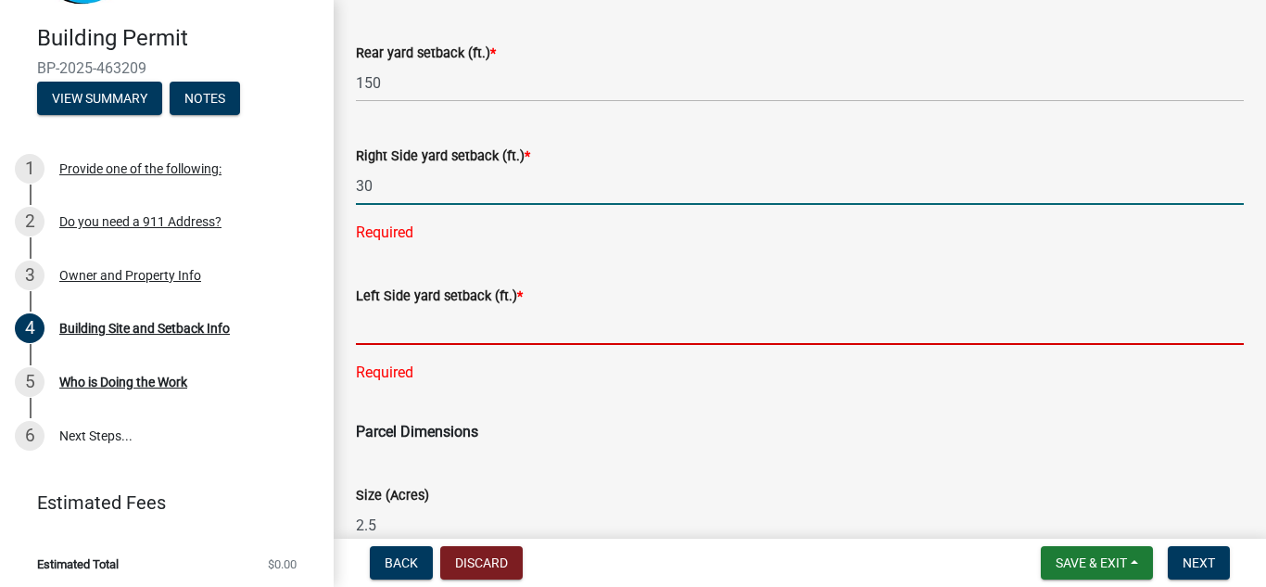
click at [395, 329] on div "Left Side yard setback (ft.) * Required" at bounding box center [800, 321] width 888 height 125
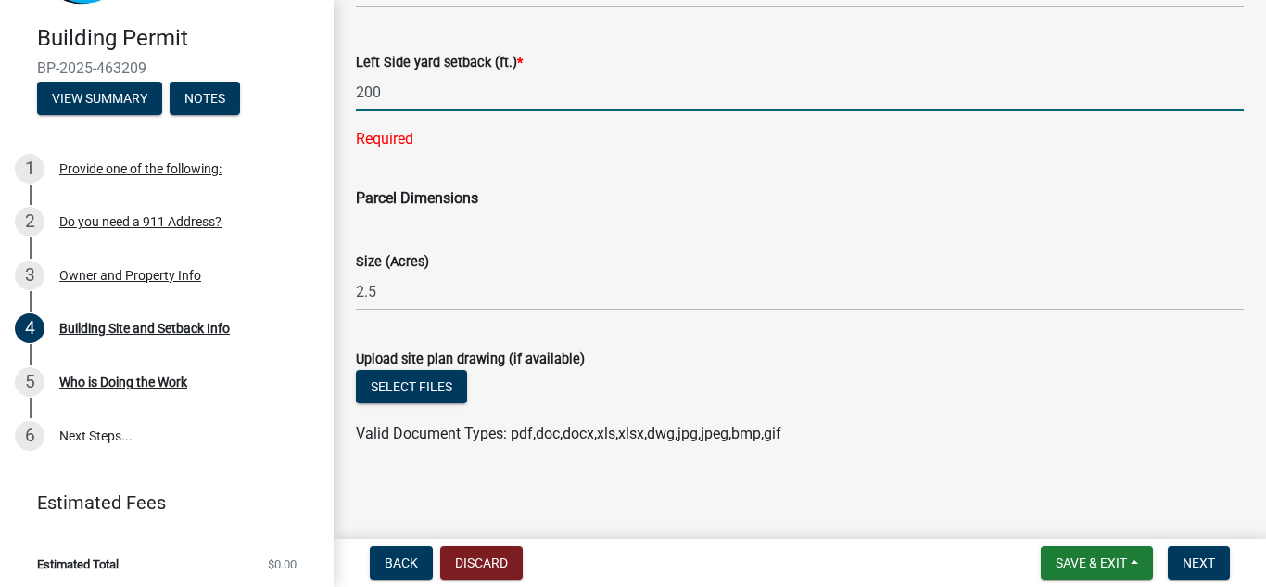
scroll to position [1033, 0]
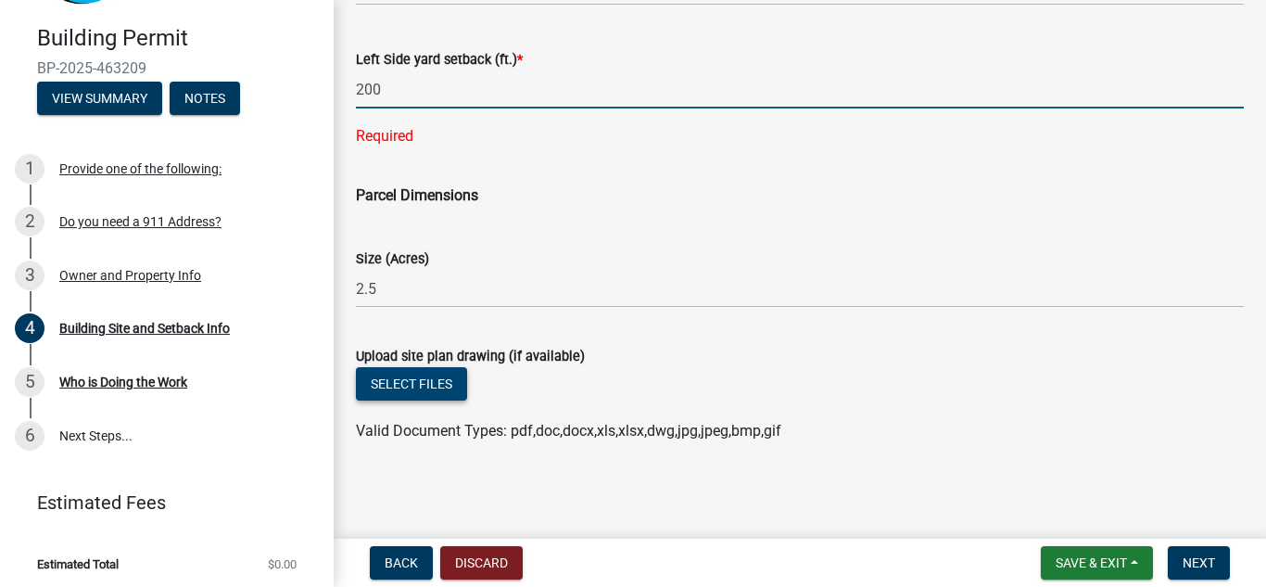
type input "200"
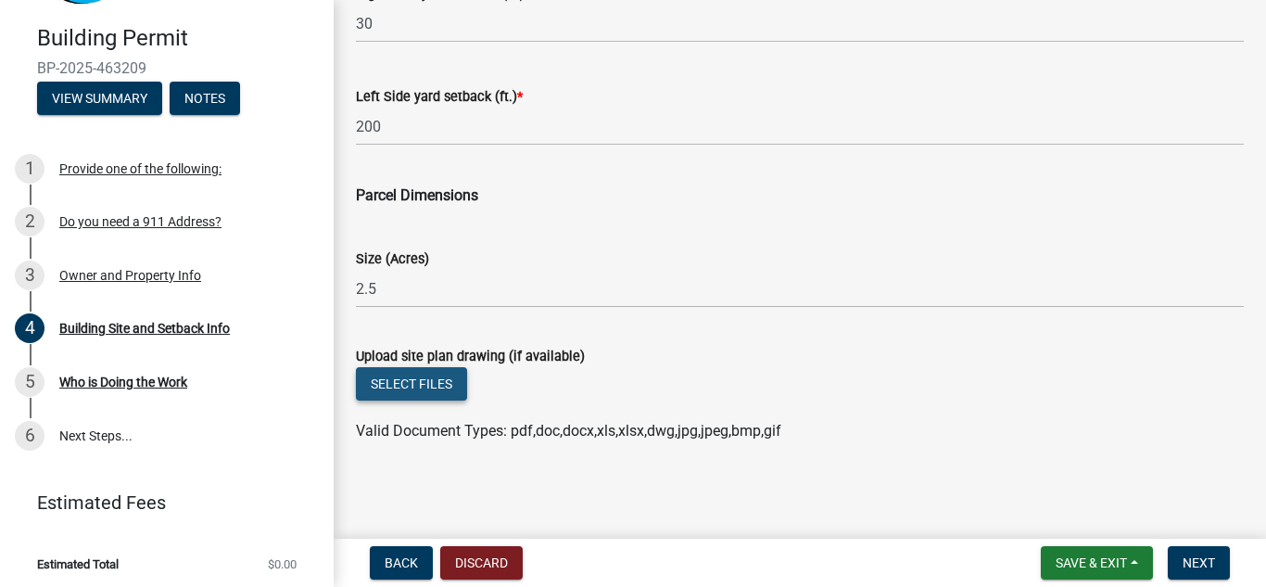
scroll to position [996, 0]
click at [424, 378] on button "Select files" at bounding box center [411, 383] width 111 height 33
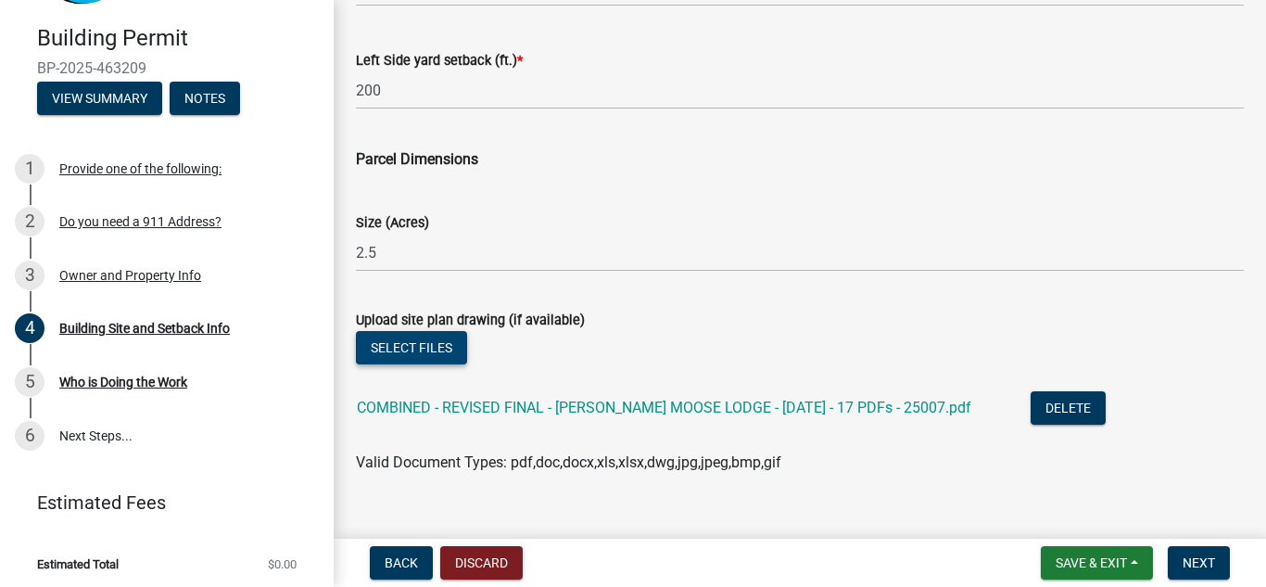
scroll to position [1064, 0]
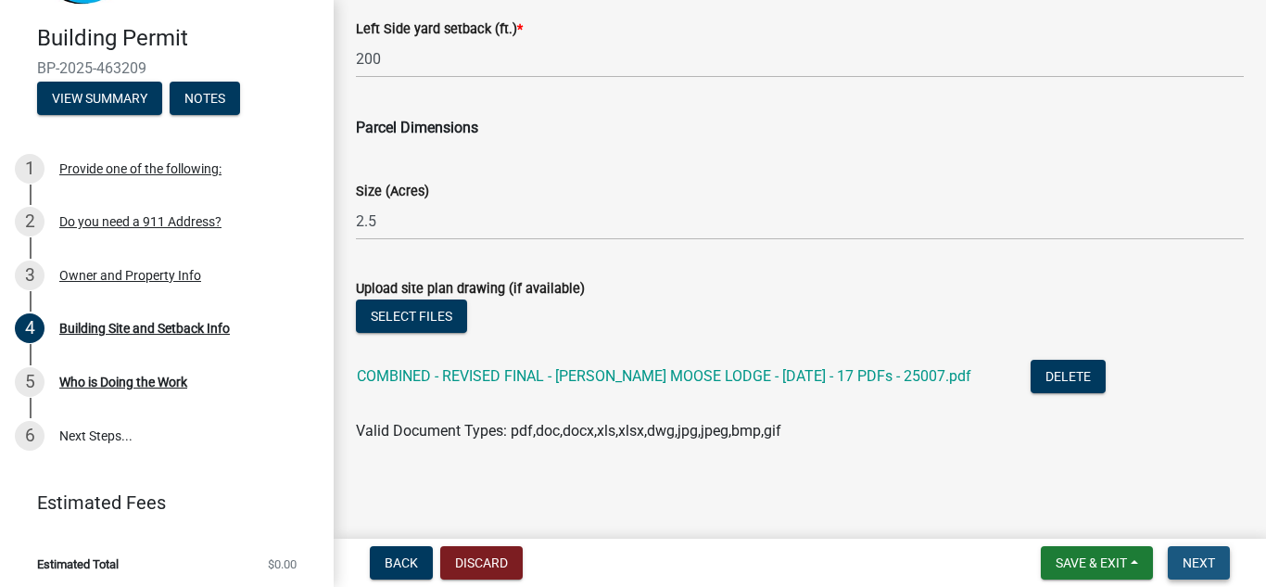
click at [1190, 551] on button "Next" at bounding box center [1199, 562] width 62 height 33
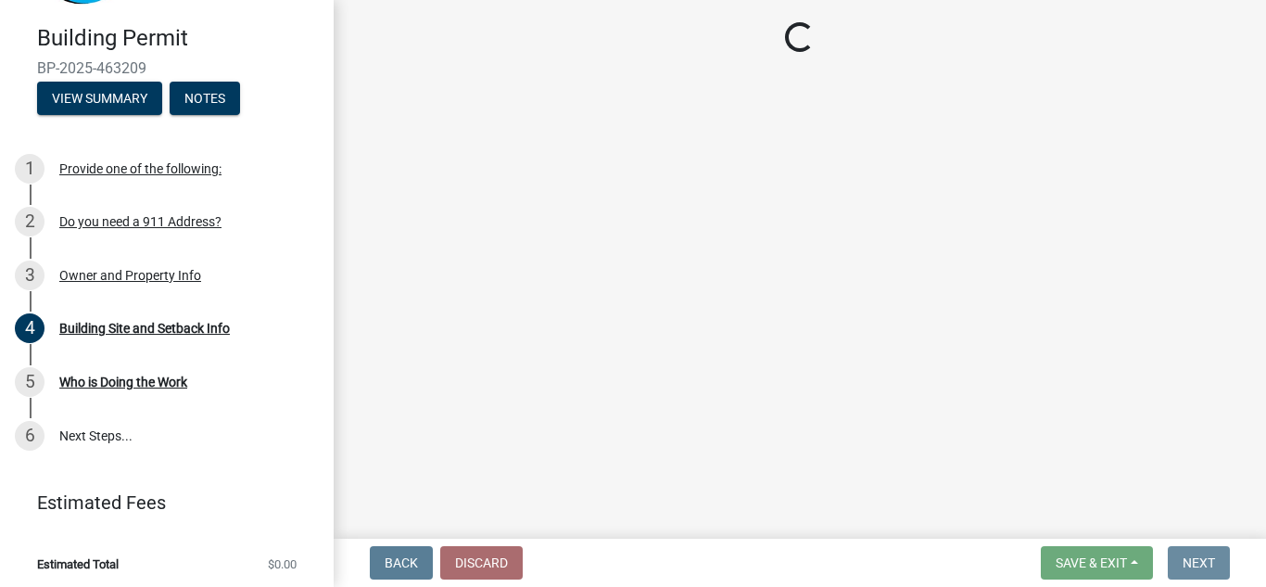
scroll to position [0, 0]
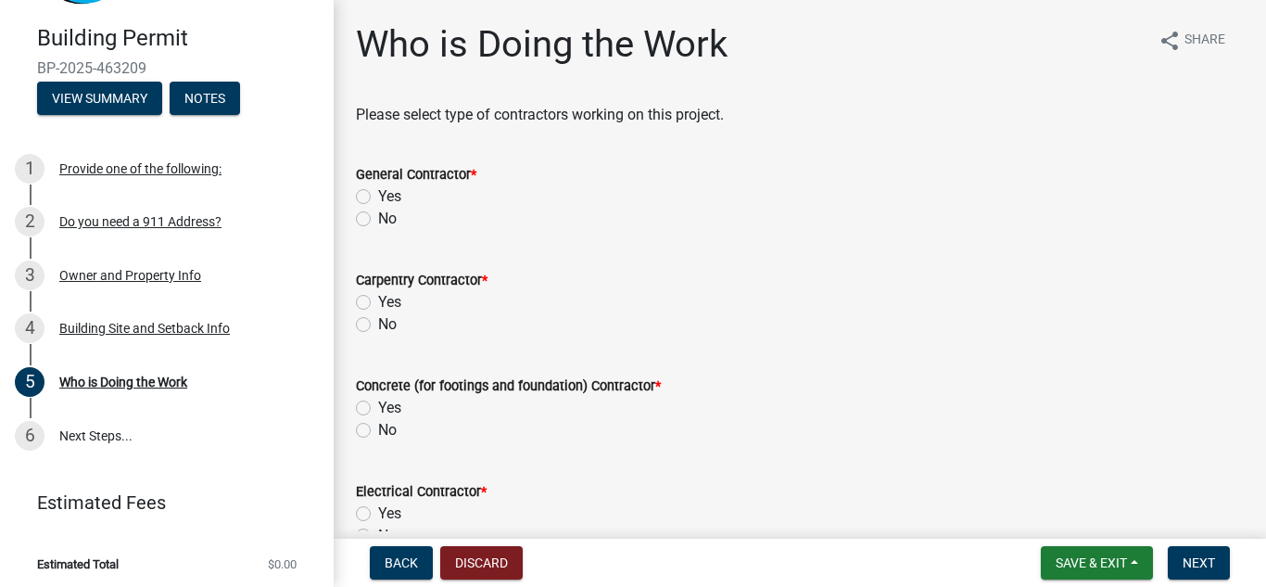
click at [378, 192] on label "Yes" at bounding box center [389, 196] width 23 height 22
click at [378, 192] on input "Yes" at bounding box center [384, 191] width 12 height 12
radio input "true"
click at [378, 303] on label "Yes" at bounding box center [389, 302] width 23 height 22
click at [378, 303] on input "Yes" at bounding box center [384, 297] width 12 height 12
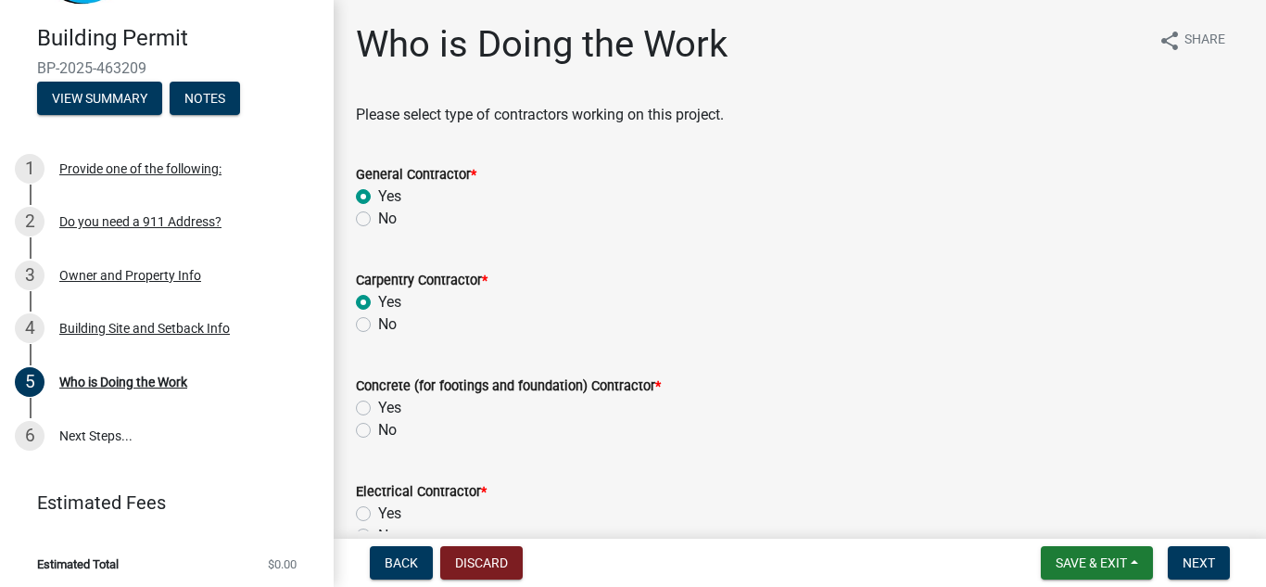
radio input "true"
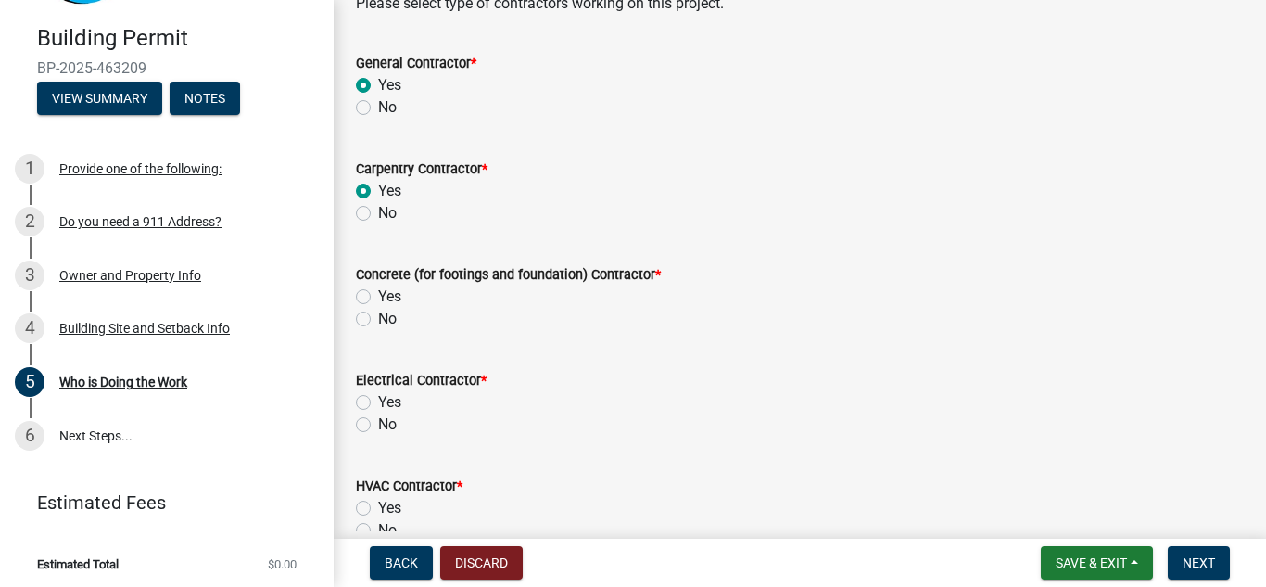
scroll to position [185, 0]
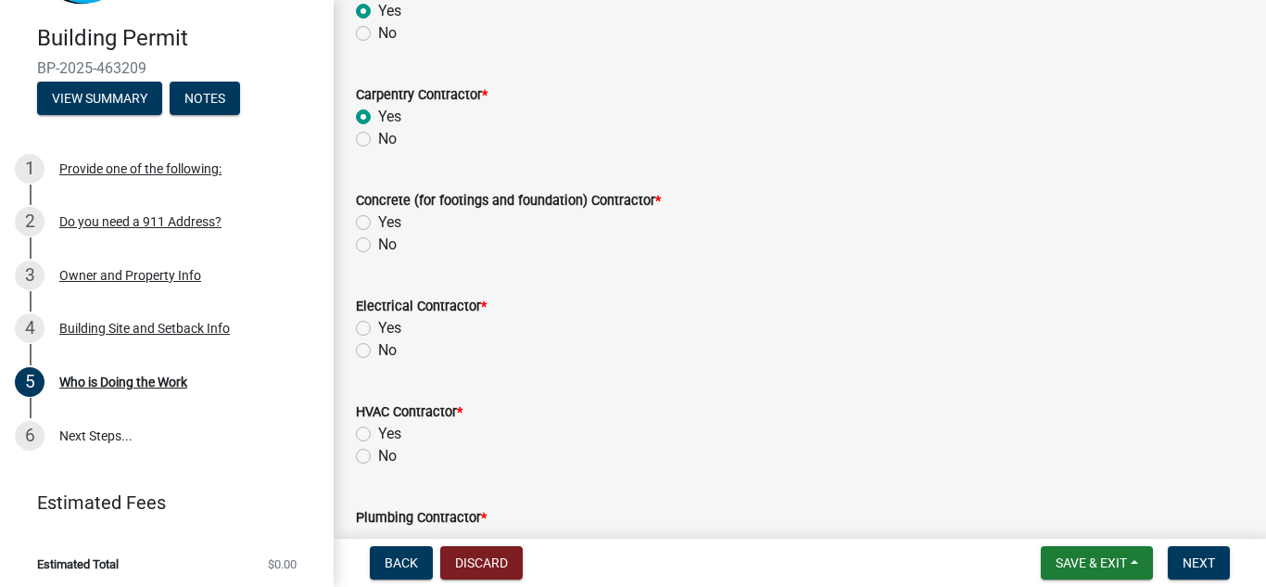
click at [378, 222] on label "Yes" at bounding box center [389, 222] width 23 height 22
click at [378, 222] on input "Yes" at bounding box center [384, 217] width 12 height 12
radio input "true"
click at [378, 328] on label "Yes" at bounding box center [389, 328] width 23 height 22
click at [378, 328] on input "Yes" at bounding box center [384, 323] width 12 height 12
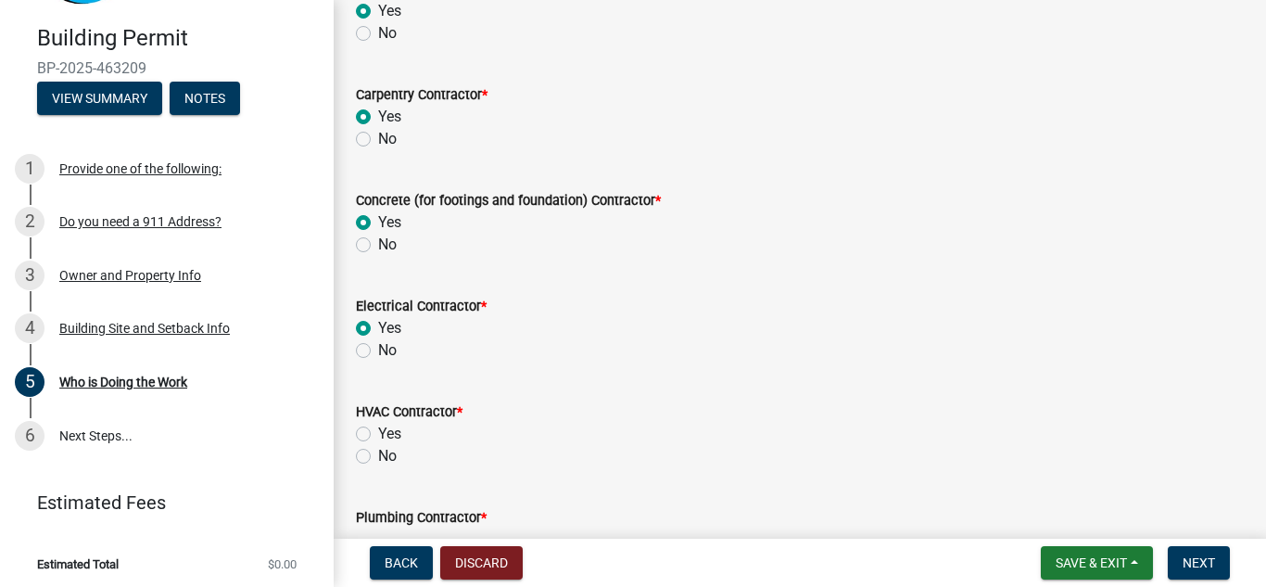
radio input "true"
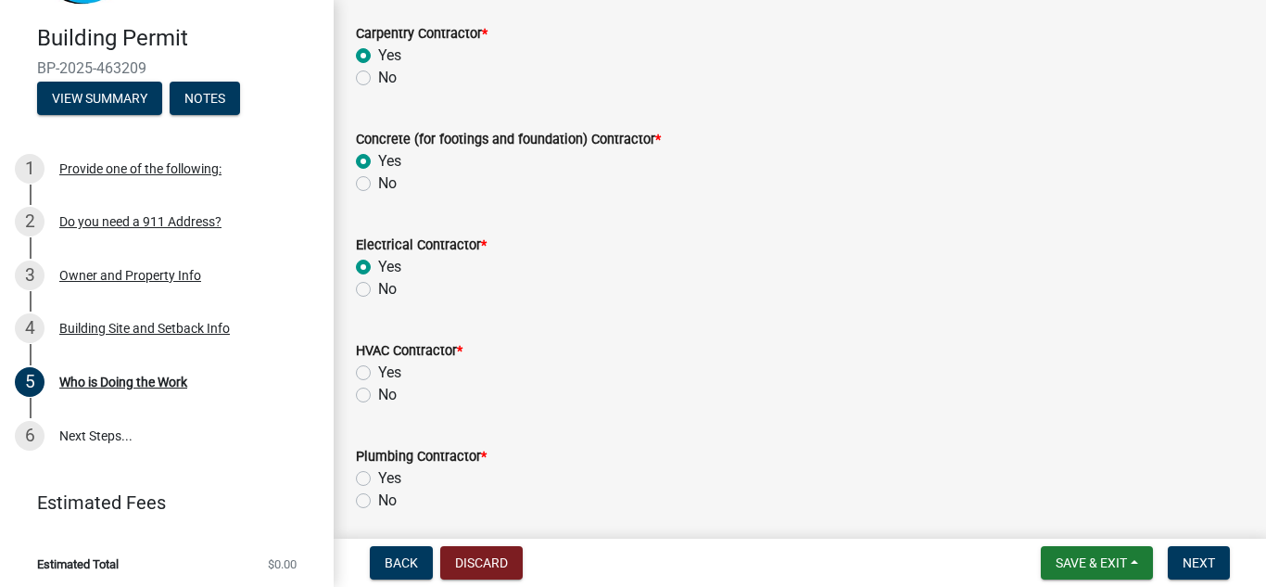
scroll to position [316, 0]
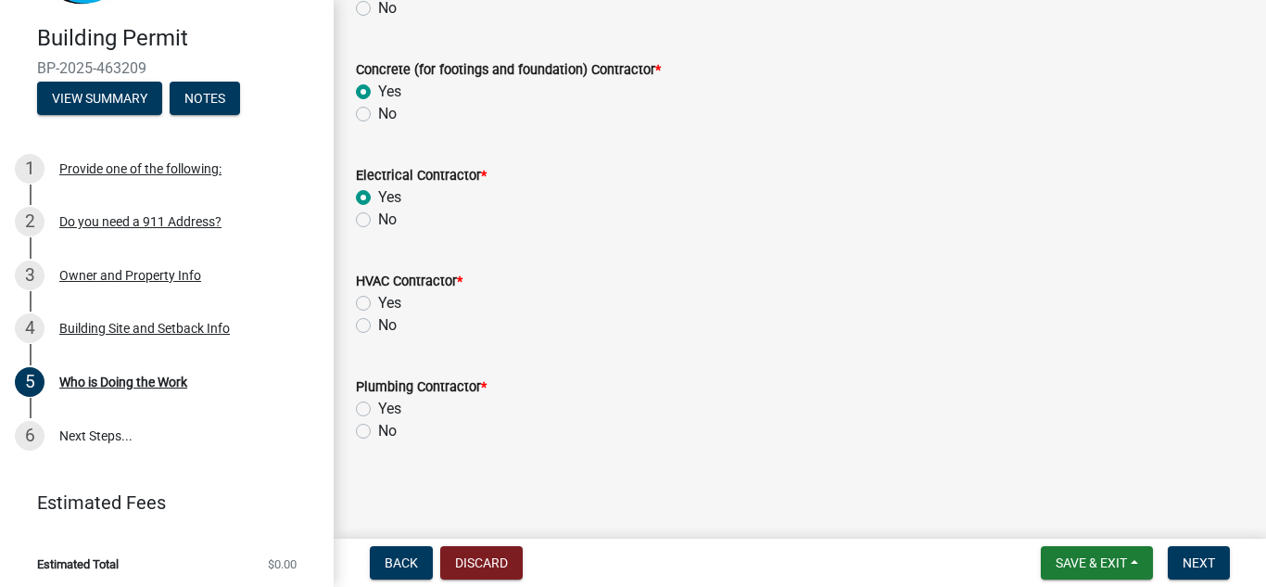
click at [378, 298] on label "Yes" at bounding box center [389, 303] width 23 height 22
click at [378, 298] on input "Yes" at bounding box center [384, 298] width 12 height 12
radio input "true"
click at [378, 405] on label "Yes" at bounding box center [389, 409] width 23 height 22
click at [378, 405] on input "Yes" at bounding box center [384, 404] width 12 height 12
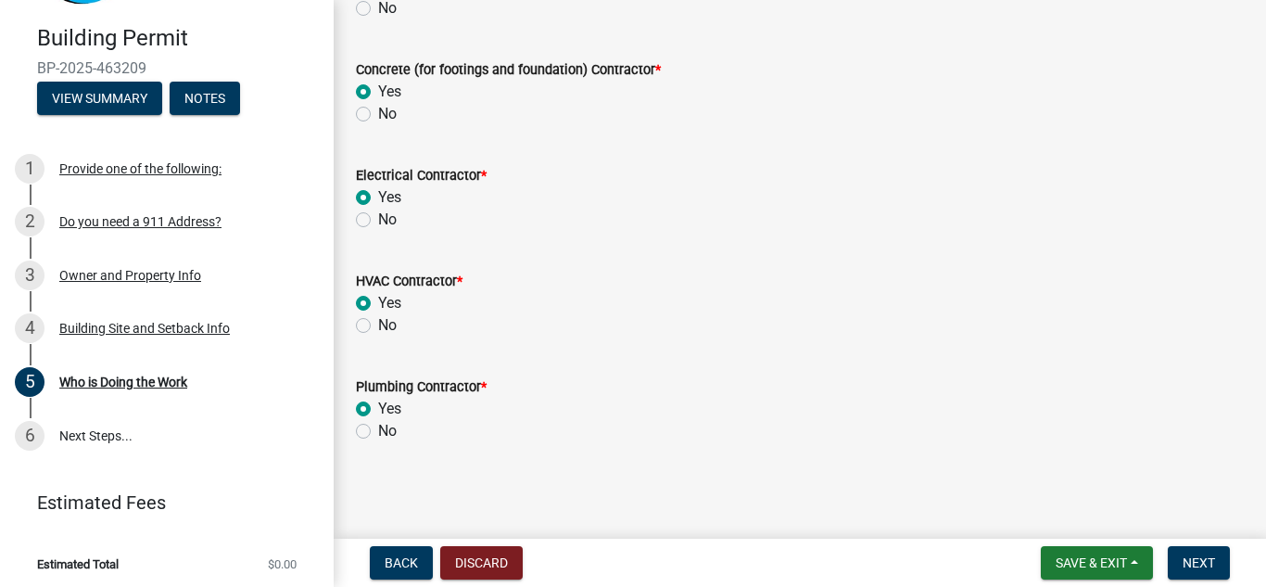
radio input "true"
click at [1202, 558] on span "Next" at bounding box center [1199, 562] width 32 height 15
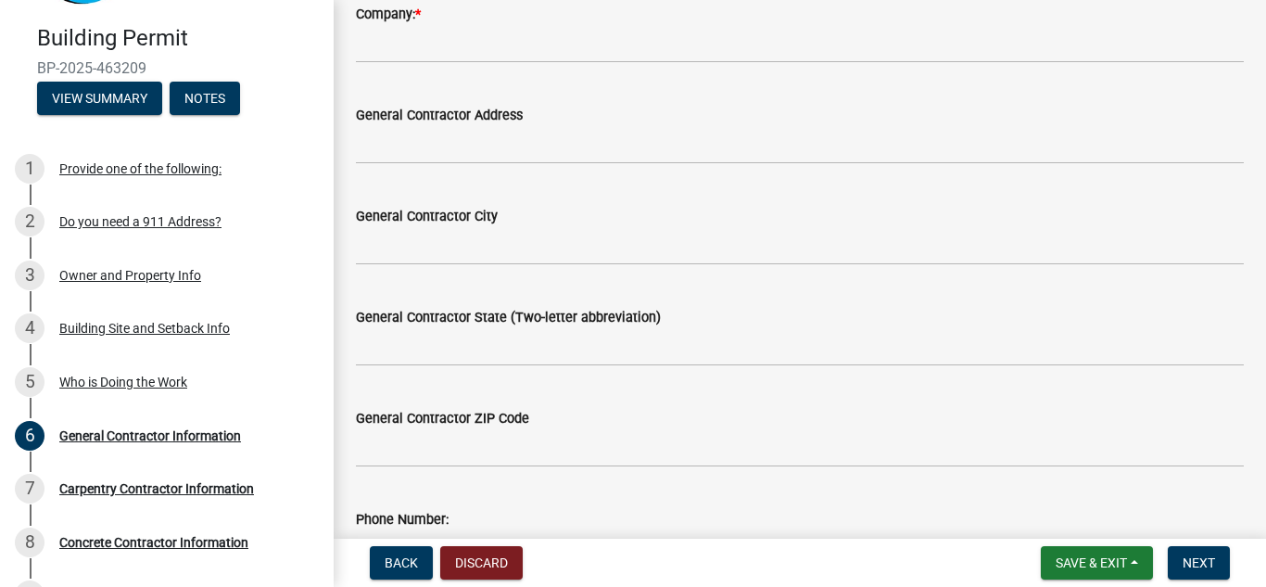
scroll to position [278, 0]
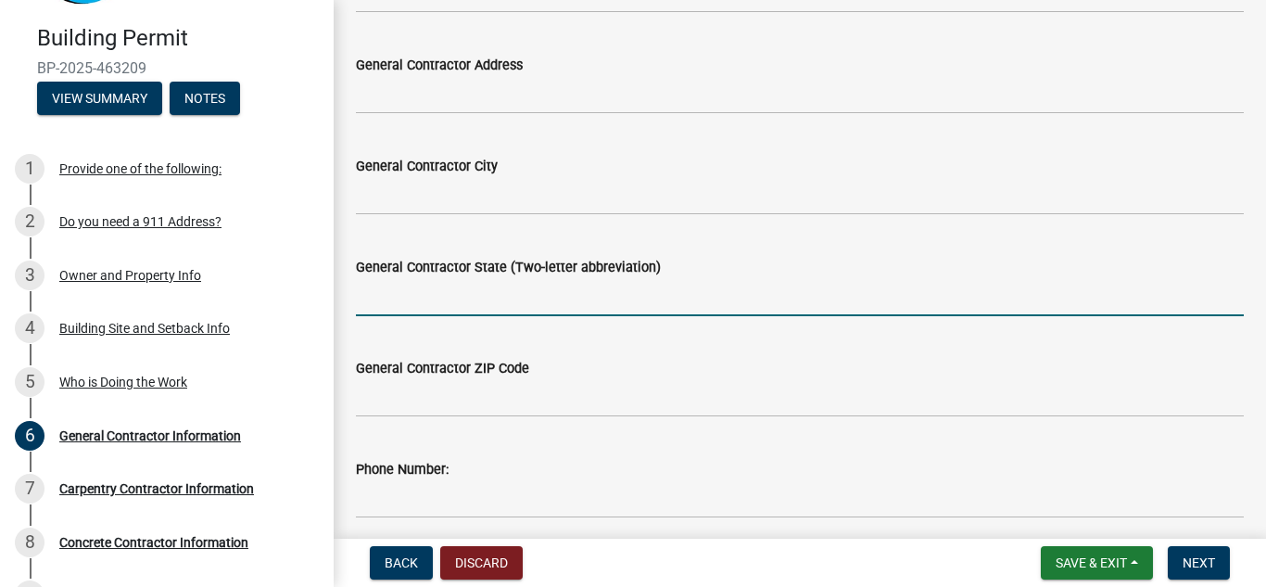
click at [516, 307] on input "General Contractor State (Two-letter abbreviation)" at bounding box center [800, 297] width 888 height 38
type input "IA"
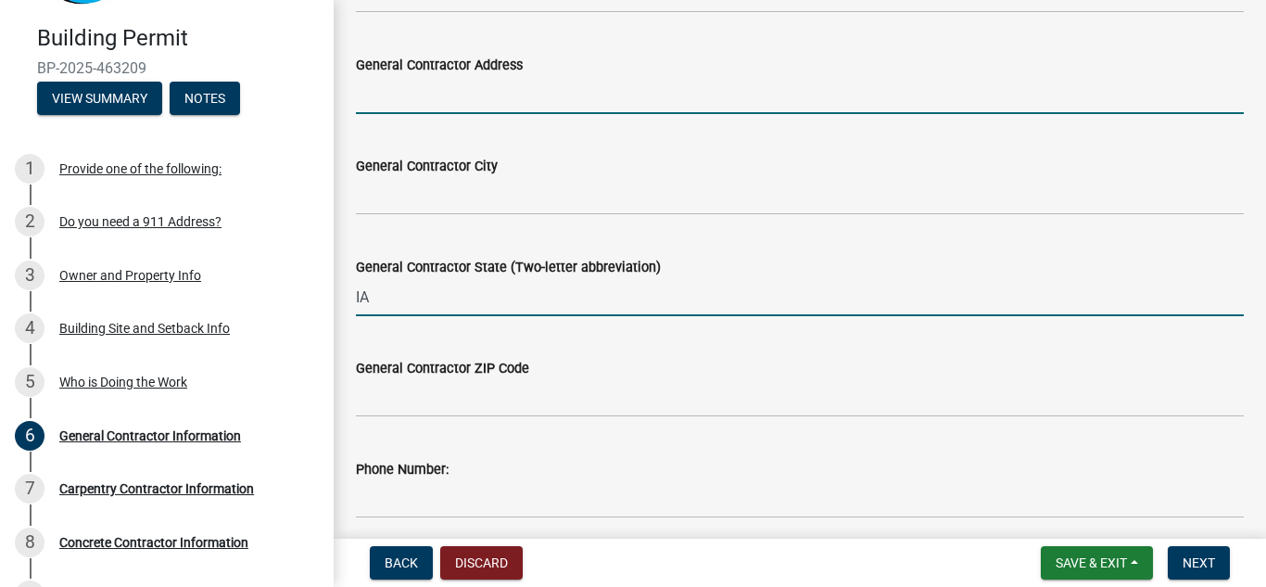
type input "[STREET_ADDRESS]"
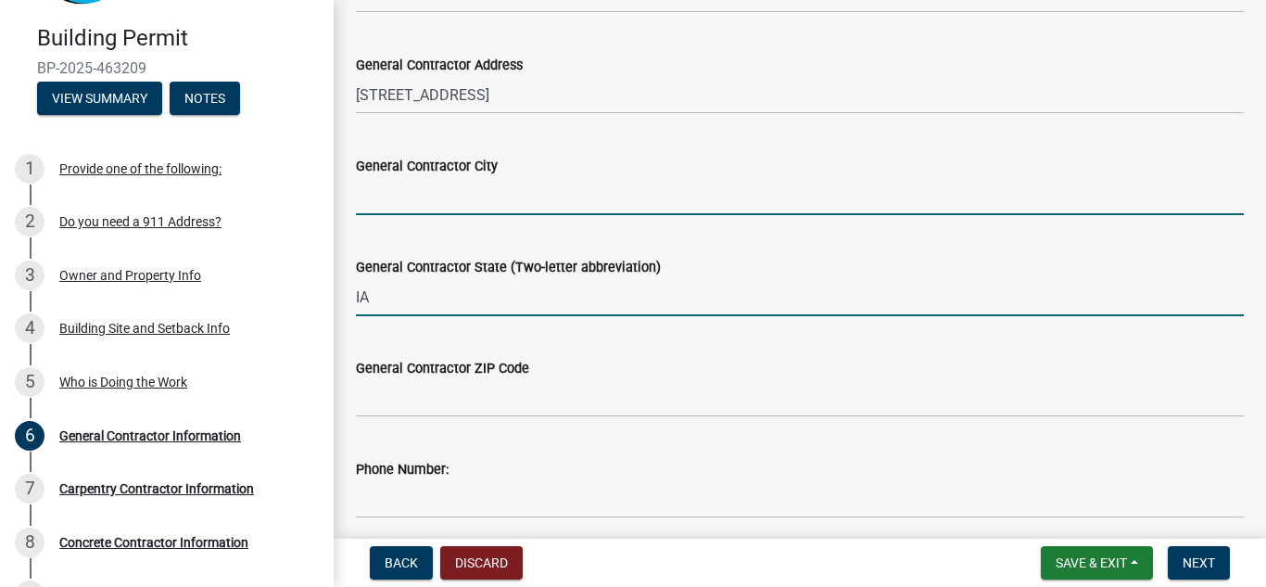
type input "[PERSON_NAME]"
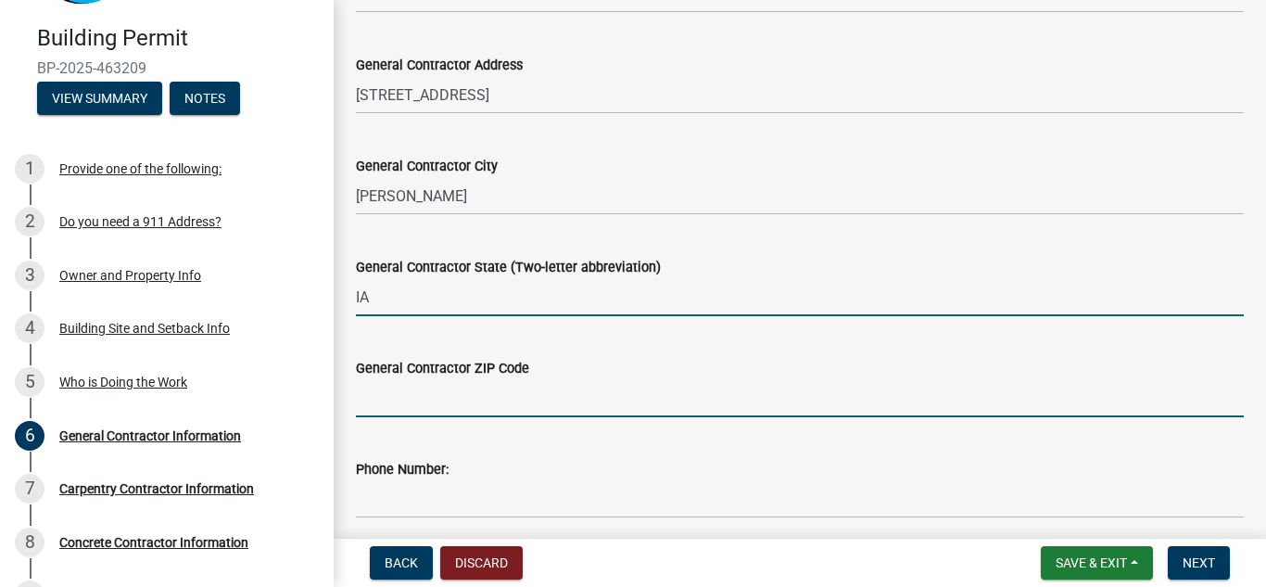
type input "50208"
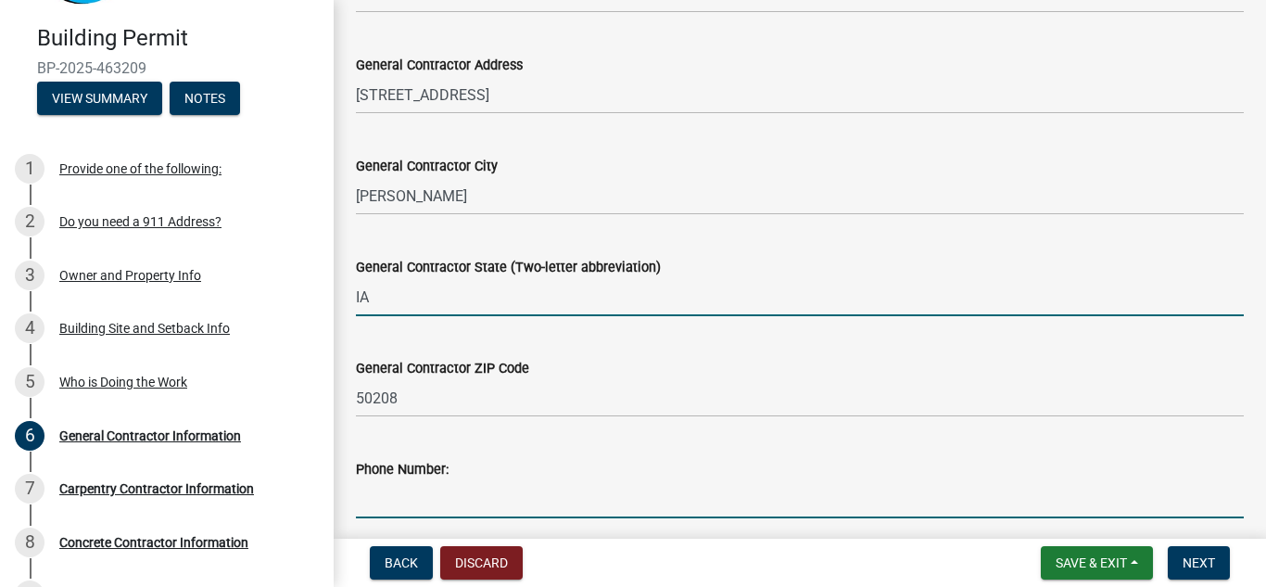
type input "6414174178"
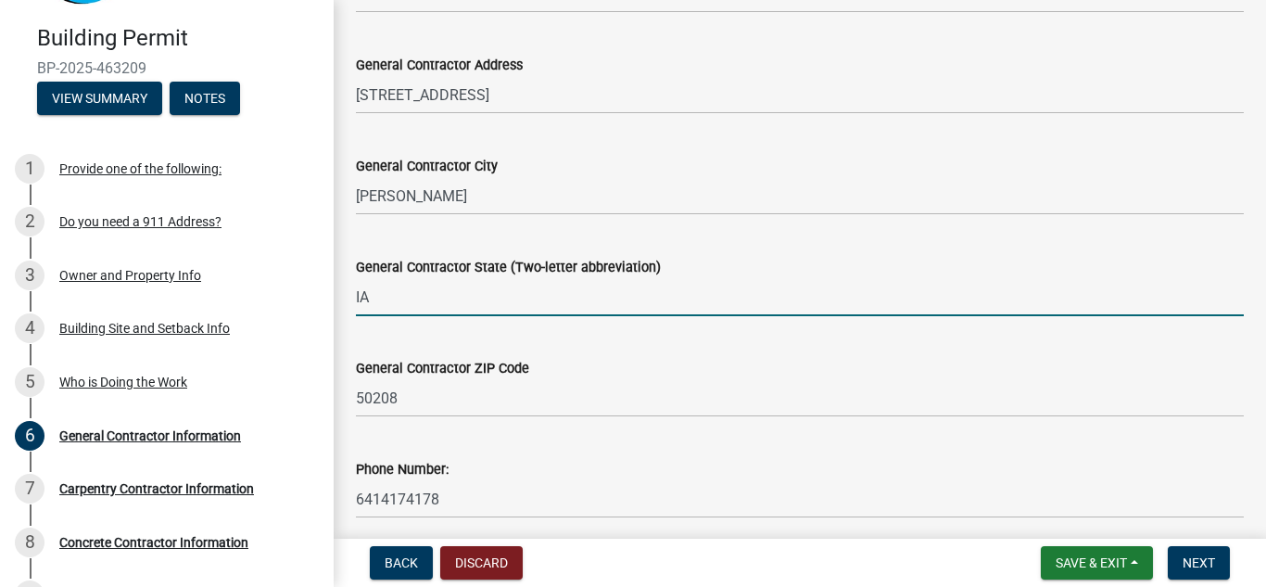
type input "[EMAIL_ADDRESS][DOMAIN_NAME]"
type input "[PERSON_NAME]"
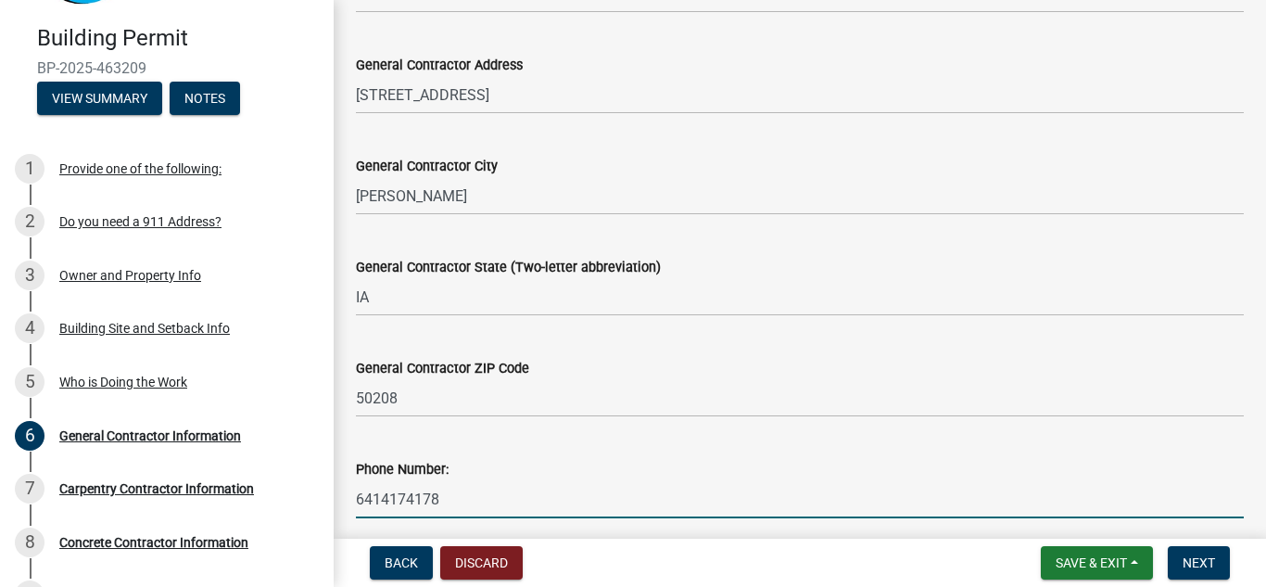
click at [459, 489] on input "6414174178" at bounding box center [800, 499] width 888 height 38
type input "6414178119"
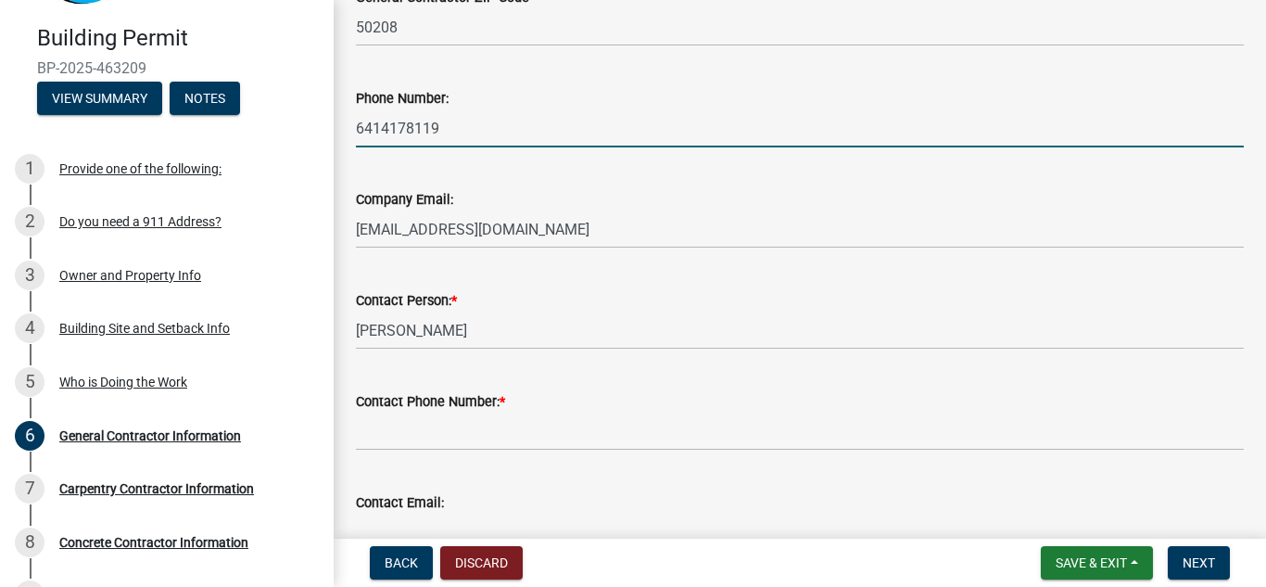
scroll to position [741, 0]
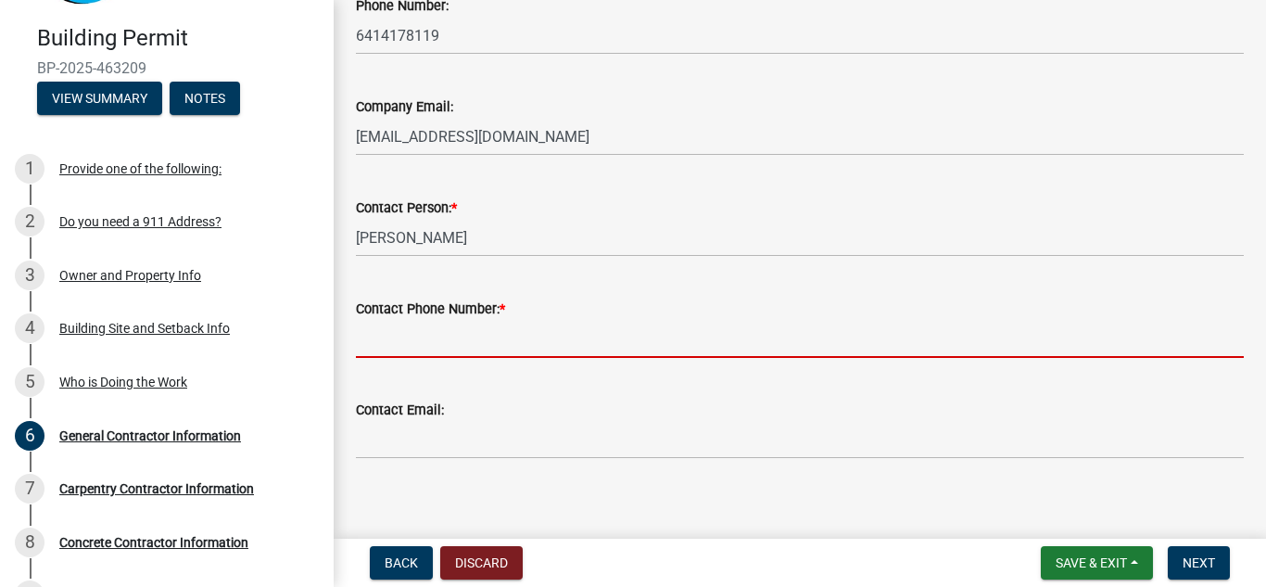
click at [592, 337] on input "Contact Phone Number: *" at bounding box center [800, 339] width 888 height 38
type input "6414178119"
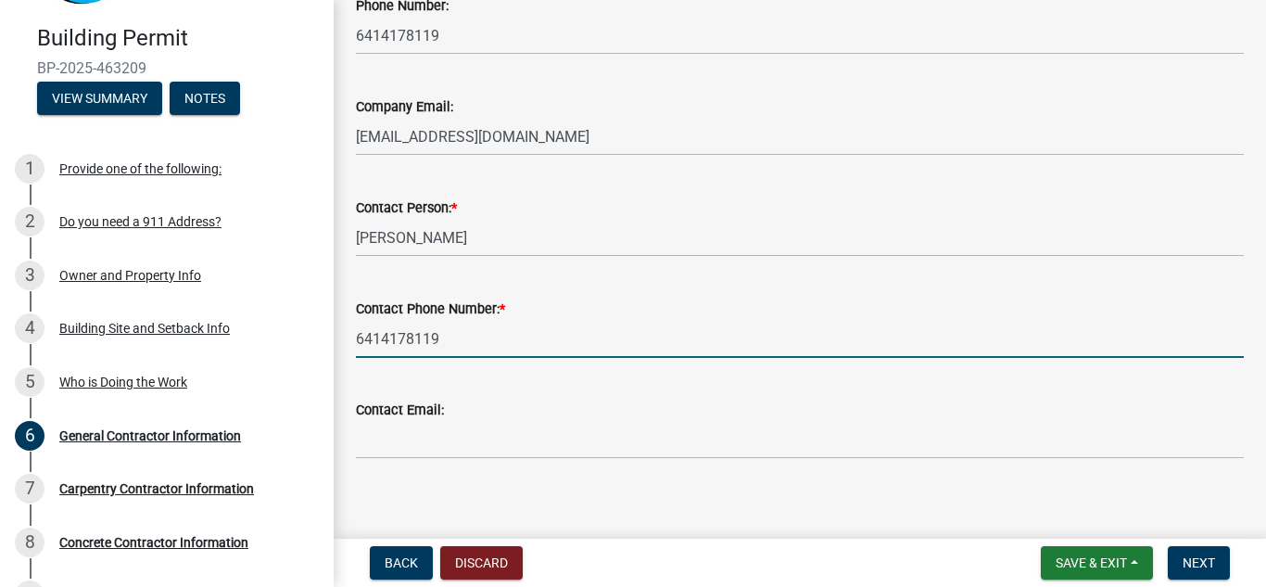
type input "terry coady const"
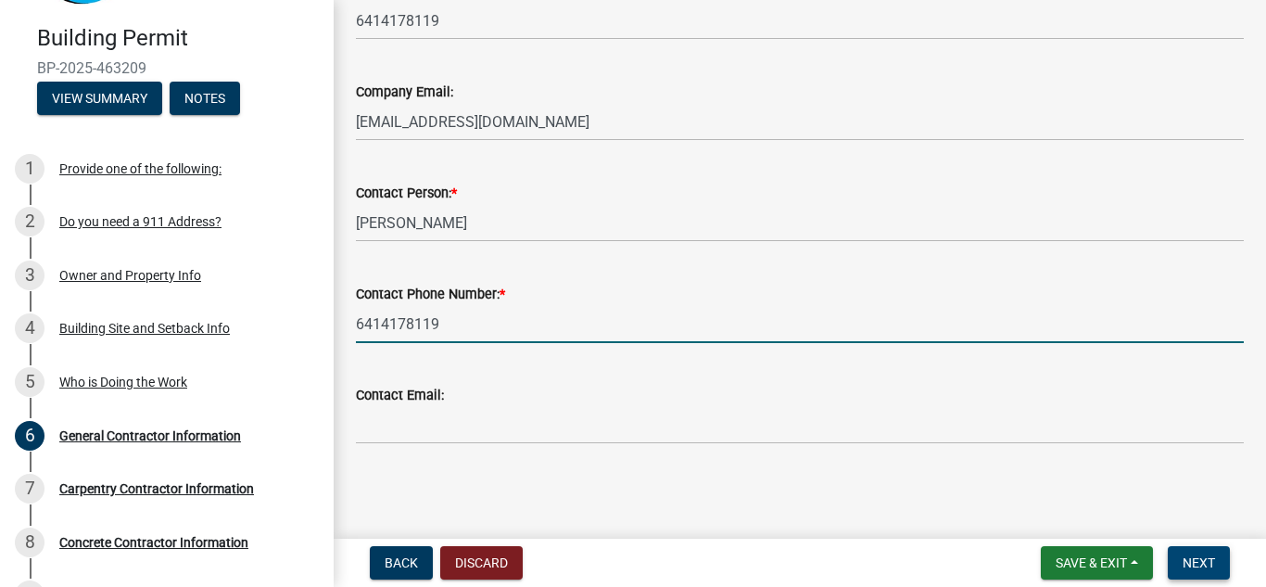
click at [1208, 559] on span "Next" at bounding box center [1199, 562] width 32 height 15
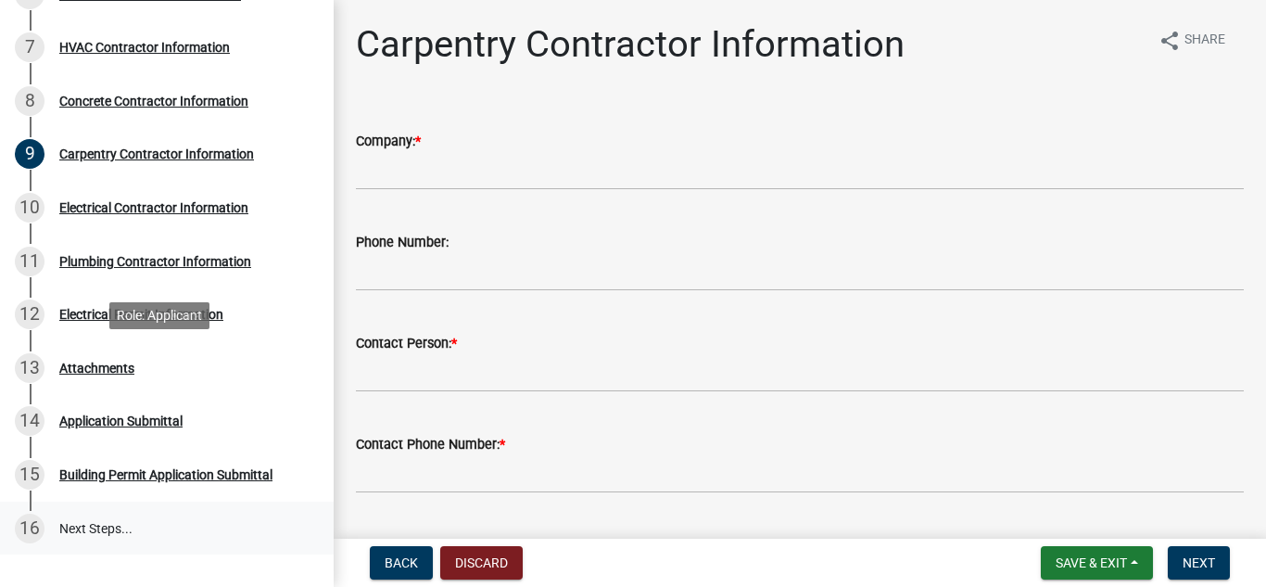
scroll to position [653, 0]
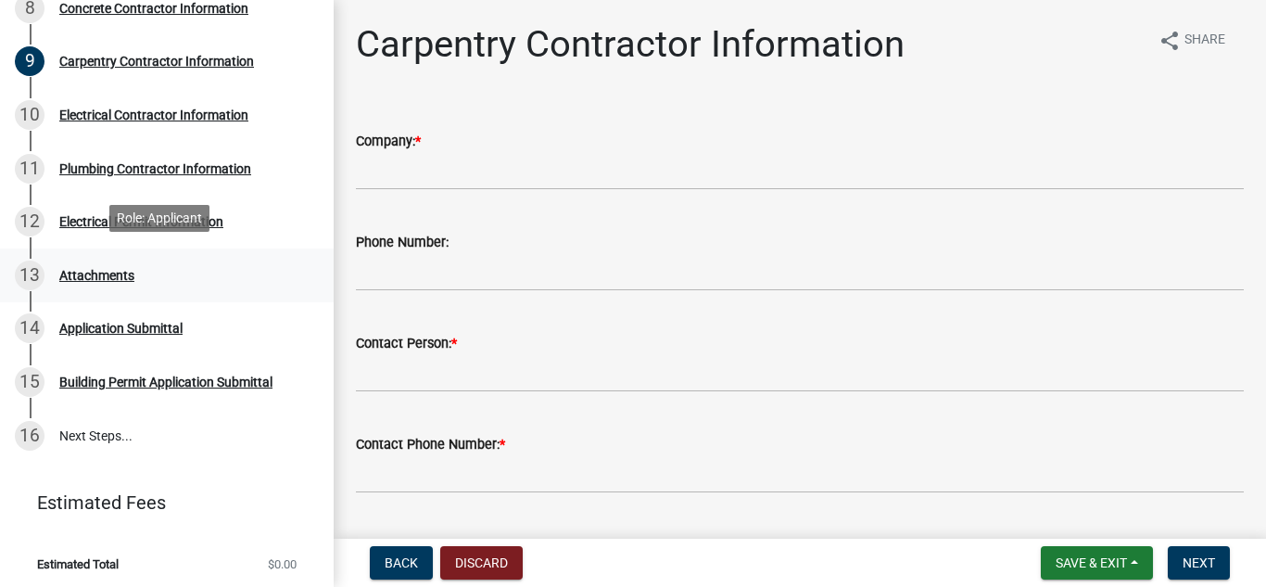
click at [85, 269] on div "Attachments" at bounding box center [96, 275] width 75 height 13
click at [94, 276] on div "Attachments" at bounding box center [96, 275] width 75 height 13
click at [108, 322] on div "Application Submittal" at bounding box center [120, 328] width 123 height 13
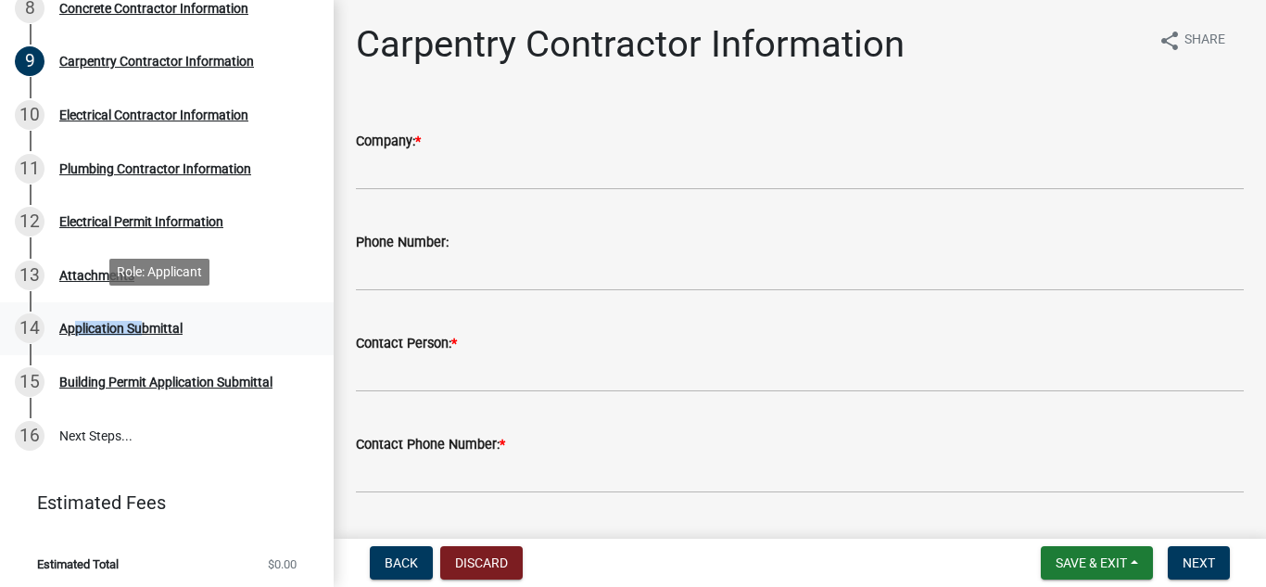
click at [108, 322] on div "Application Submittal" at bounding box center [120, 328] width 123 height 13
click at [174, 324] on div "Application Submittal" at bounding box center [120, 328] width 123 height 13
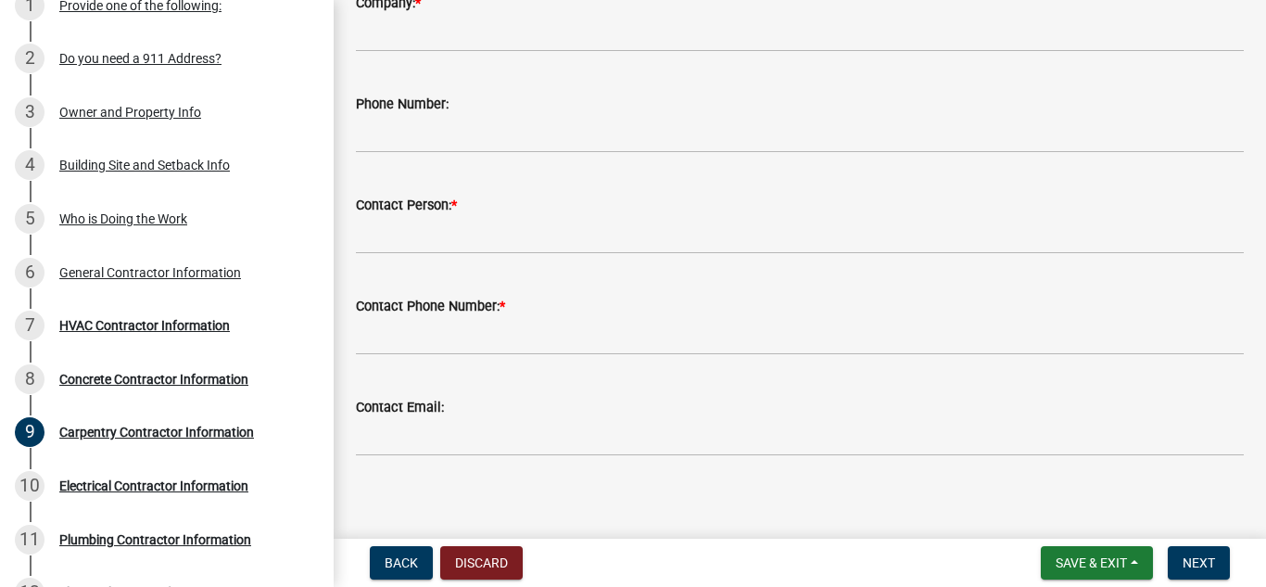
scroll to position [150, 0]
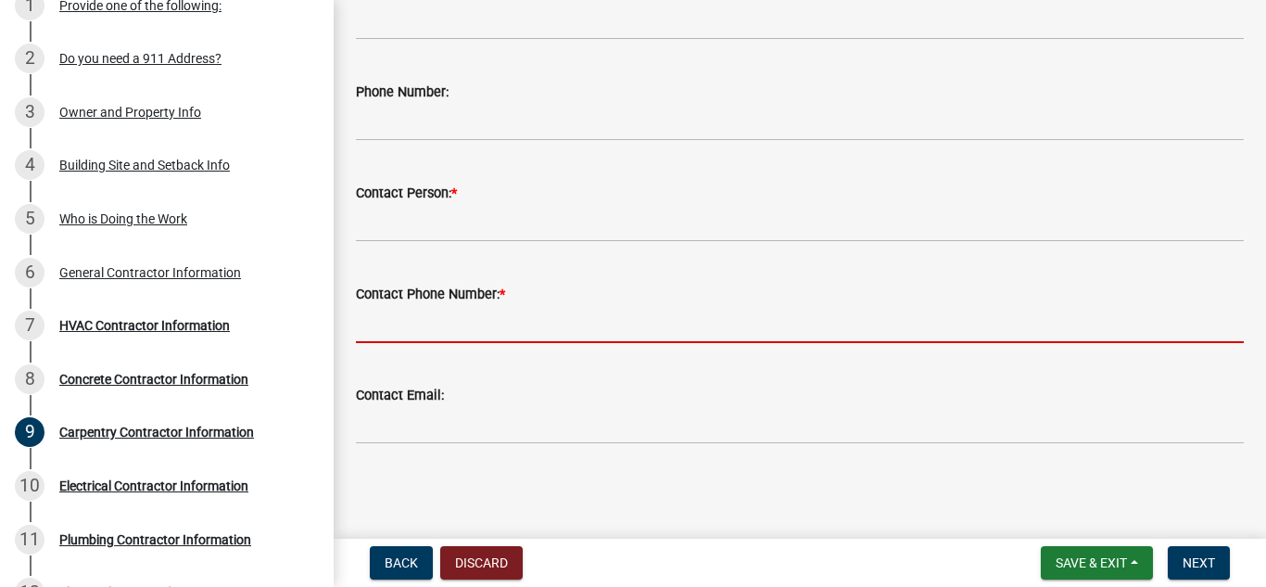
drag, startPoint x: 174, startPoint y: 316, endPoint x: 702, endPoint y: 311, distance: 527.4
click at [701, 311] on input "Contact Phone Number: *" at bounding box center [800, 324] width 888 height 38
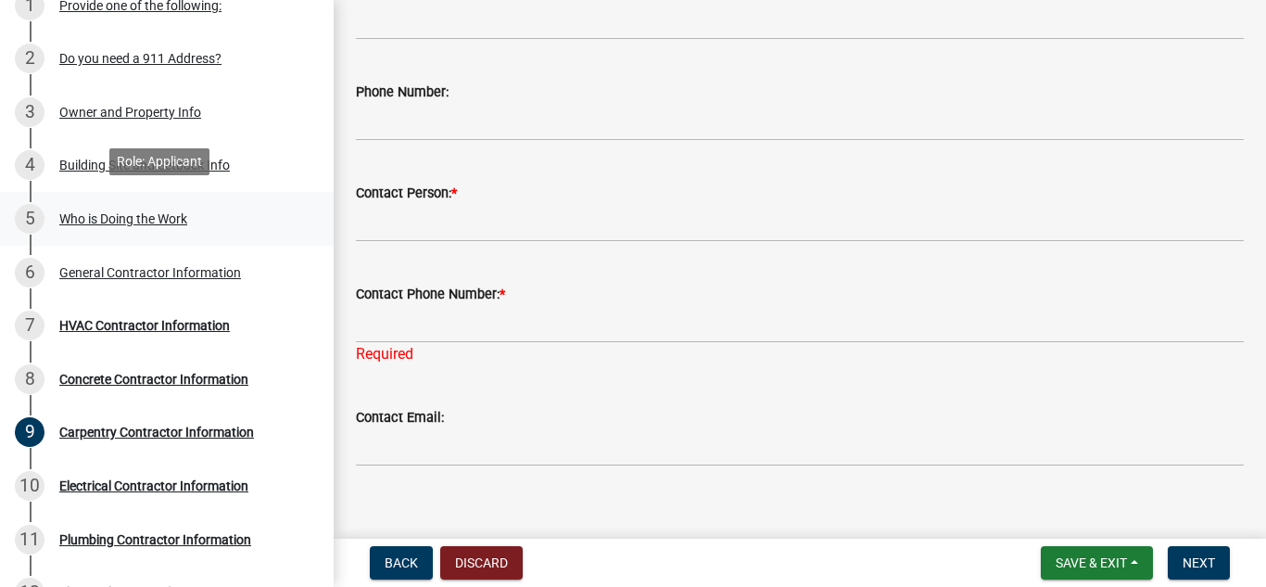
click at [276, 231] on link "5 Who is Doing the Work" at bounding box center [167, 219] width 334 height 54
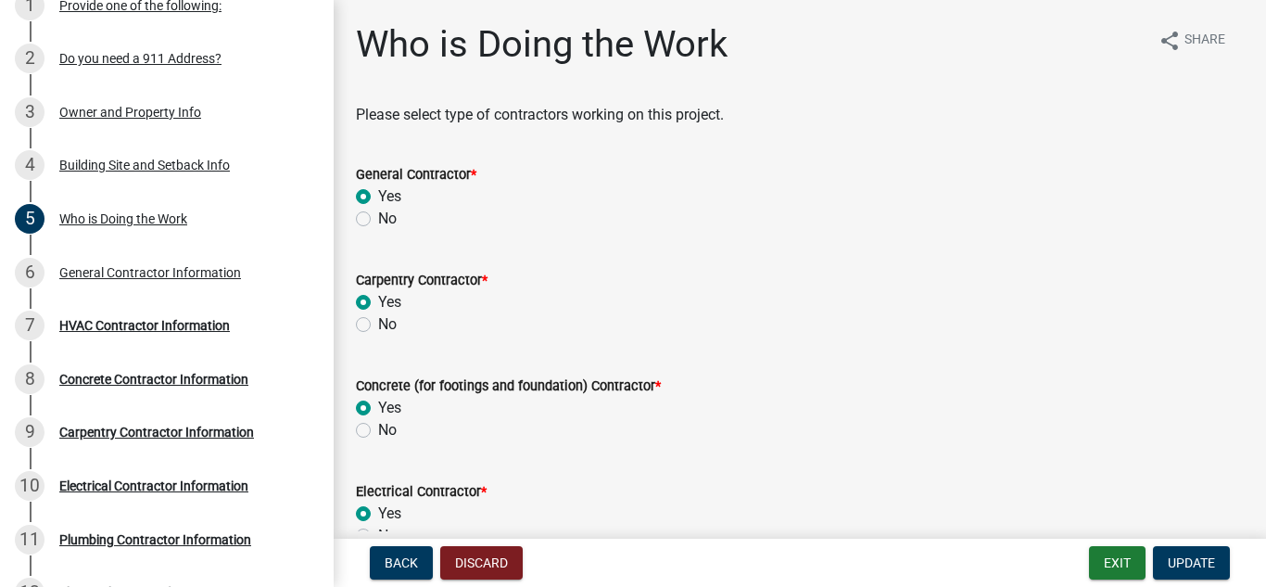
click at [378, 322] on label "No" at bounding box center [387, 324] width 19 height 22
click at [378, 322] on input "No" at bounding box center [384, 319] width 12 height 12
radio input "true"
click at [378, 432] on label "No" at bounding box center [387, 430] width 19 height 22
click at [378, 431] on input "No" at bounding box center [384, 425] width 12 height 12
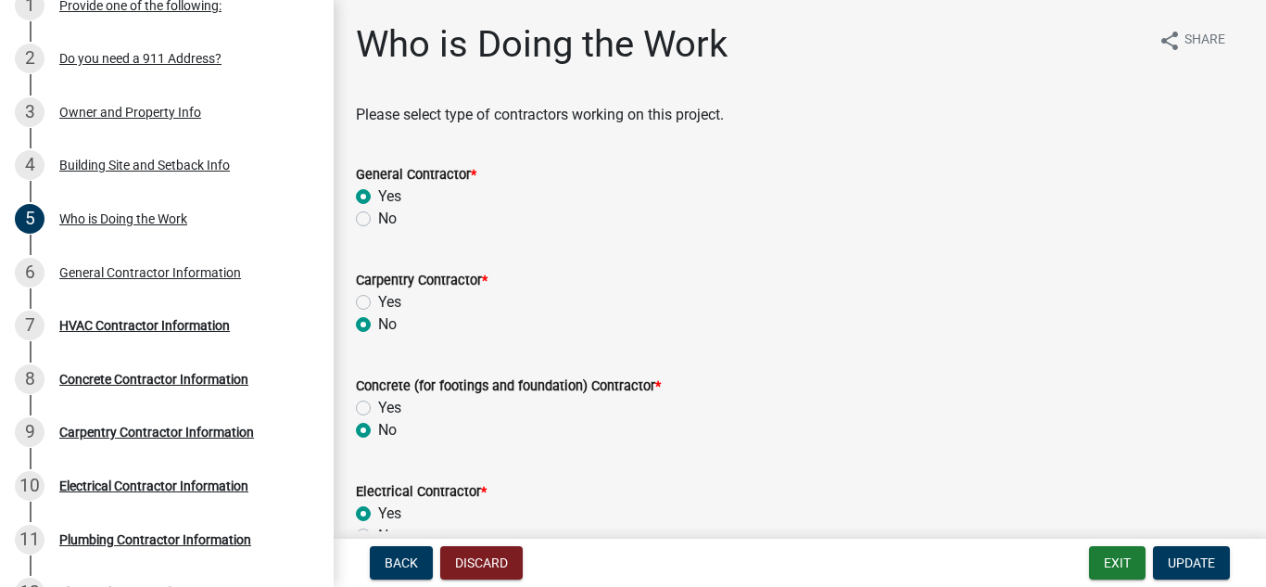
radio input "true"
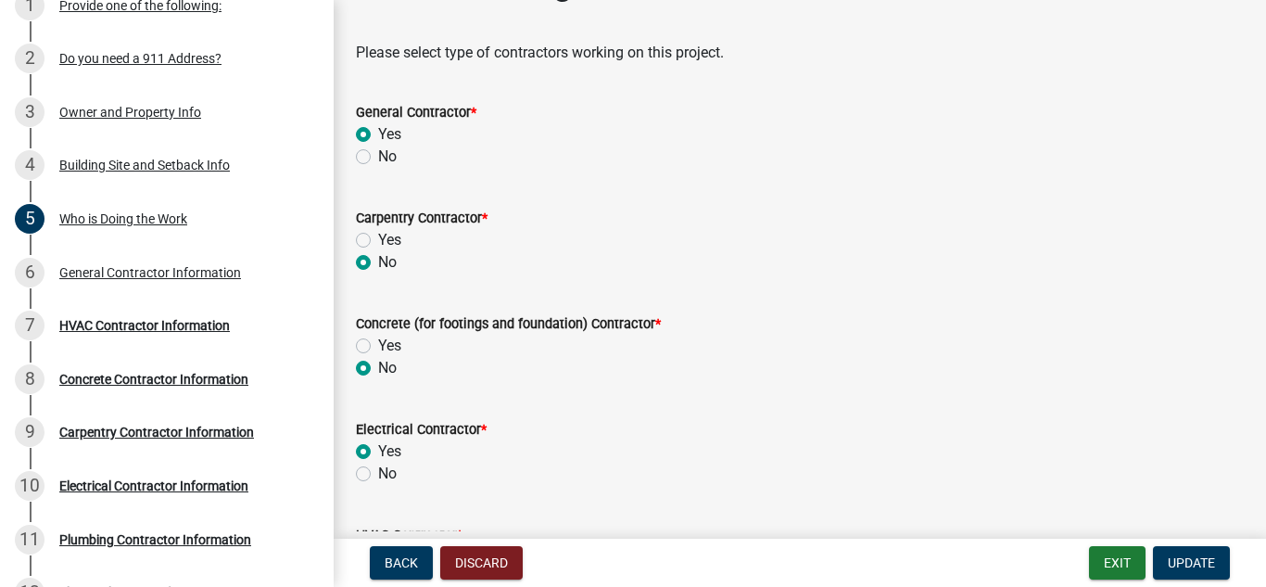
scroll to position [185, 0]
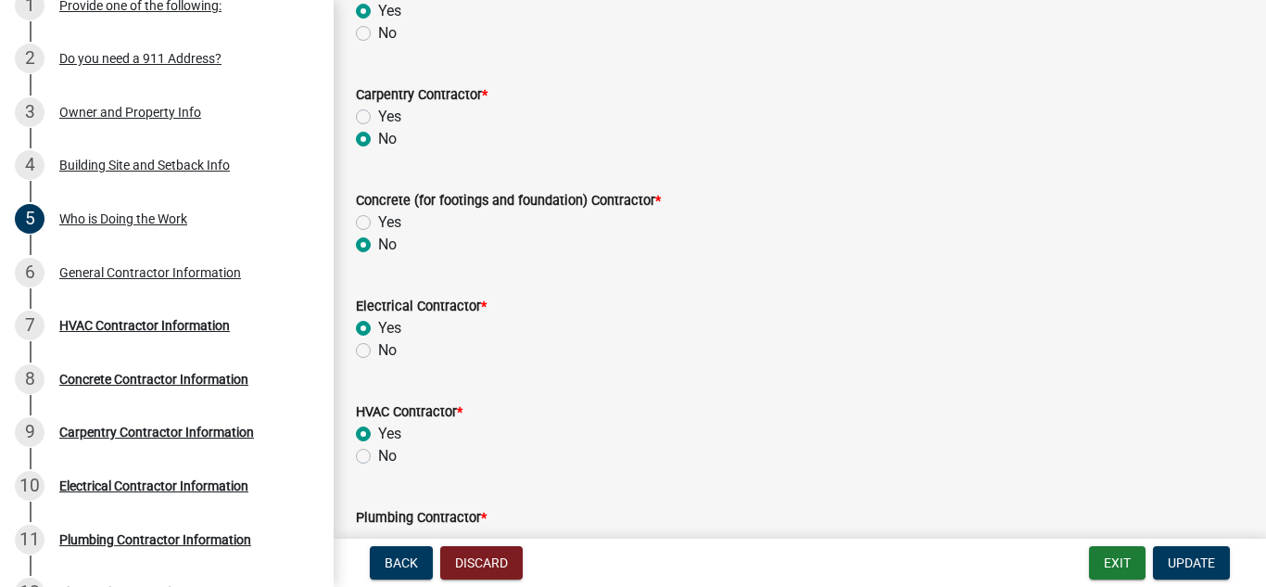
click at [378, 349] on label "No" at bounding box center [387, 350] width 19 height 22
click at [378, 349] on input "No" at bounding box center [384, 345] width 12 height 12
radio input "true"
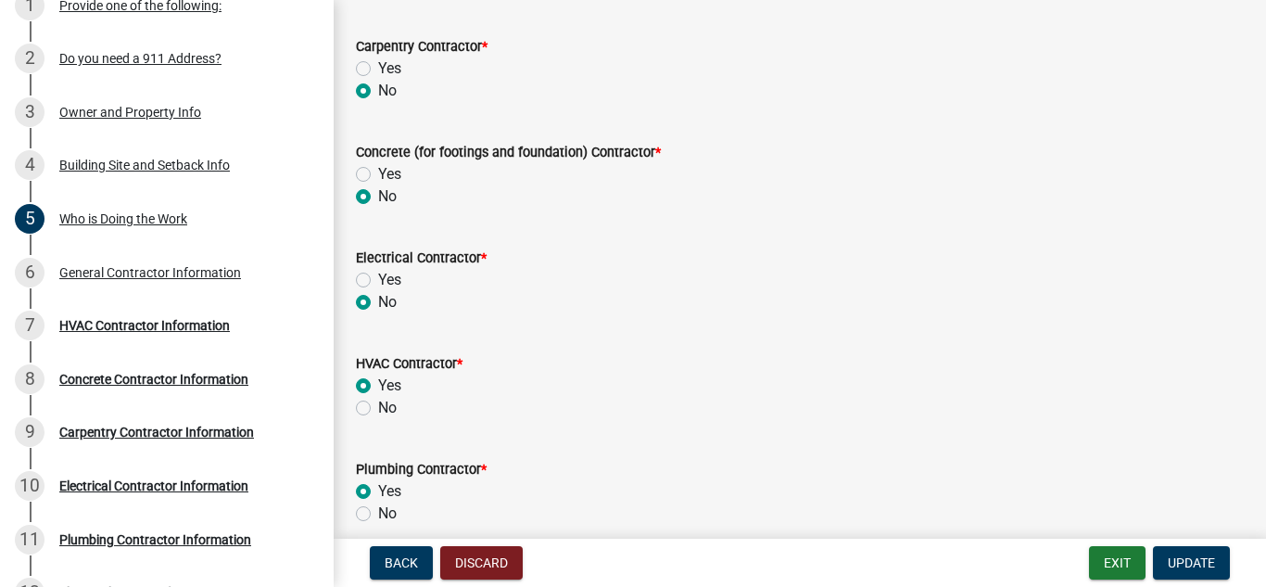
scroll to position [316, 0]
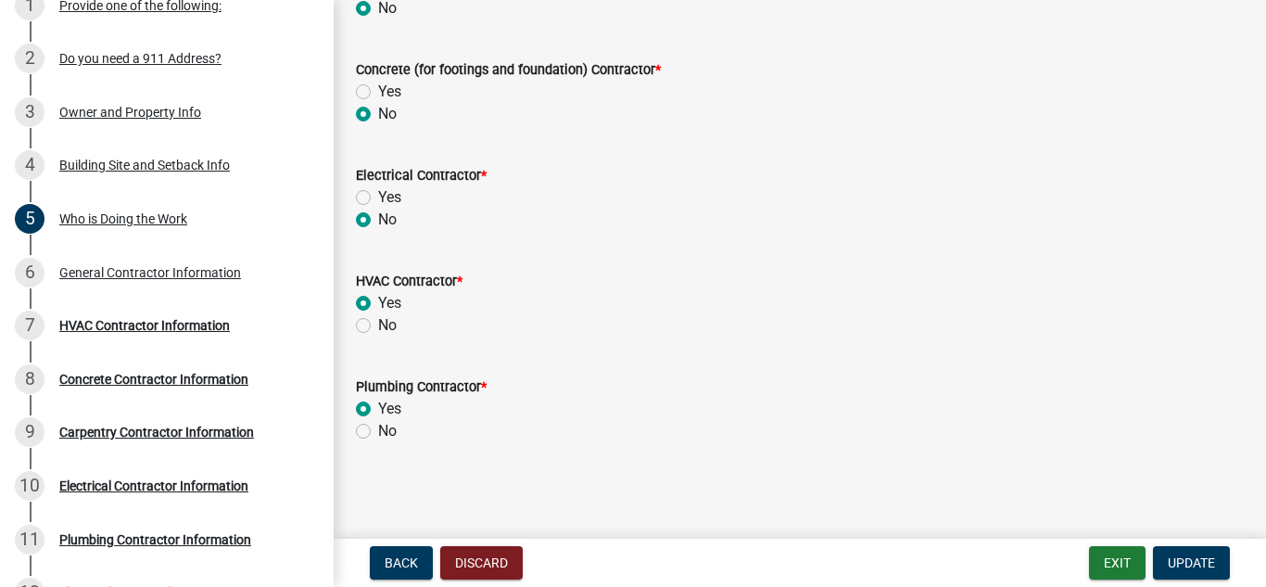
click at [378, 327] on label "No" at bounding box center [387, 325] width 19 height 22
click at [378, 326] on input "No" at bounding box center [384, 320] width 12 height 12
radio input "true"
click at [378, 433] on label "No" at bounding box center [387, 431] width 19 height 22
click at [378, 432] on input "No" at bounding box center [384, 426] width 12 height 12
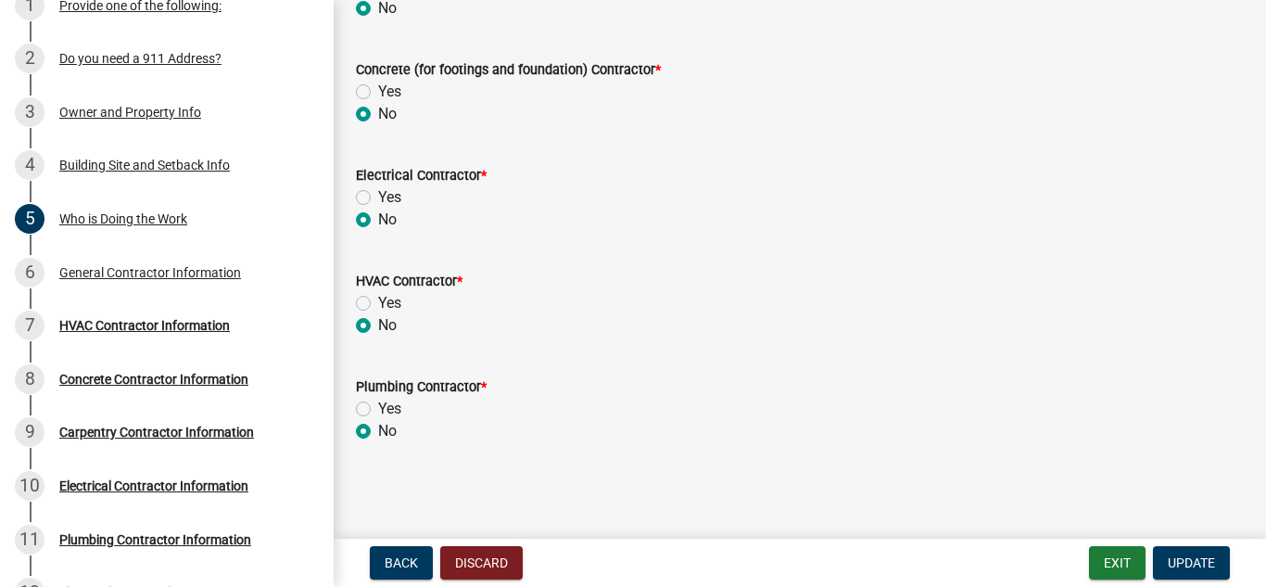
radio input "true"
click at [1169, 558] on span "Update" at bounding box center [1191, 562] width 47 height 15
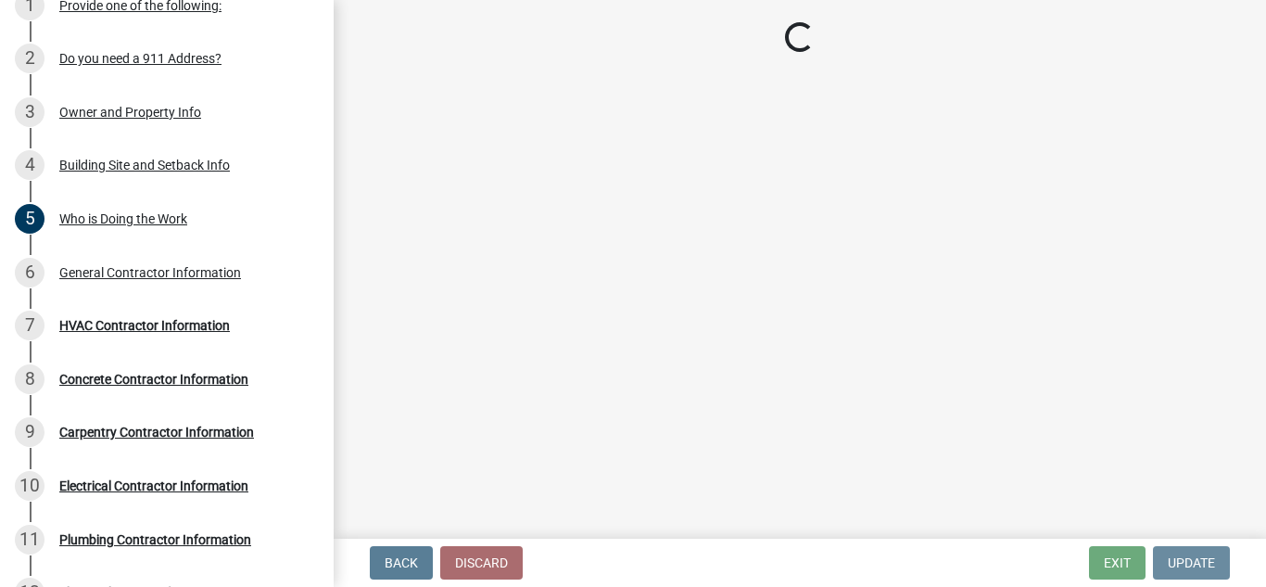
scroll to position [0, 0]
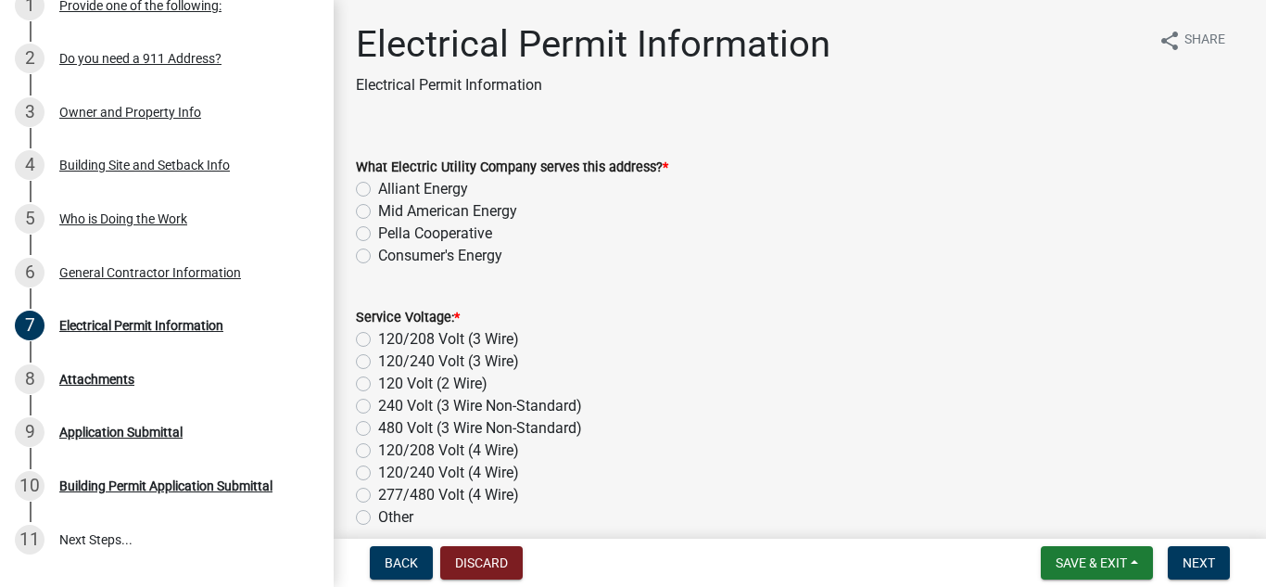
click at [378, 191] on label "Alliant Energy" at bounding box center [423, 189] width 90 height 22
click at [378, 190] on input "Alliant Energy" at bounding box center [384, 184] width 12 height 12
radio input "true"
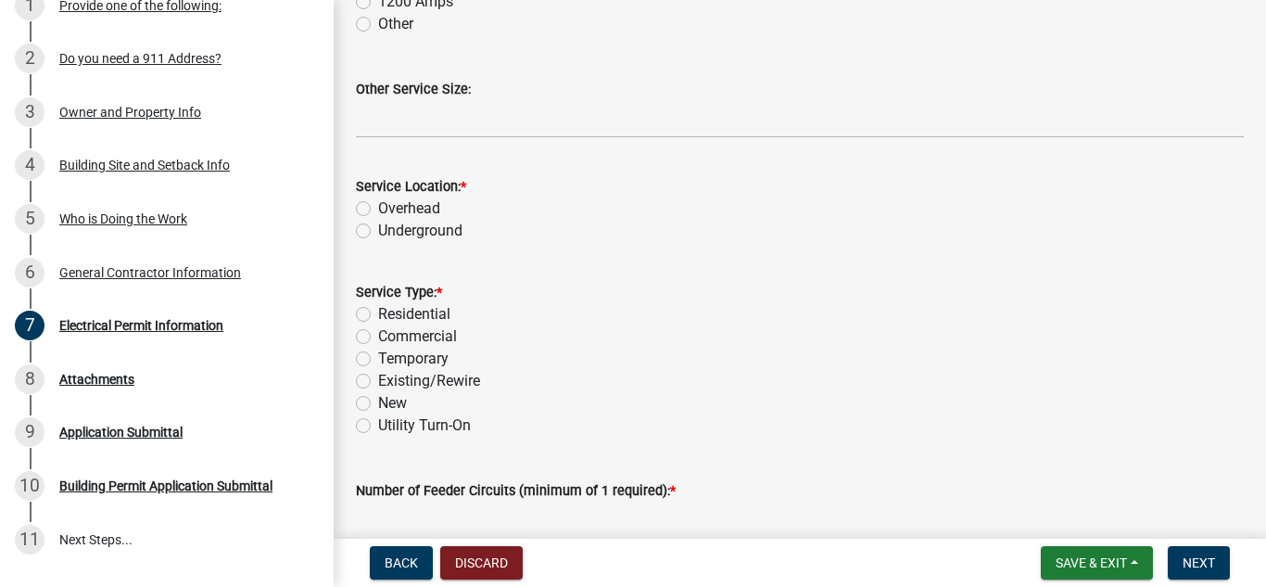
scroll to position [834, 0]
click at [378, 206] on label "Overhead" at bounding box center [409, 207] width 62 height 22
click at [378, 206] on input "Overhead" at bounding box center [384, 202] width 12 height 12
radio input "true"
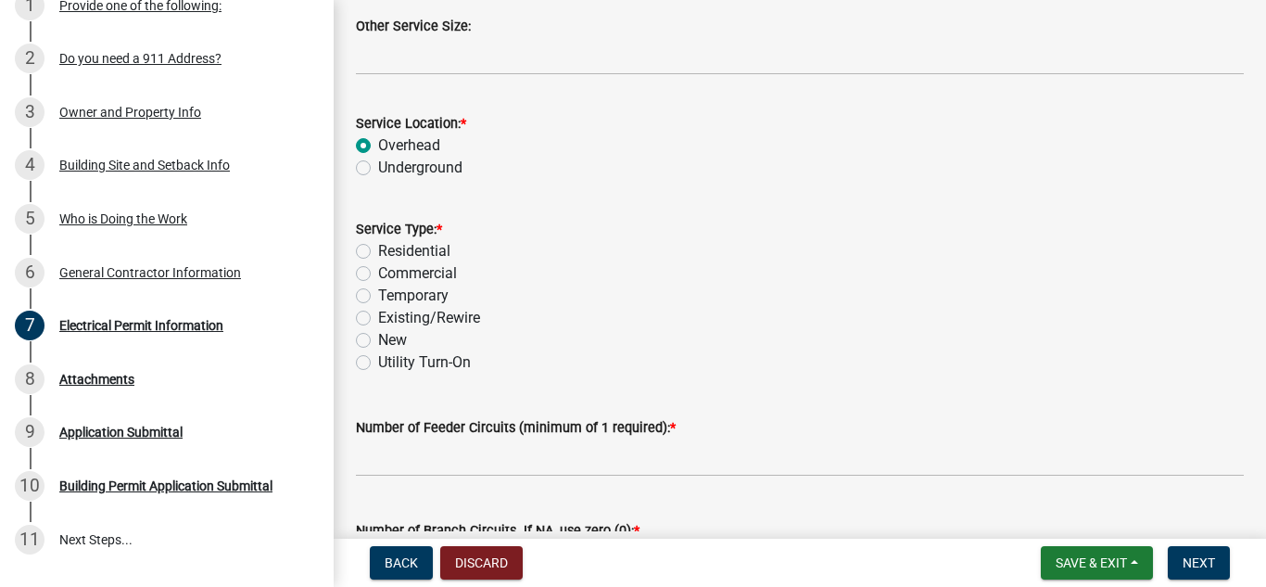
scroll to position [927, 0]
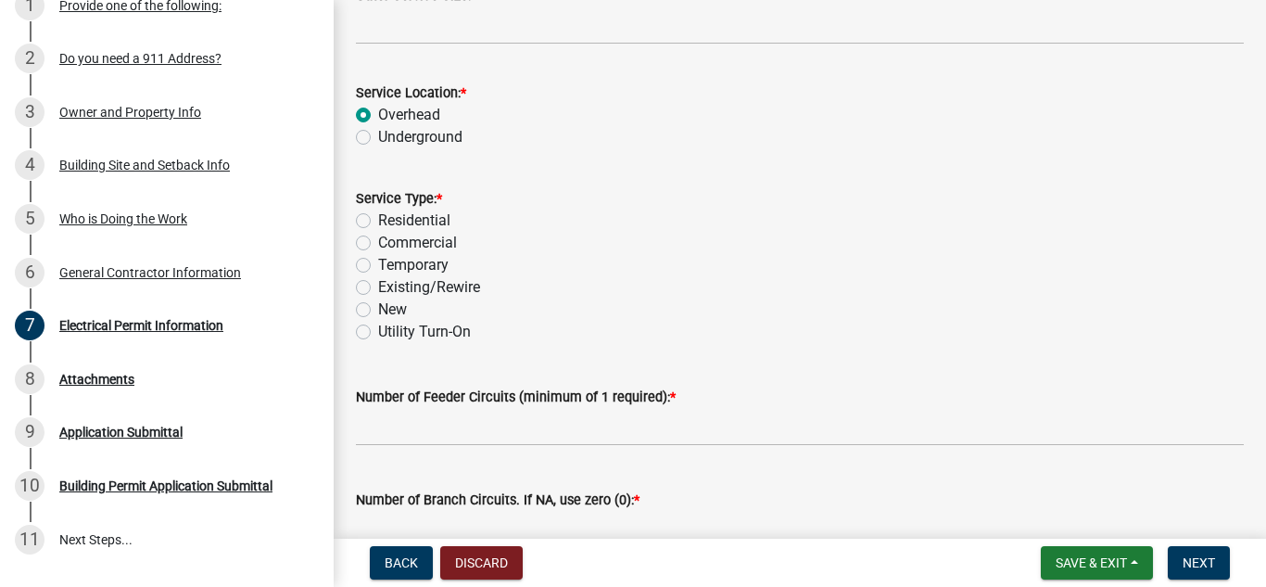
click at [378, 241] on label "Commercial" at bounding box center [417, 243] width 79 height 22
click at [378, 241] on input "Commercial" at bounding box center [384, 238] width 12 height 12
radio input "true"
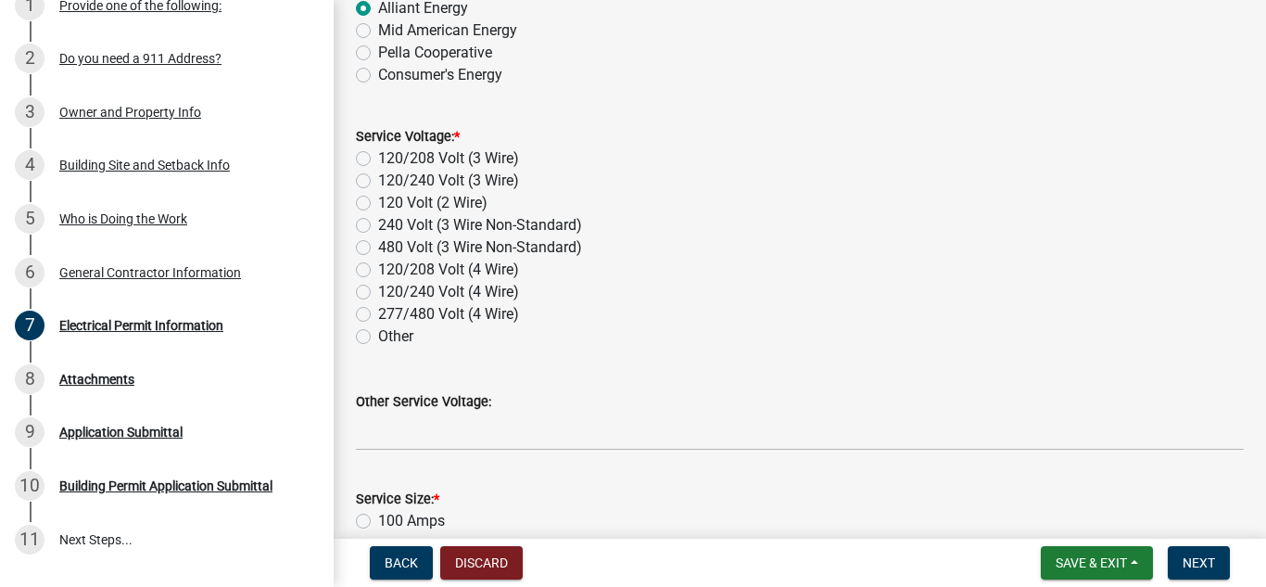
scroll to position [185, 0]
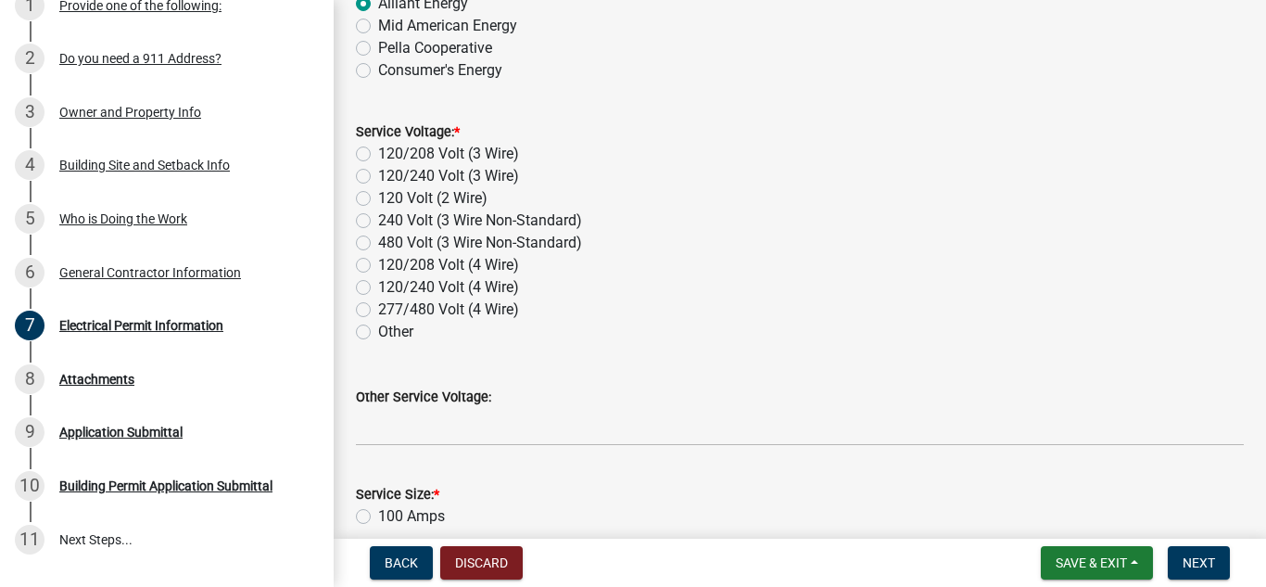
click at [378, 330] on label "Other" at bounding box center [395, 332] width 35 height 22
click at [378, 330] on input "Other" at bounding box center [384, 327] width 12 height 12
radio input "true"
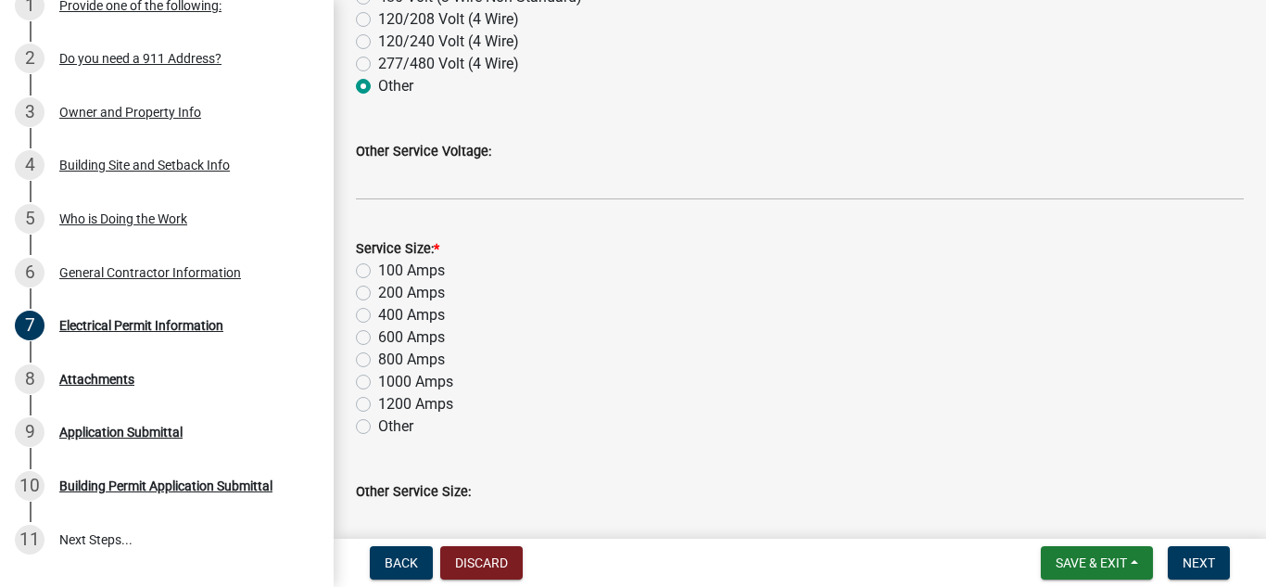
scroll to position [463, 0]
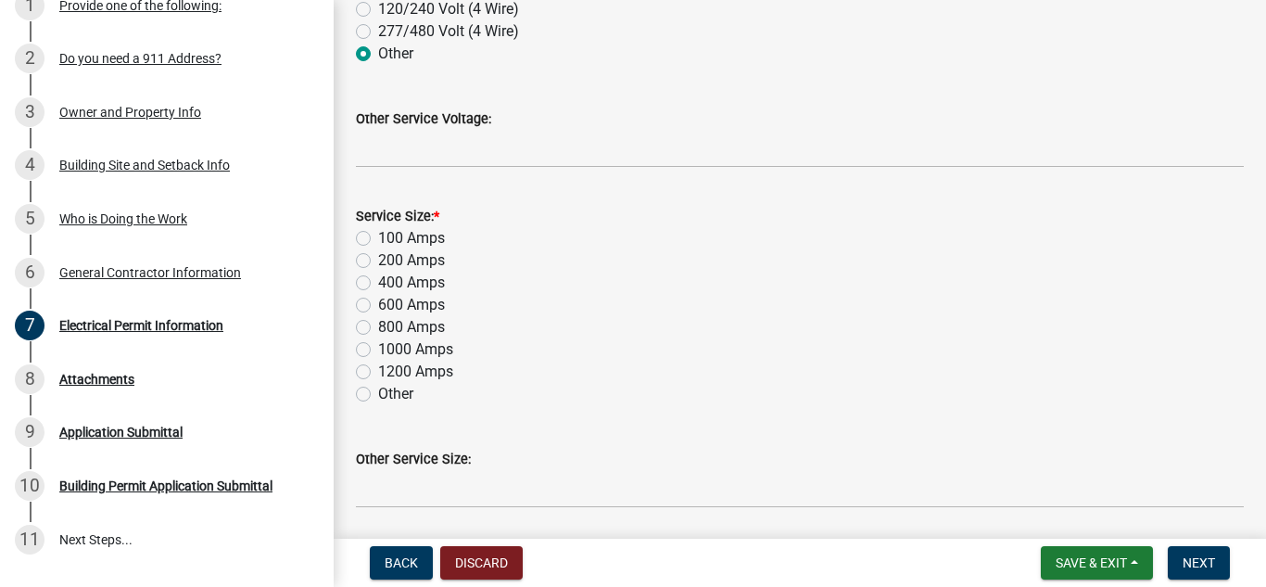
click at [378, 392] on label "Other" at bounding box center [395, 394] width 35 height 22
click at [378, 392] on input "Other" at bounding box center [384, 389] width 12 height 12
radio input "true"
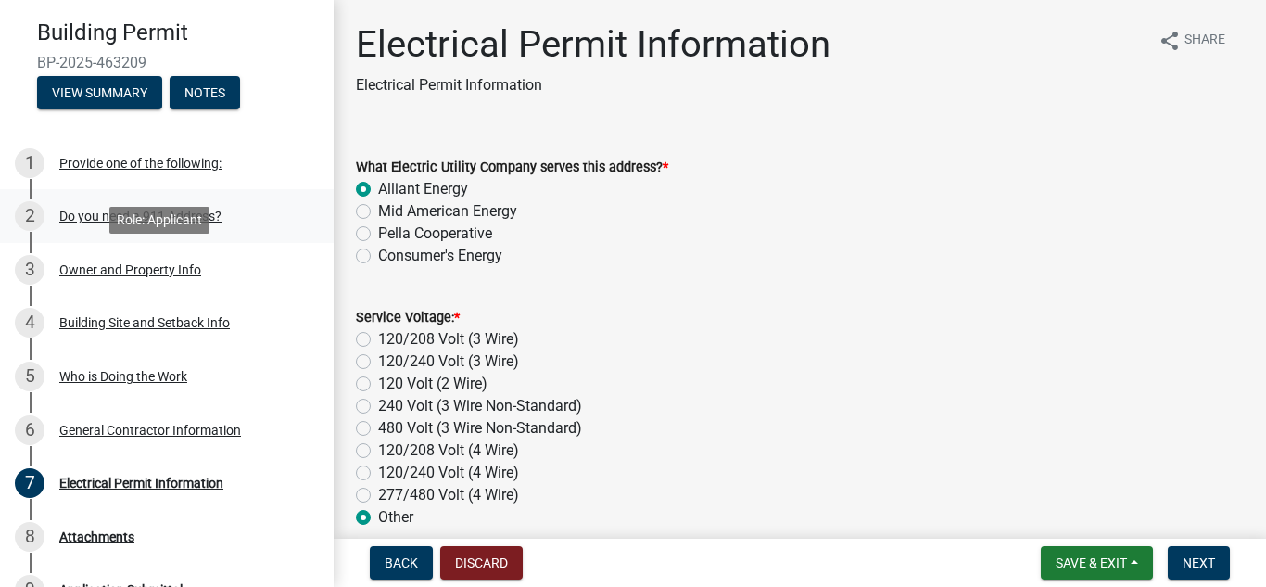
scroll to position [0, 0]
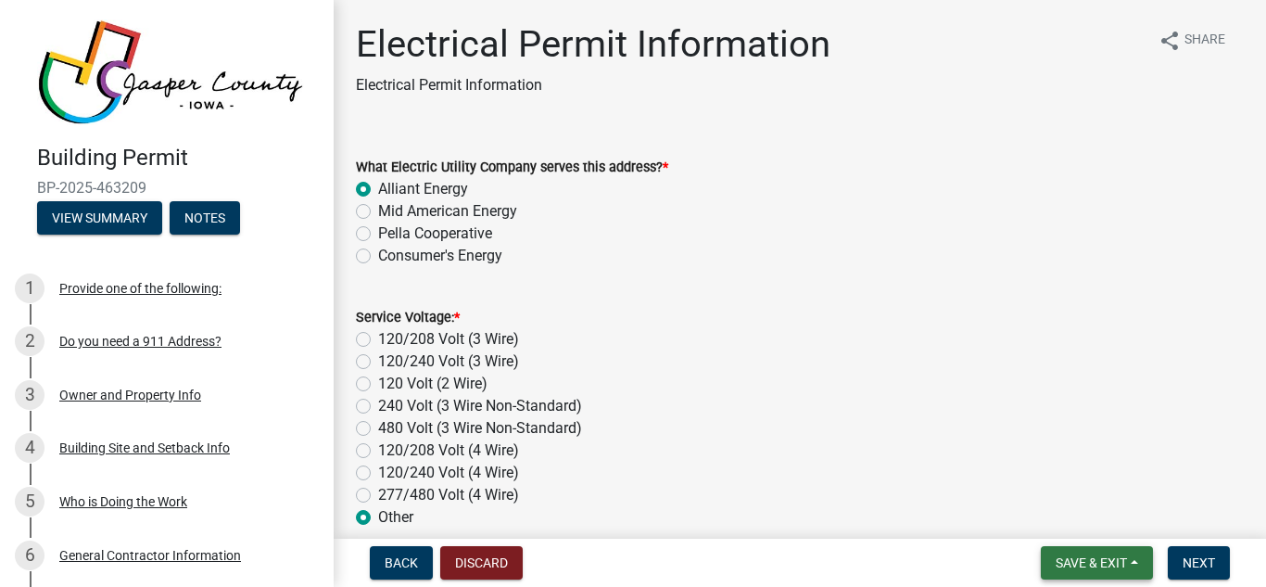
click at [1119, 560] on span "Save & Exit" at bounding box center [1091, 562] width 71 height 15
click at [1041, 463] on button "Save" at bounding box center [1079, 470] width 148 height 44
